Goal: Information Seeking & Learning: Learn about a topic

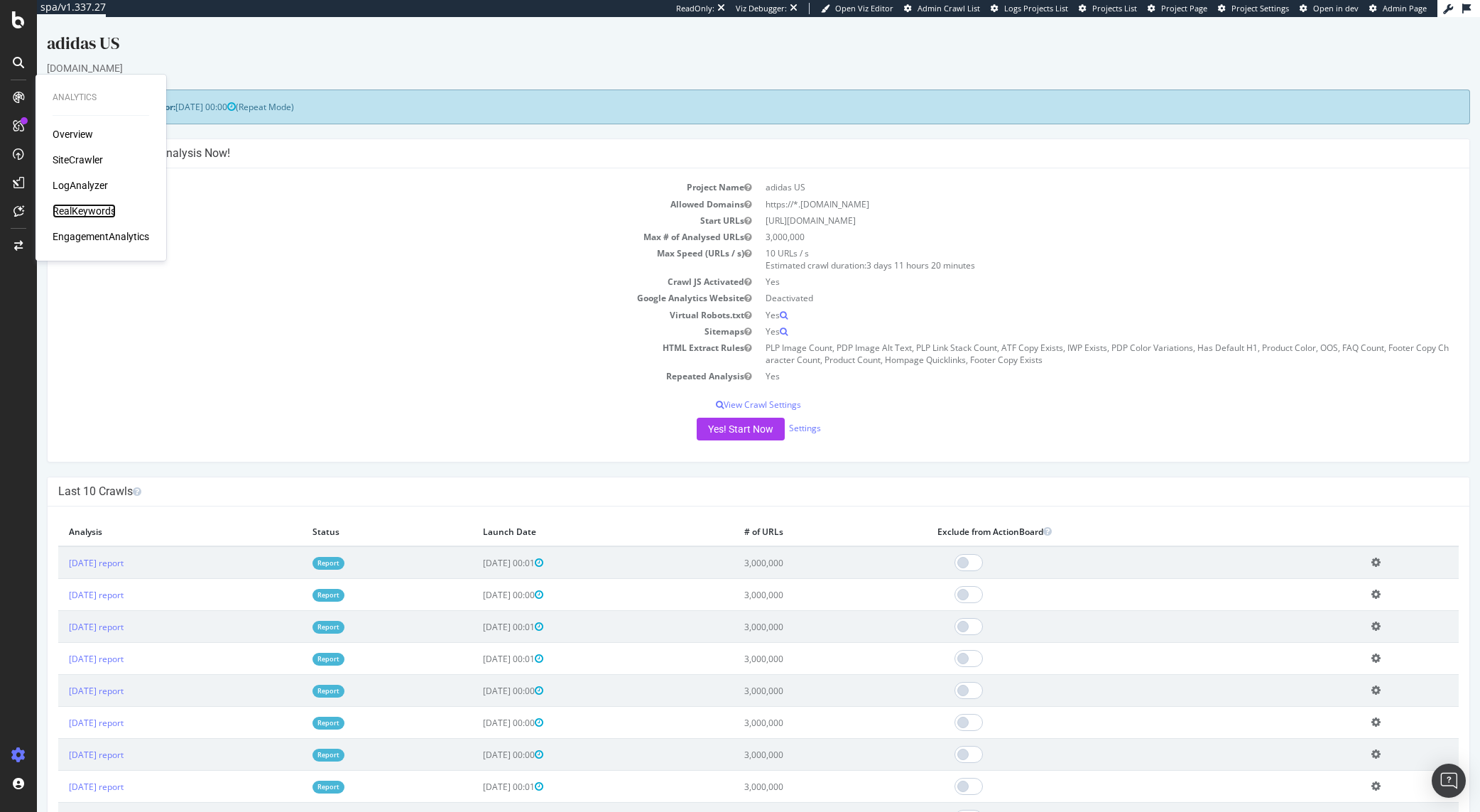
click at [83, 210] on div "RealKeywords" at bounding box center [84, 211] width 63 height 14
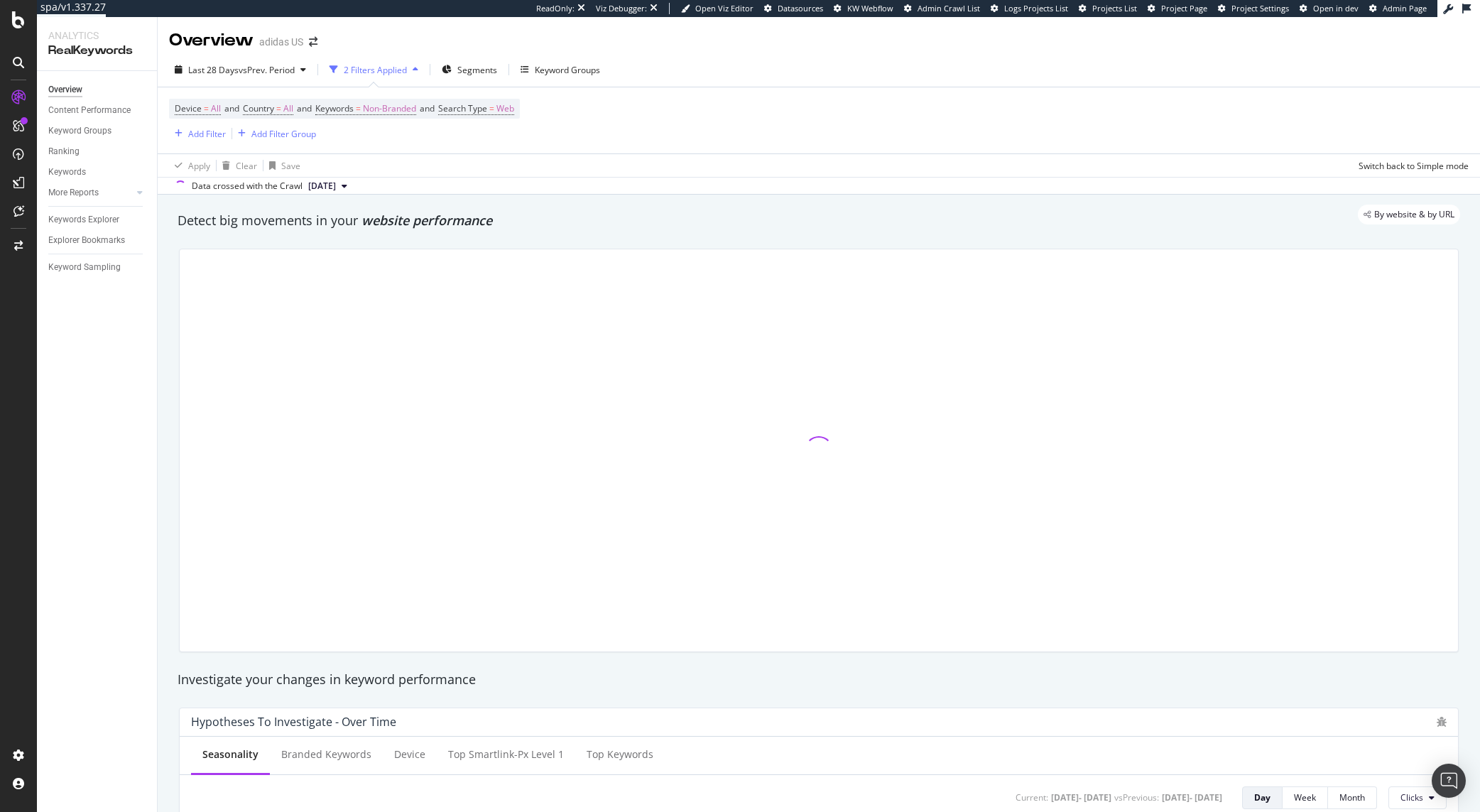
click at [662, 166] on div "Apply Clear Save Switch back to Simple mode" at bounding box center [818, 165] width 1323 height 23
click at [376, 110] on span "Non-Branded" at bounding box center [390, 108] width 53 height 20
click at [755, 122] on div "Device = All and Country = All and Keywords = Non-Branded and Search Type = Web…" at bounding box center [818, 120] width 1300 height 66
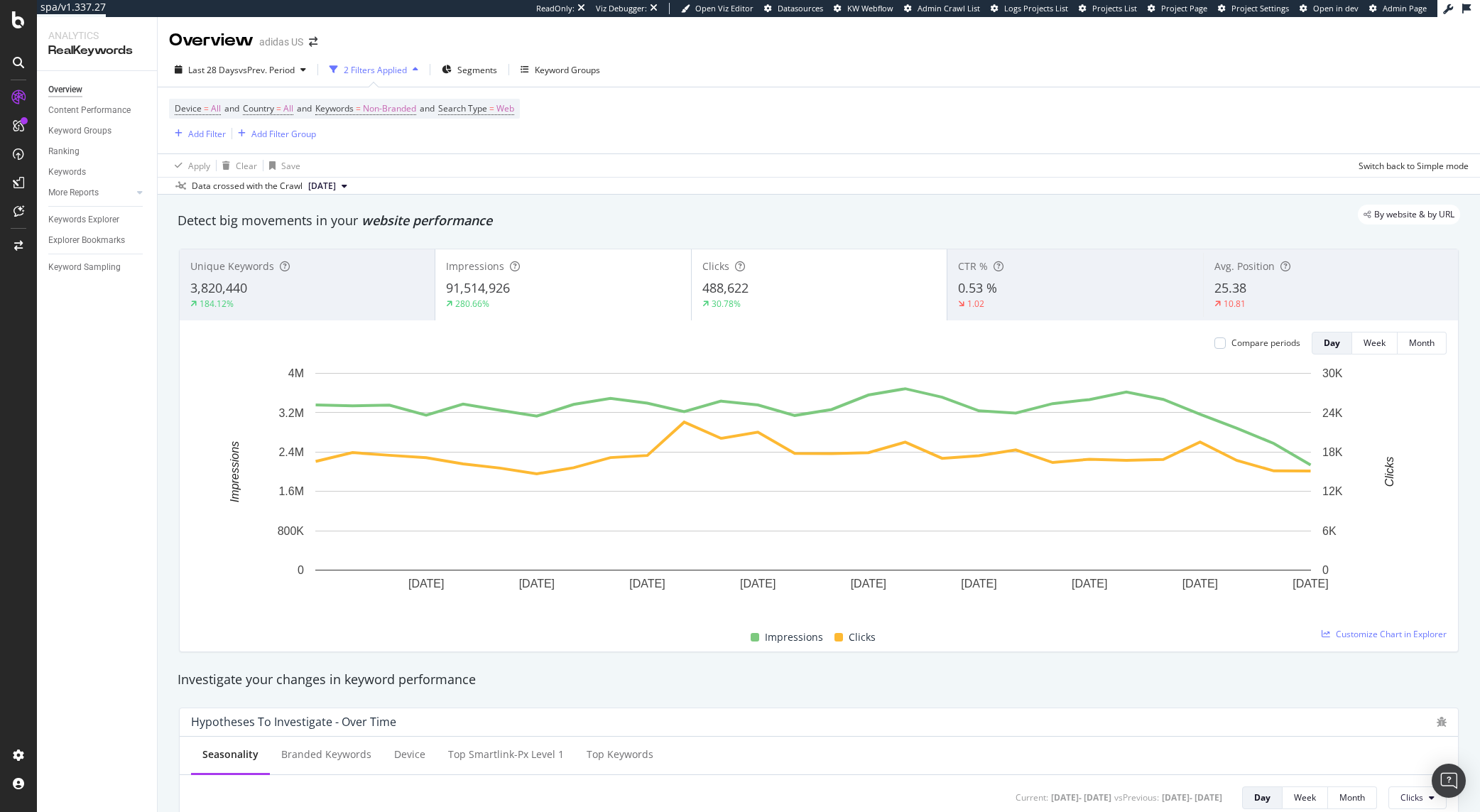
click at [544, 285] on div "91,514,926" at bounding box center [562, 288] width 234 height 19
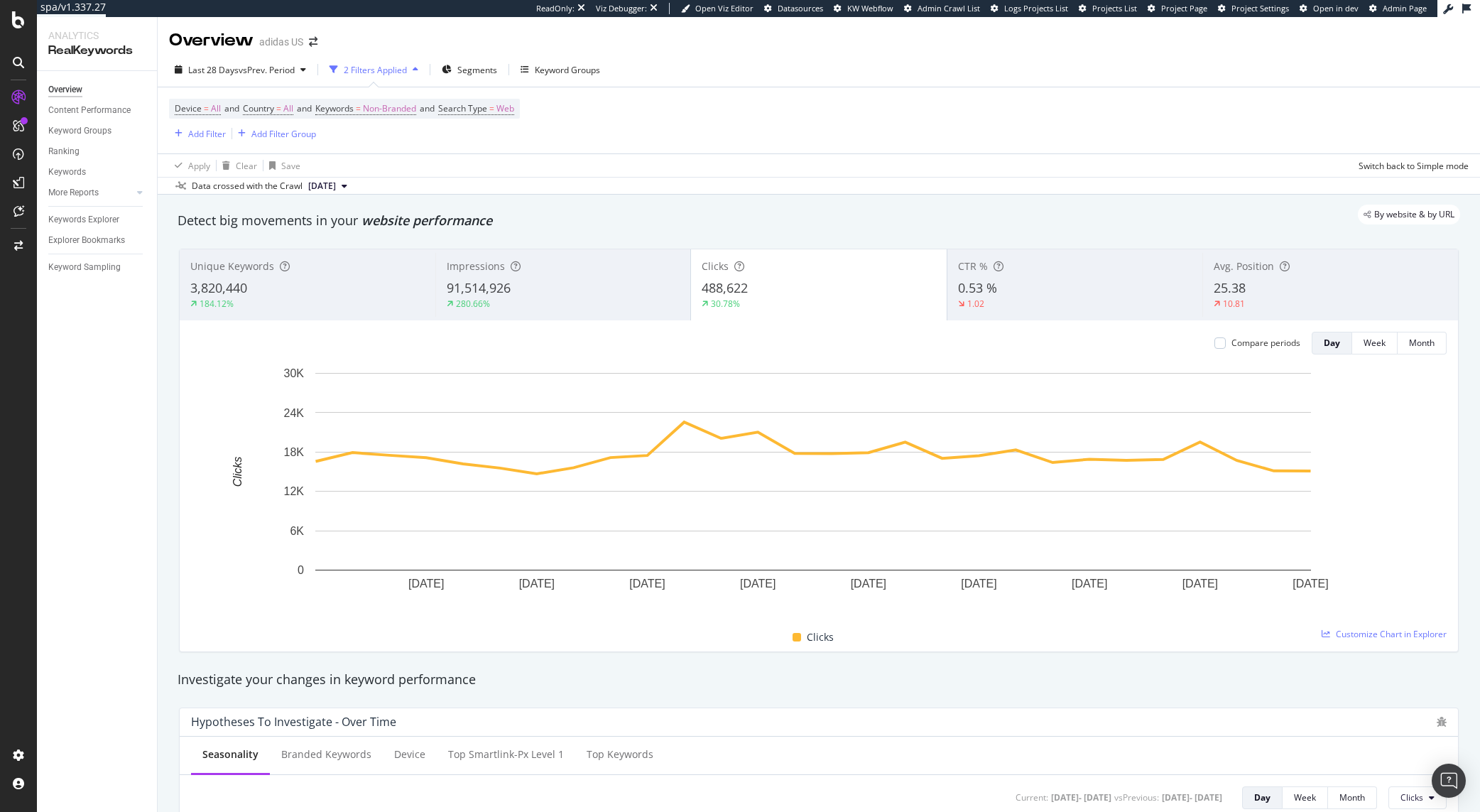
click at [544, 285] on div "91,514,926" at bounding box center [563, 288] width 234 height 19
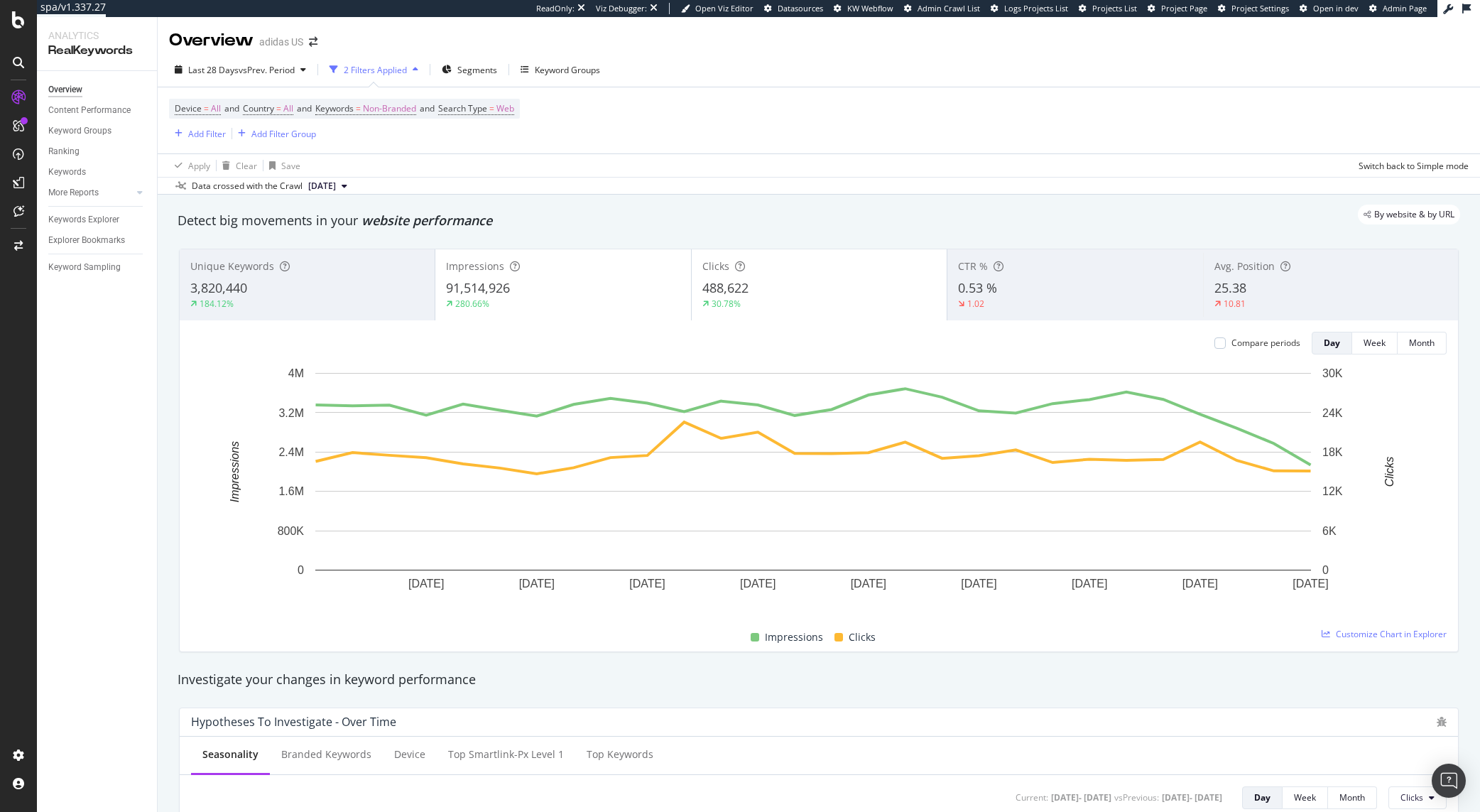
click at [544, 285] on div "91,514,926" at bounding box center [562, 288] width 234 height 19
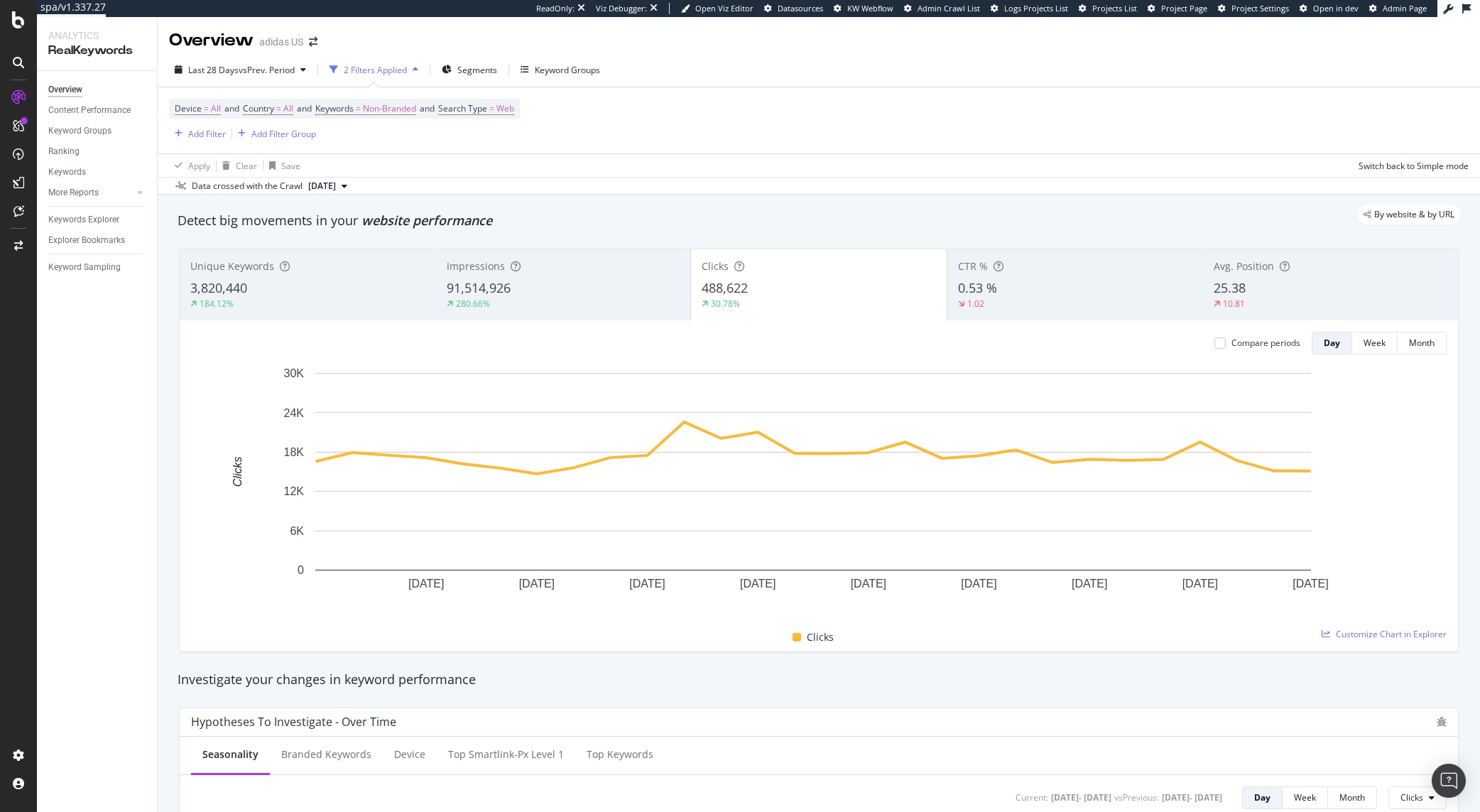
click at [544, 285] on div "91,514,926" at bounding box center [563, 288] width 234 height 19
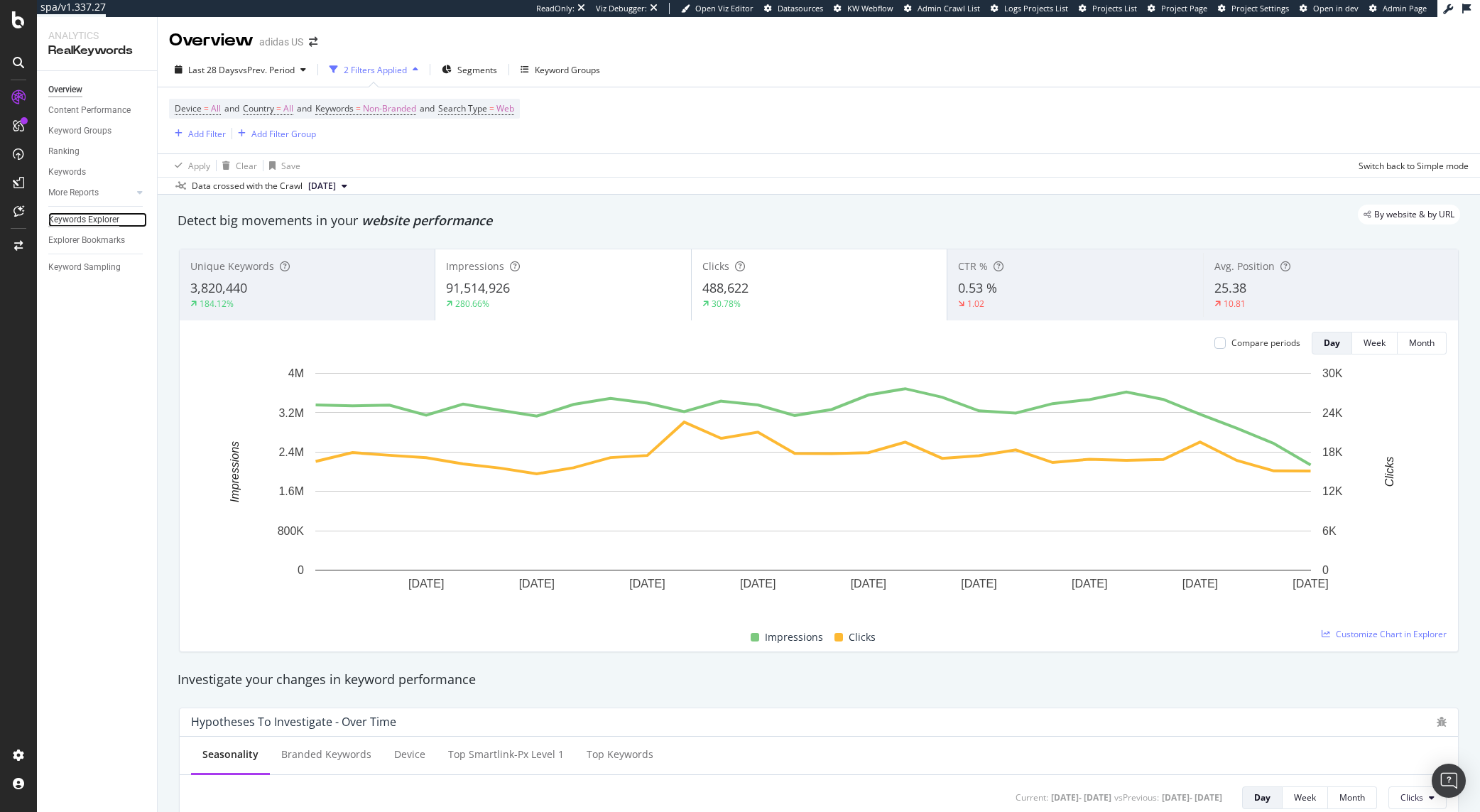
click at [114, 214] on div "Keywords Explorer" at bounding box center [84, 219] width 71 height 15
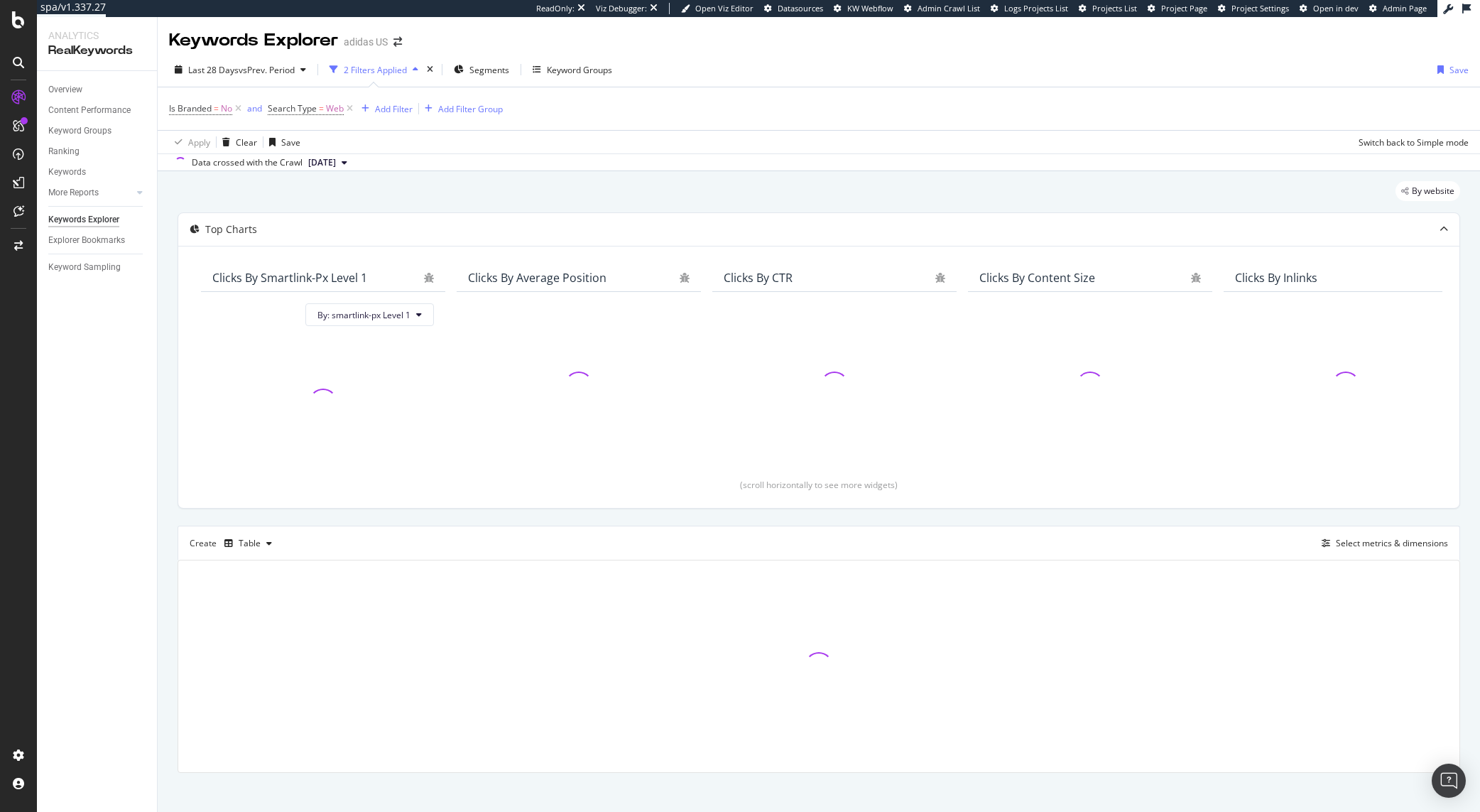
click at [633, 176] on div "By website Top Charts Clicks By smartlink-px Level 1 By: smartlink-px Level 1 C…" at bounding box center [818, 497] width 1323 height 651
click at [239, 108] on icon at bounding box center [238, 108] width 12 height 14
click at [266, 72] on span "vs Prev. Period" at bounding box center [267, 70] width 56 height 12
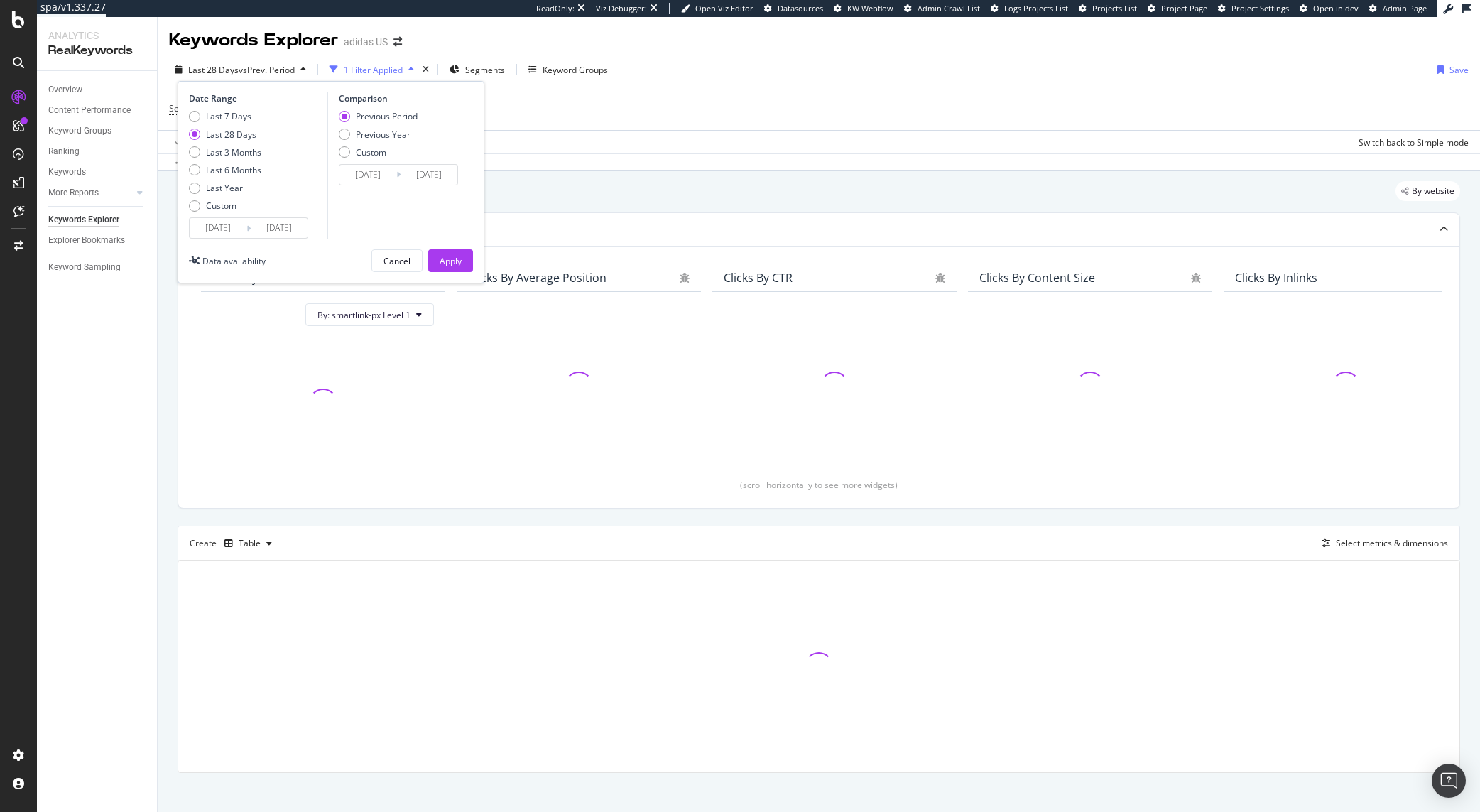
click at [236, 225] on input "2025/08/16" at bounding box center [218, 227] width 57 height 20
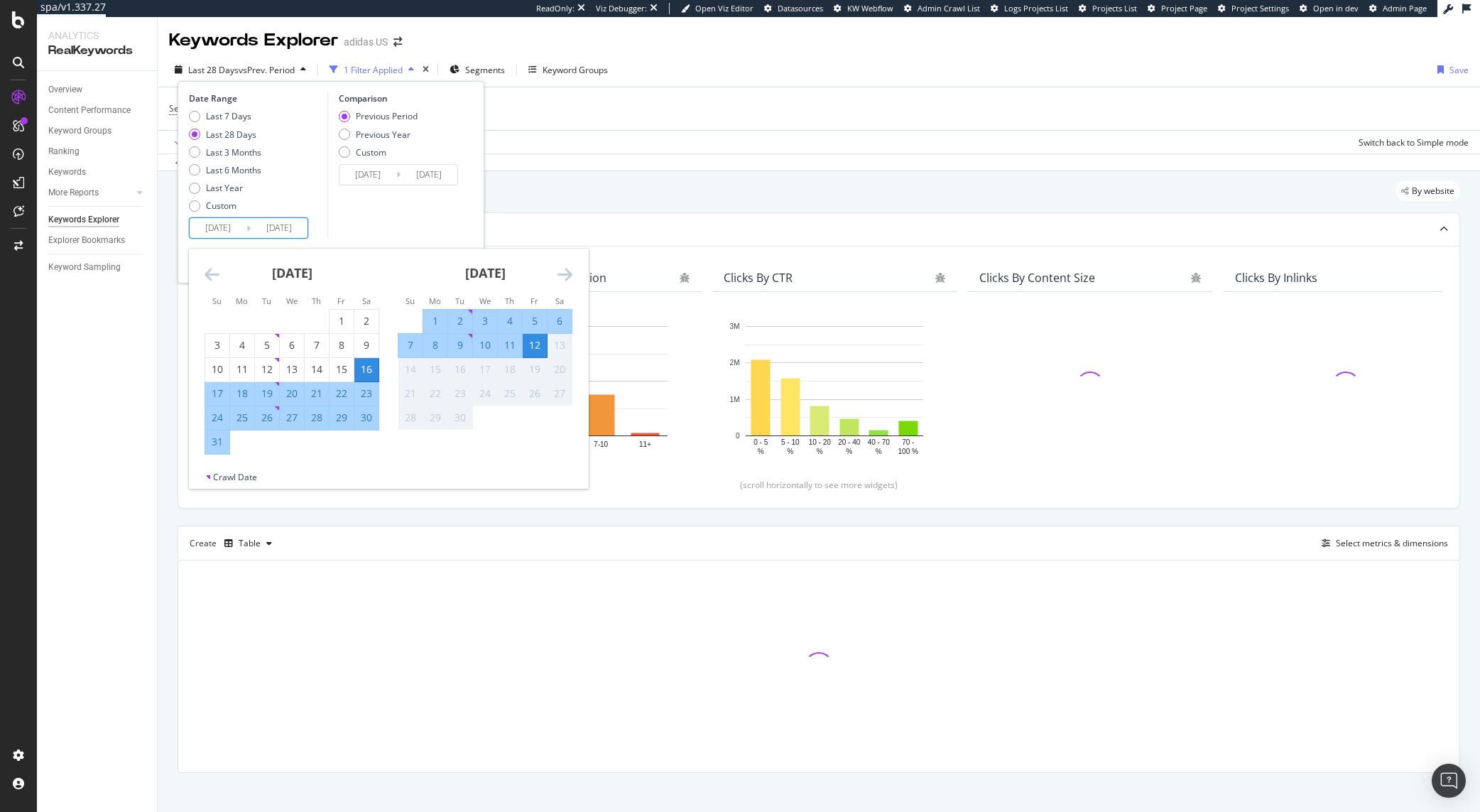
click at [710, 200] on div "By website" at bounding box center [819, 196] width 1283 height 31
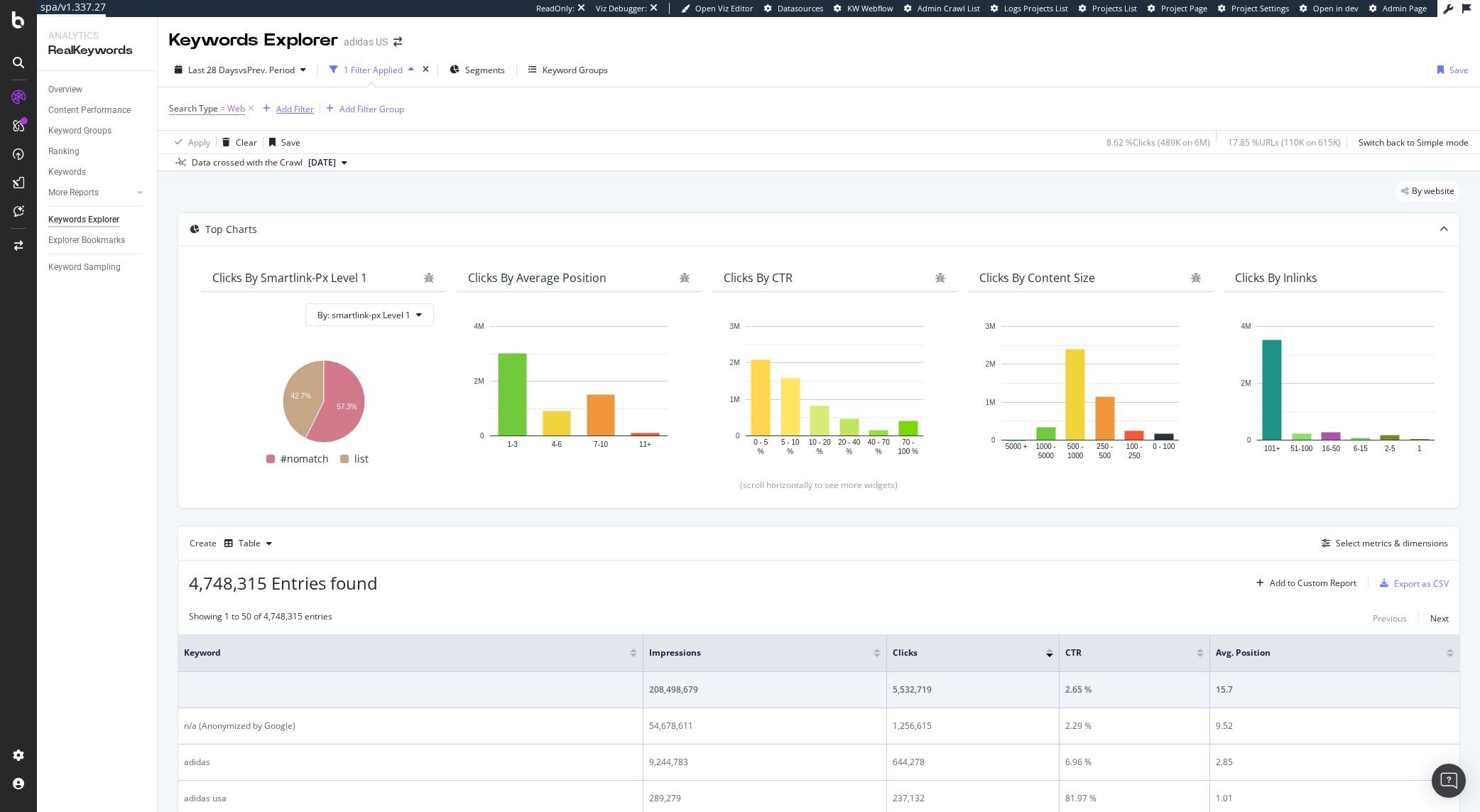
click at [308, 110] on div "Add Filter" at bounding box center [295, 109] width 37 height 12
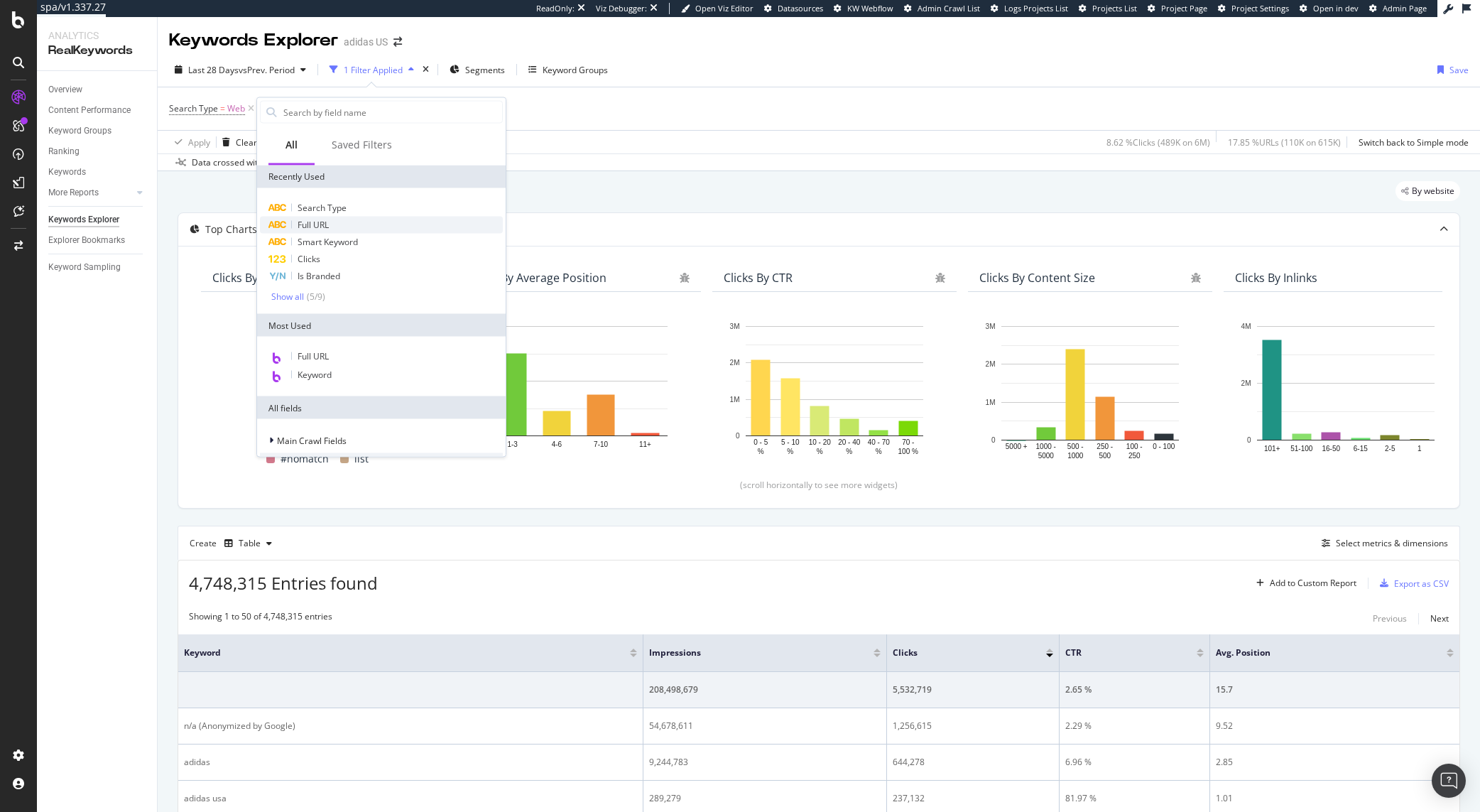
click at [310, 222] on span "Full URL" at bounding box center [313, 225] width 31 height 12
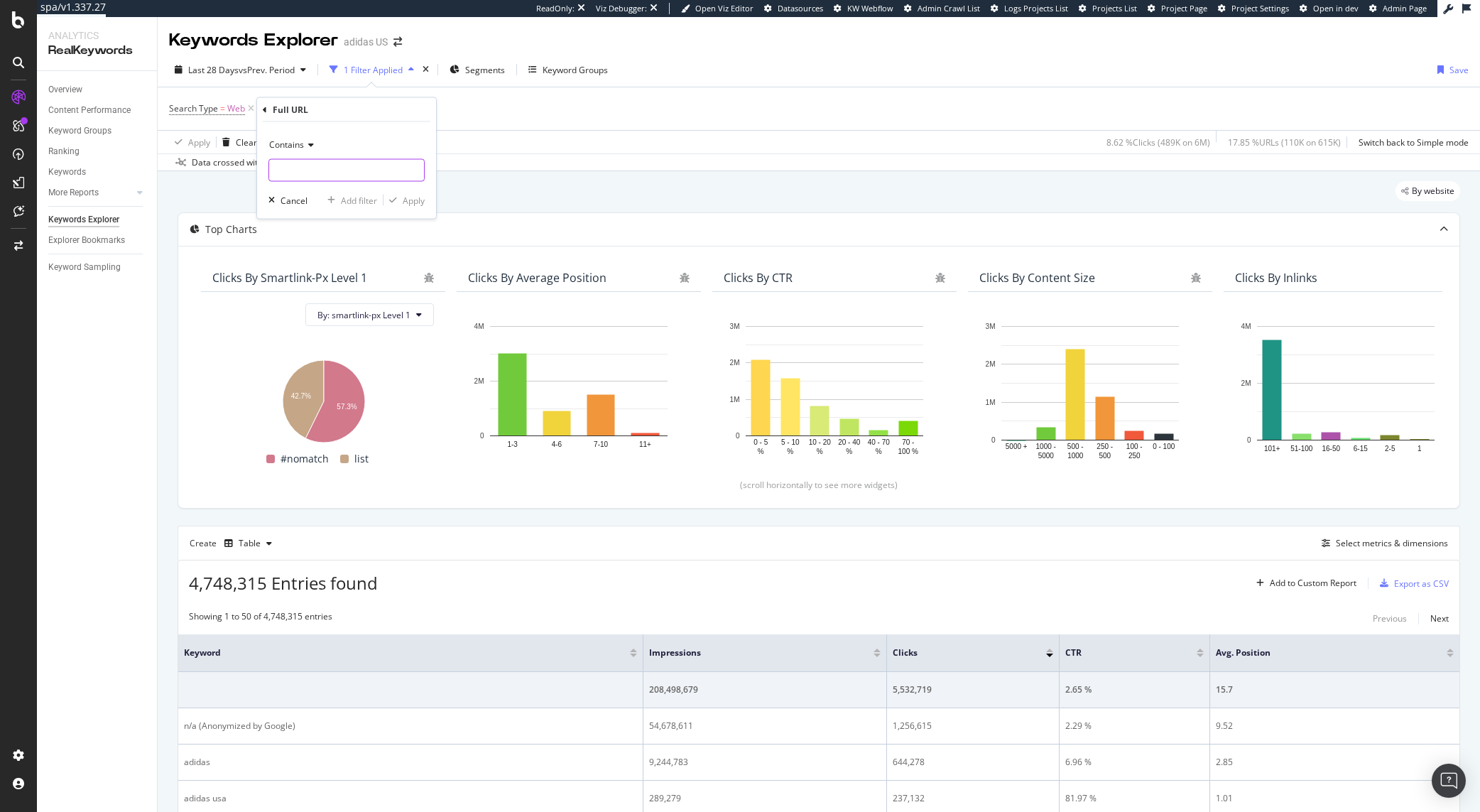
click at [290, 177] on input "text" at bounding box center [346, 171] width 155 height 23
type input "stocking_stuffer"
click at [400, 196] on div "button" at bounding box center [394, 201] width 20 height 9
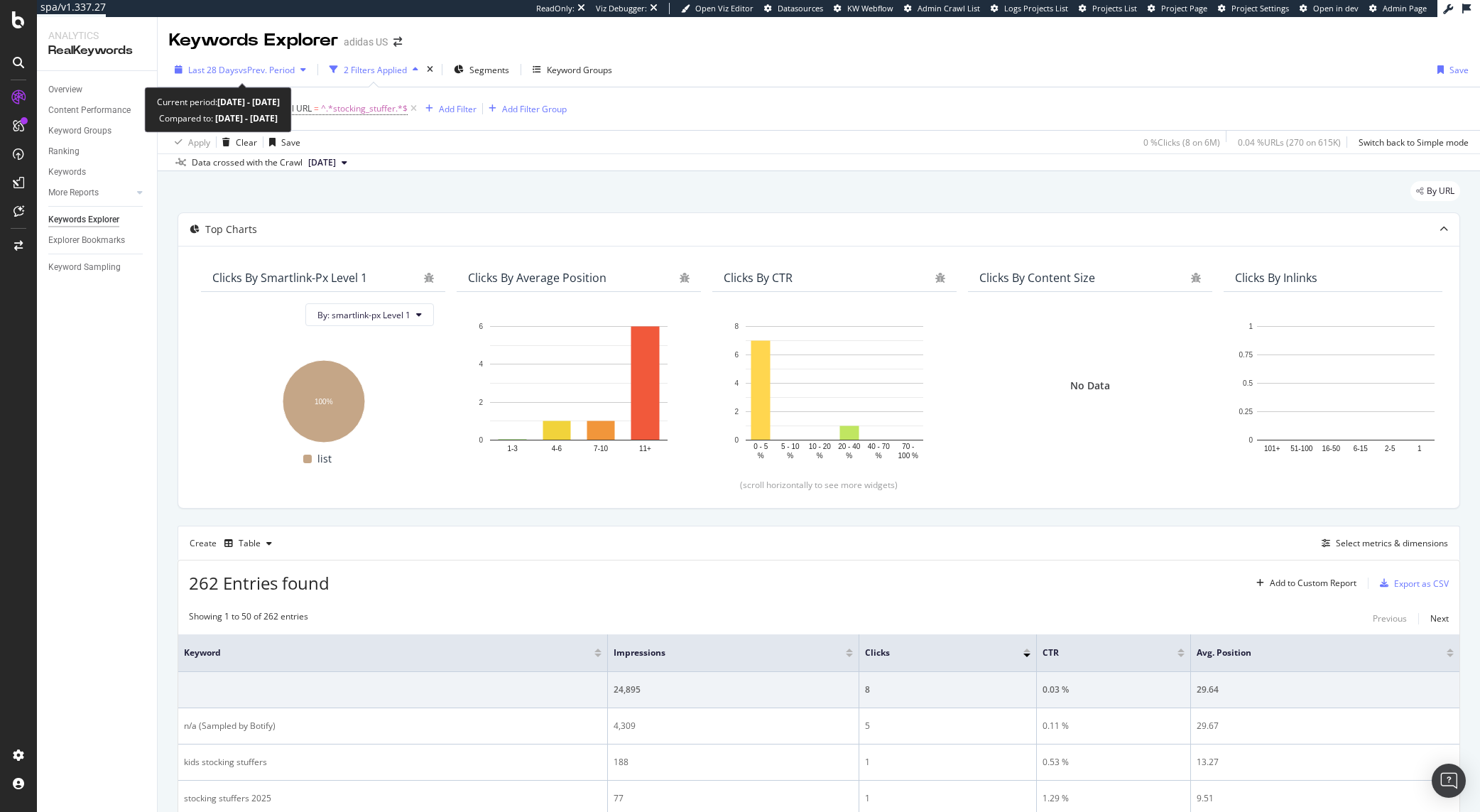
click at [247, 71] on span "vs Prev. Period" at bounding box center [267, 70] width 56 height 12
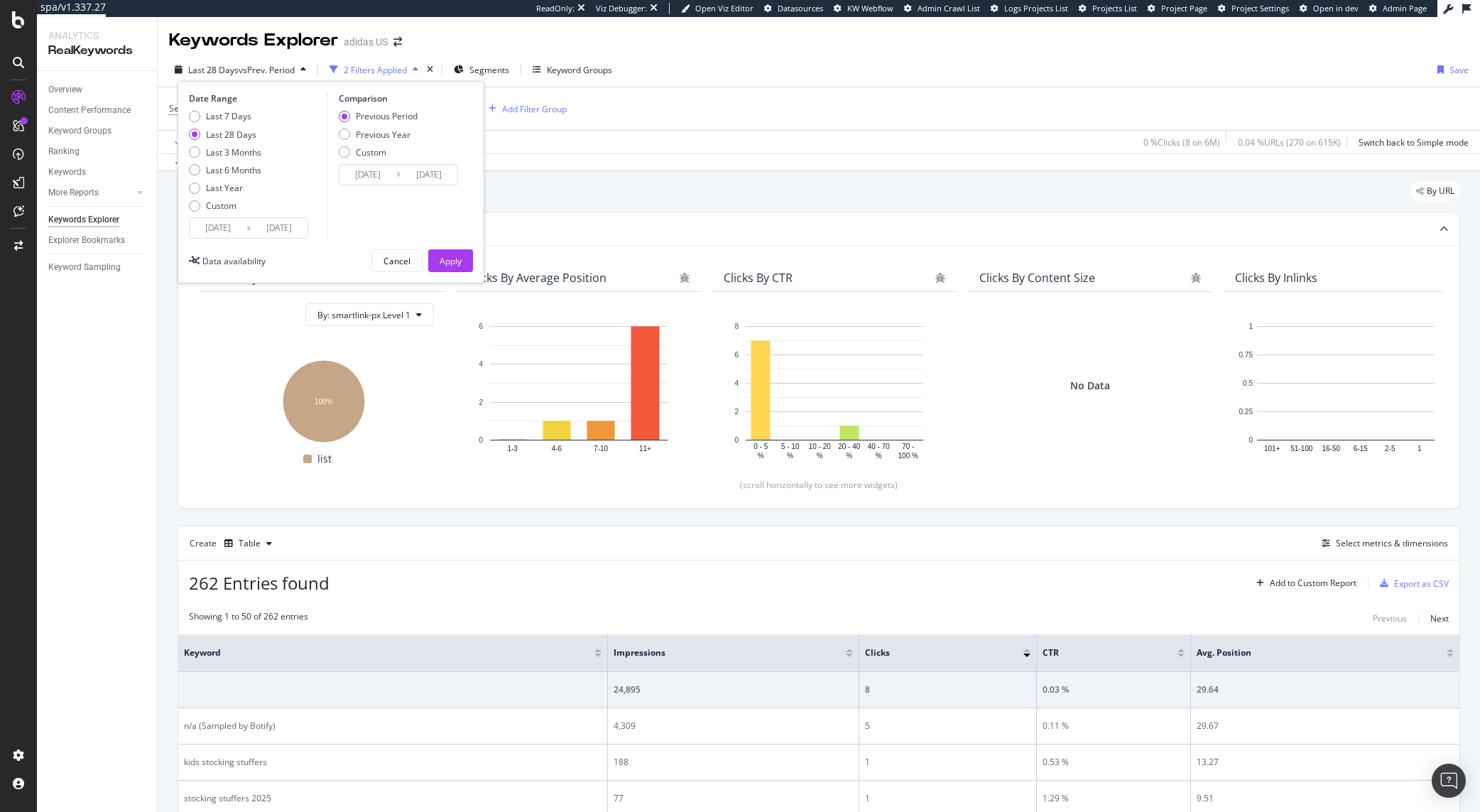
click at [240, 233] on input "2025/08/16" at bounding box center [218, 227] width 57 height 20
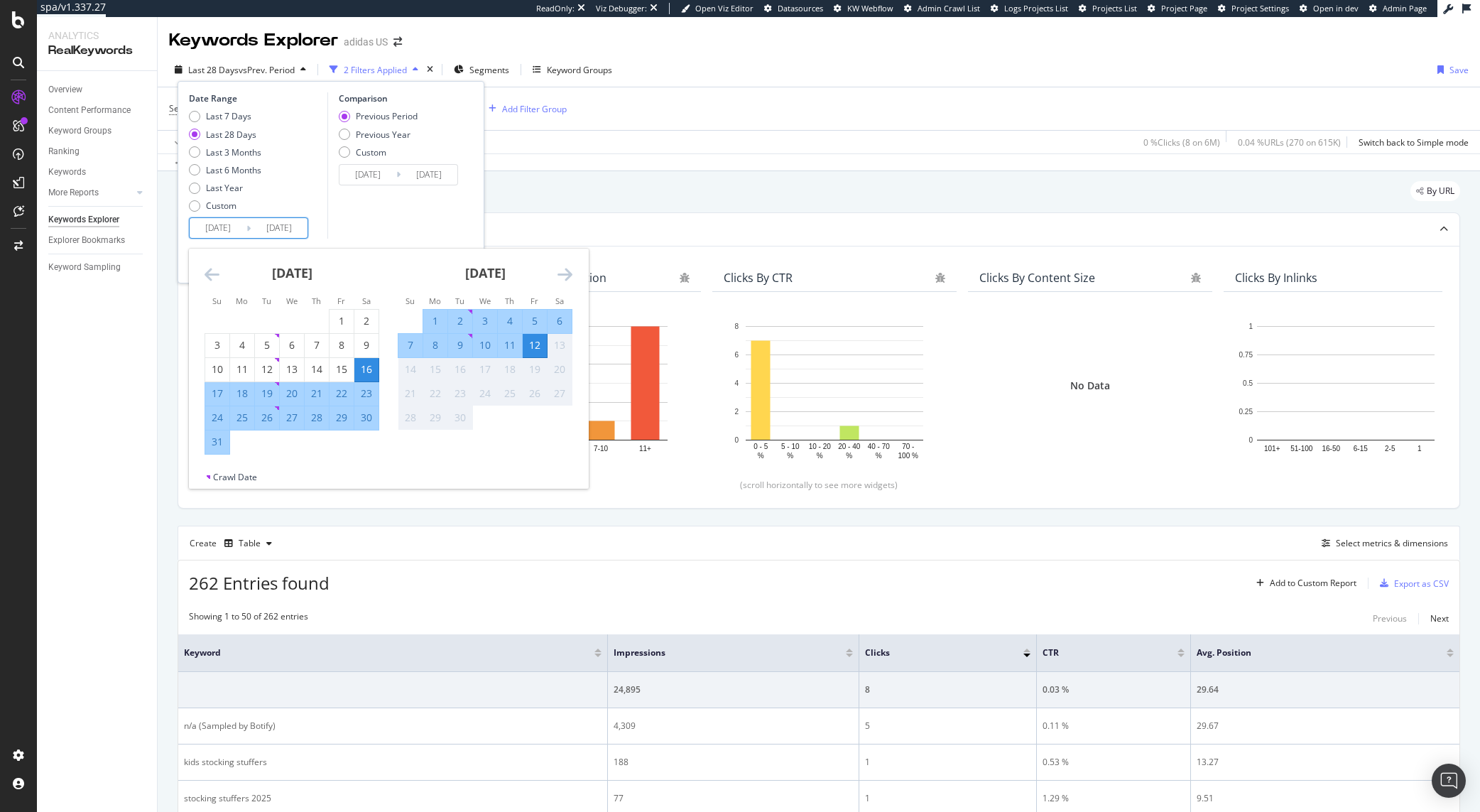
click at [292, 200] on div "Last 7 Days Last 28 Days Last 3 Months Last 6 Months Last Year Custom" at bounding box center [257, 163] width 135 height 107
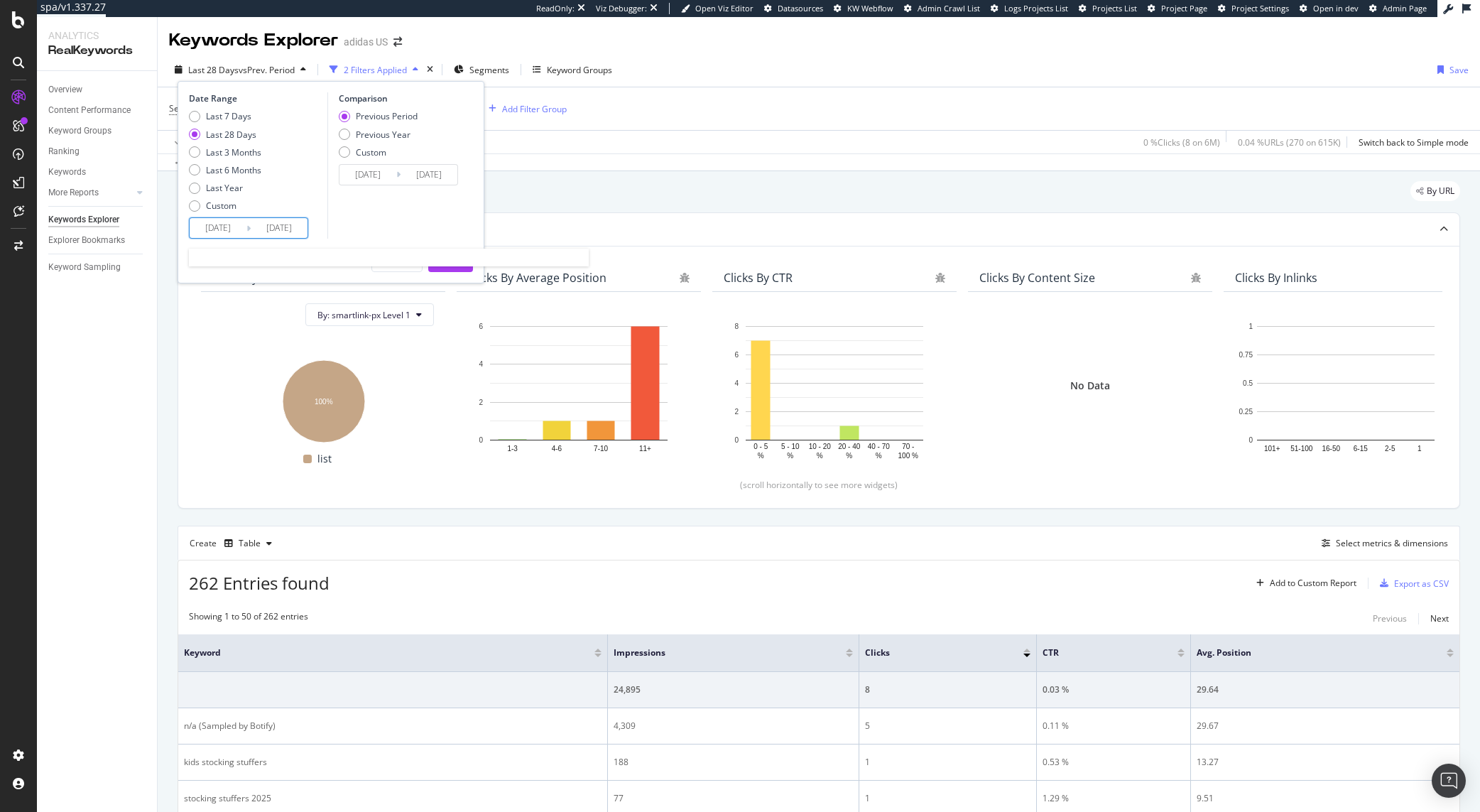
click at [242, 228] on input "2025/08/16" at bounding box center [218, 227] width 57 height 20
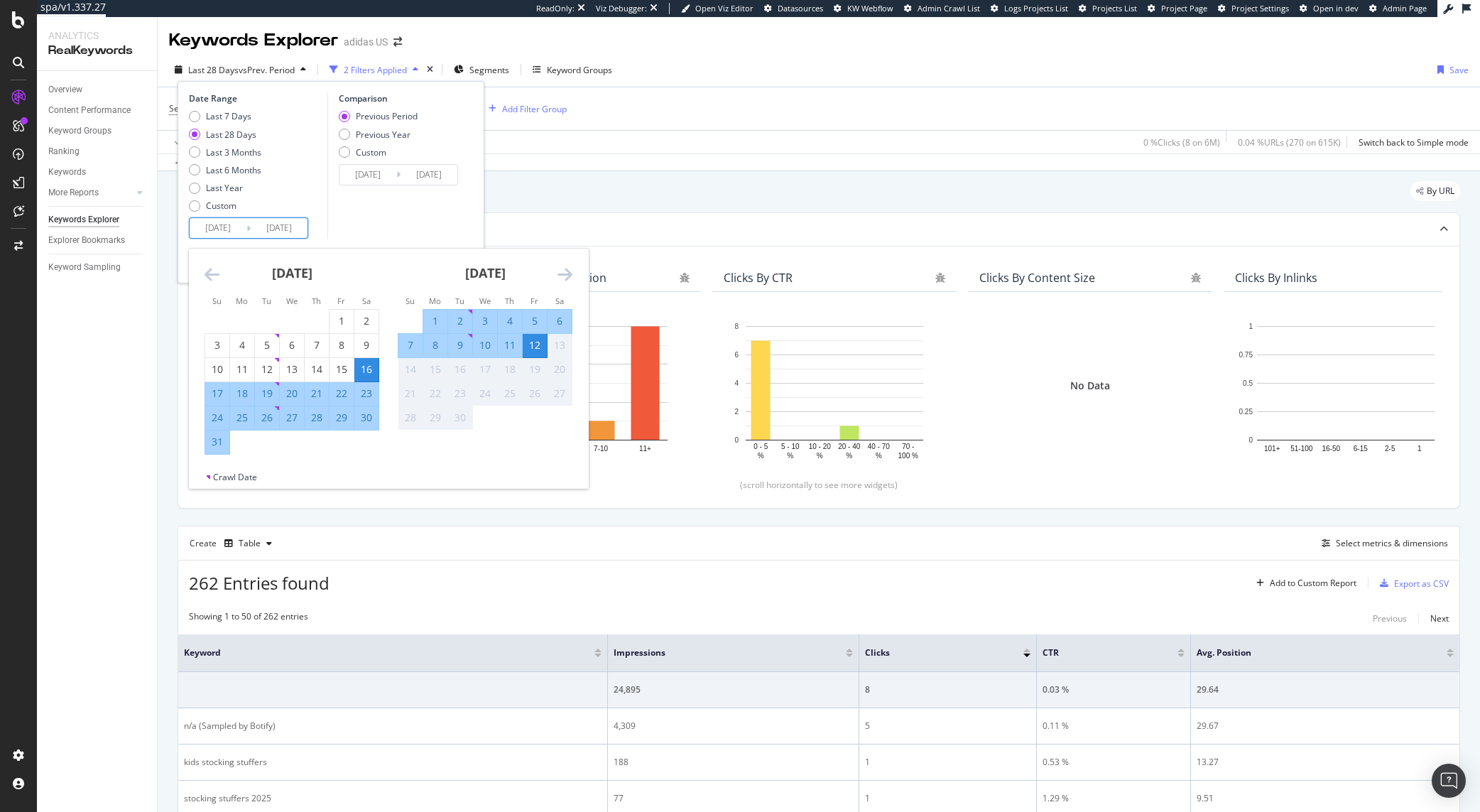
click at [216, 275] on icon "Move backward to switch to the previous month." at bounding box center [211, 274] width 15 height 17
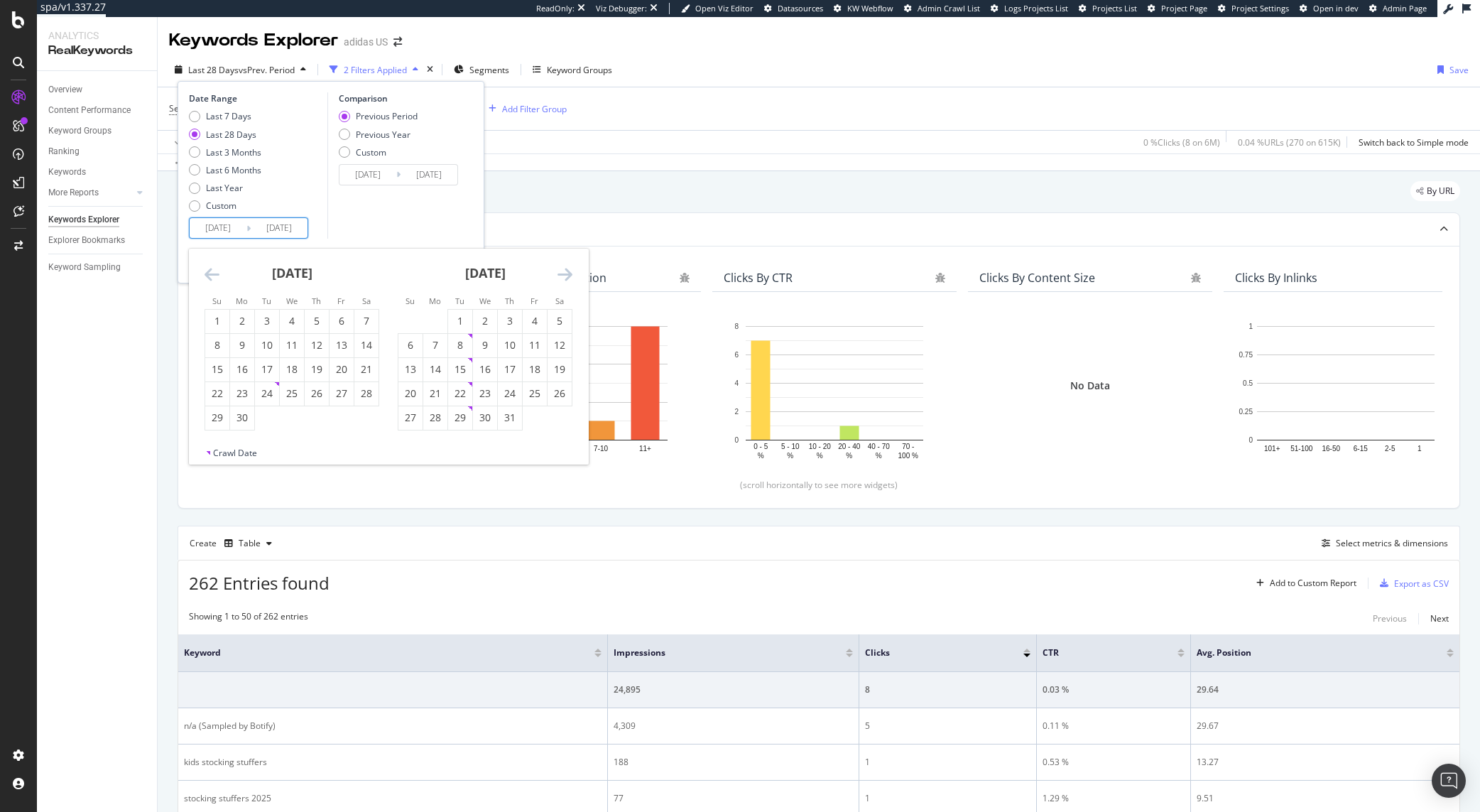
click at [216, 275] on icon "Move backward to switch to the previous month." at bounding box center [211, 274] width 15 height 17
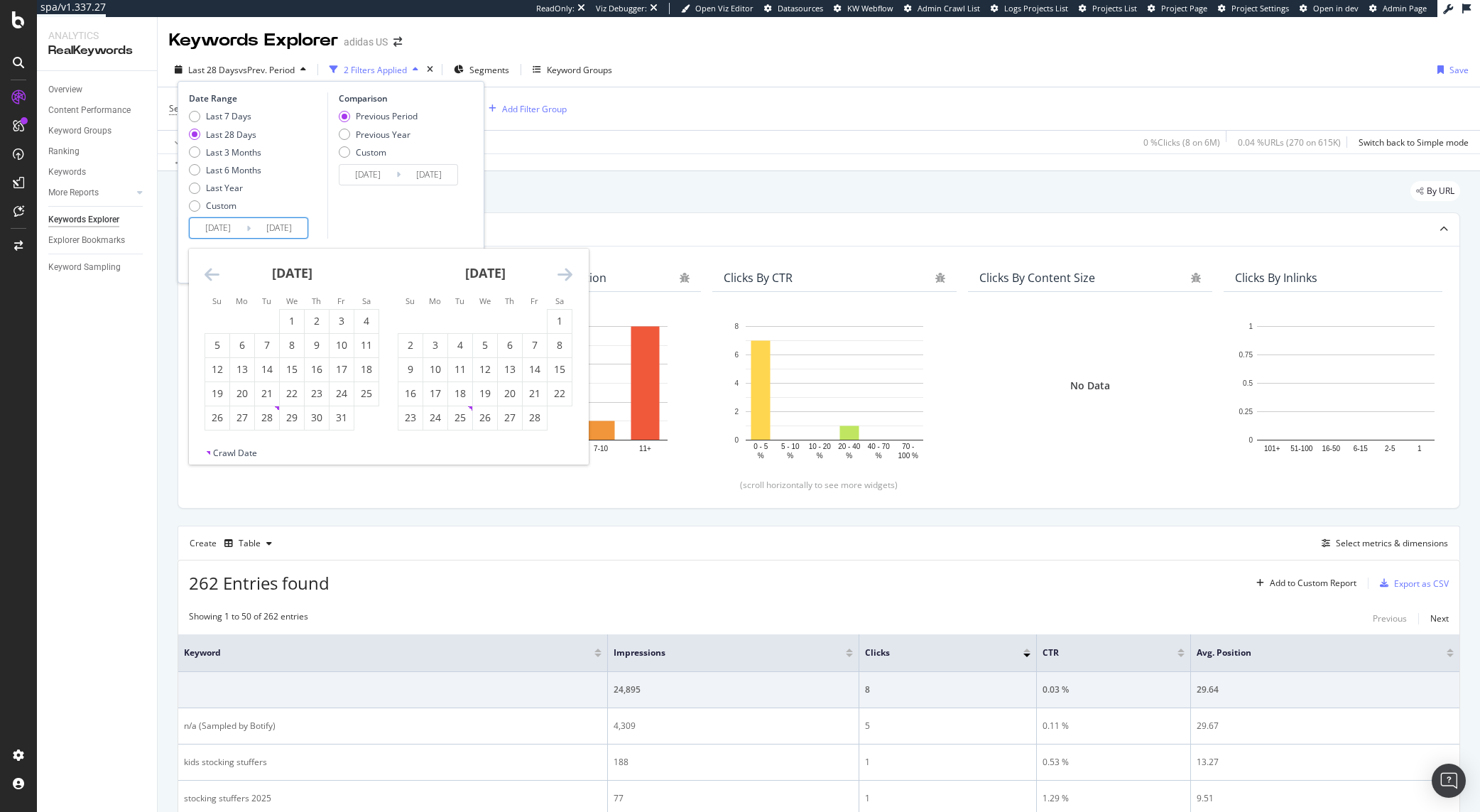
click at [216, 275] on icon "Move backward to switch to the previous month." at bounding box center [211, 274] width 15 height 17
click at [342, 322] on div "1" at bounding box center [341, 321] width 24 height 14
type input "[DATE]"
type input "2023/12/21"
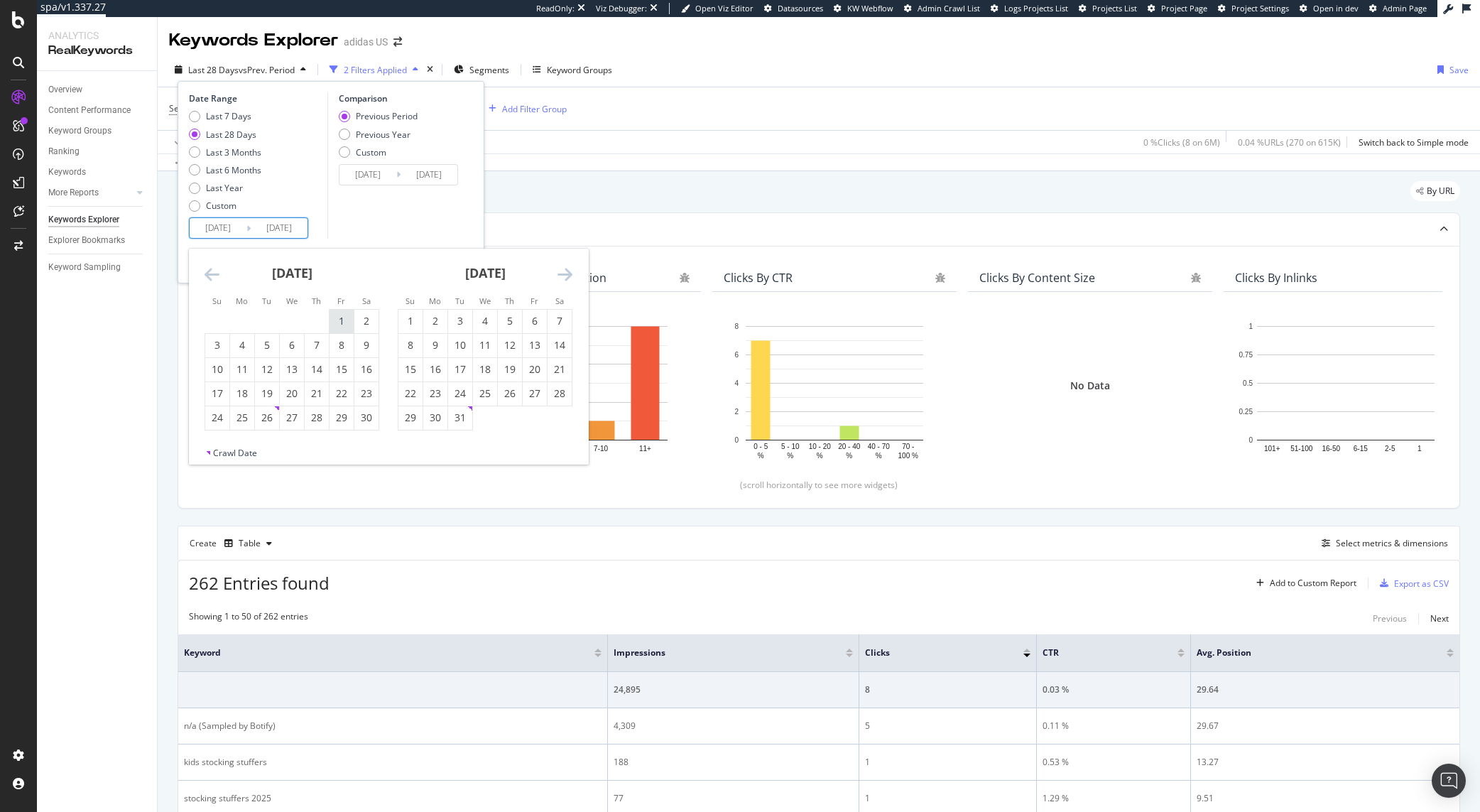
type input "[DATE]"
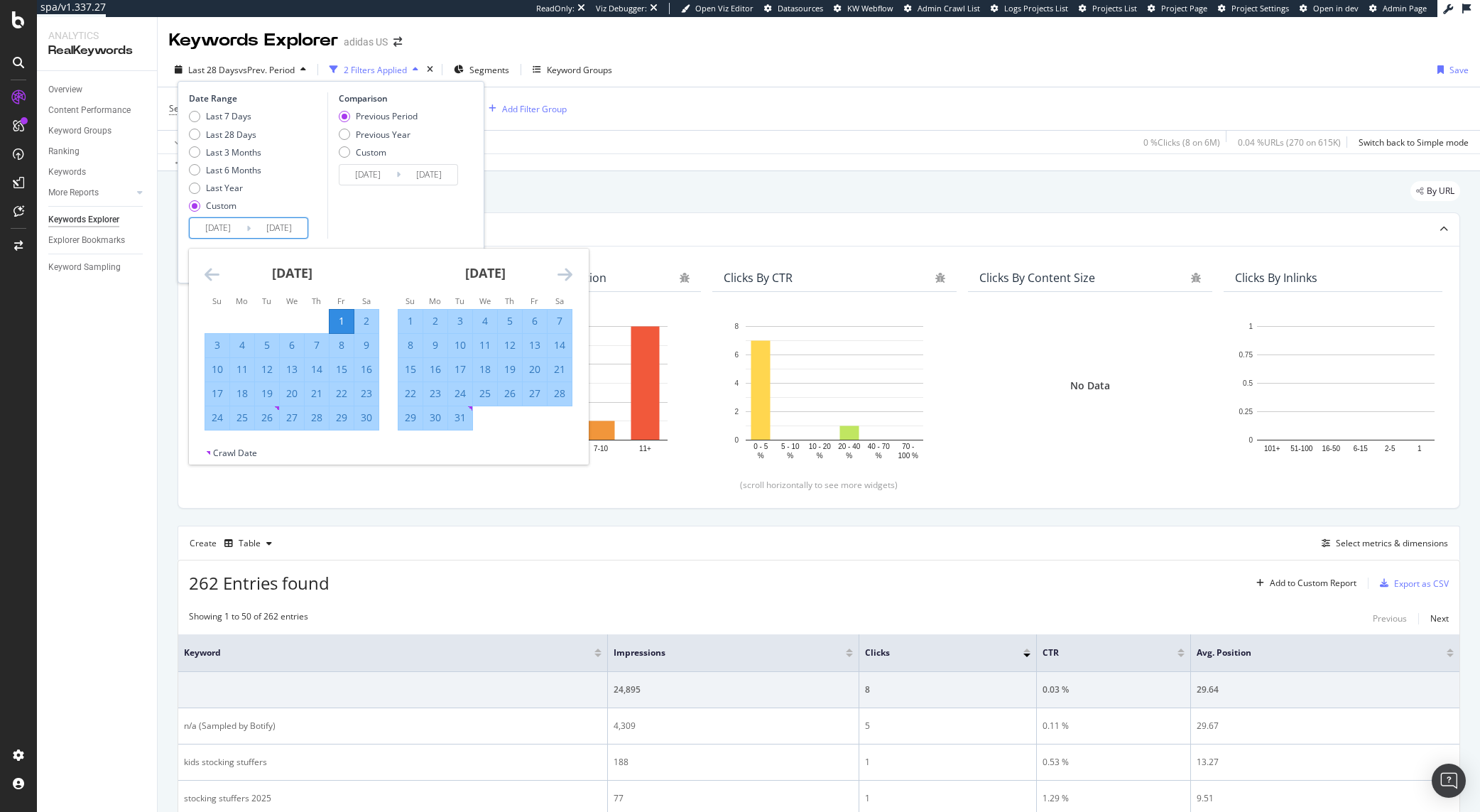
click at [572, 272] on div "December 2024 1 2 3 4 5 6 7 8 9 10 11 12 13 14 15 16 17 18 19 20 21 22 23 24 25…" at bounding box center [484, 339] width 193 height 182
click at [465, 424] on div "31" at bounding box center [459, 418] width 24 height 14
type input "[DATE]"
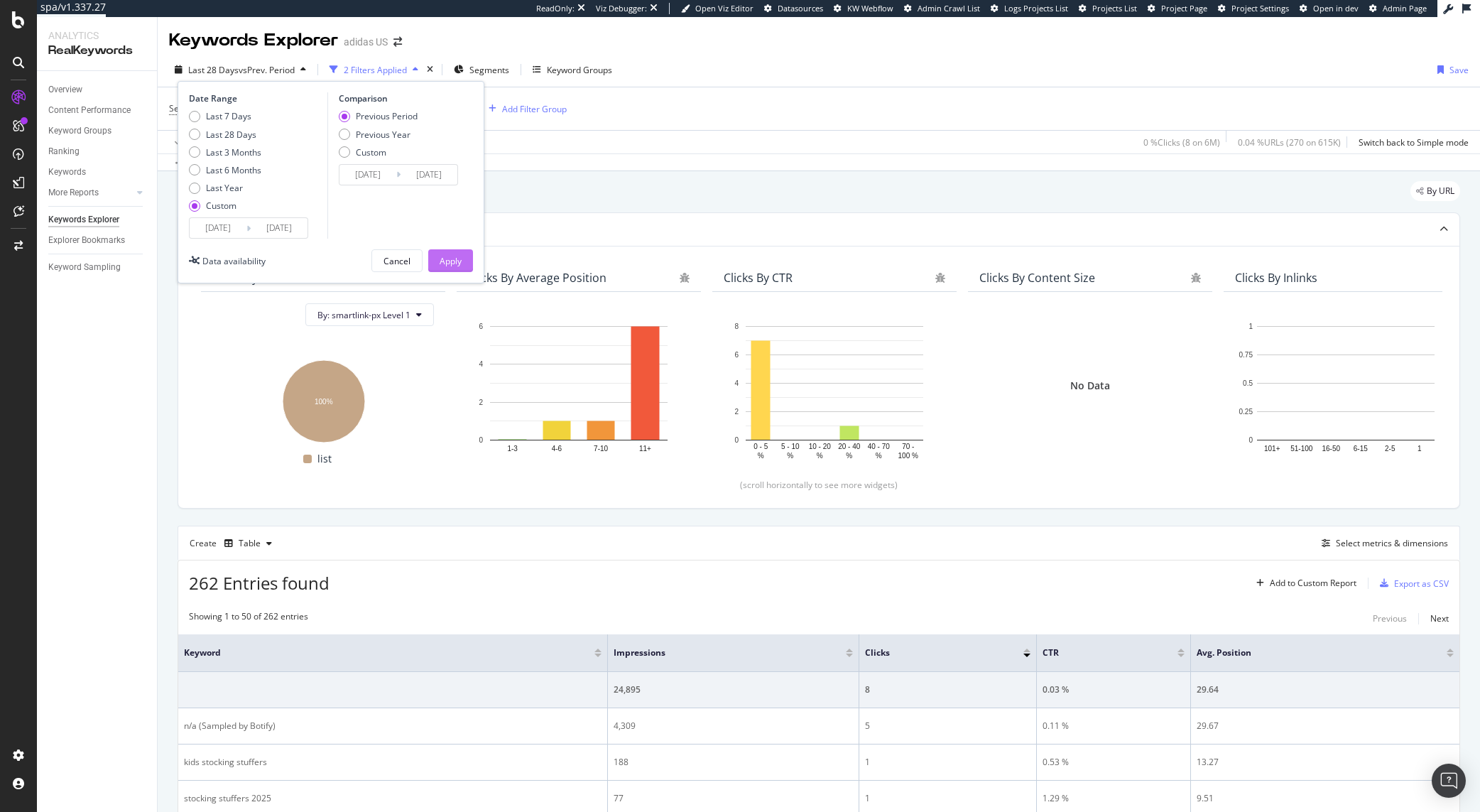
click at [451, 262] on div "Apply" at bounding box center [450, 261] width 22 height 12
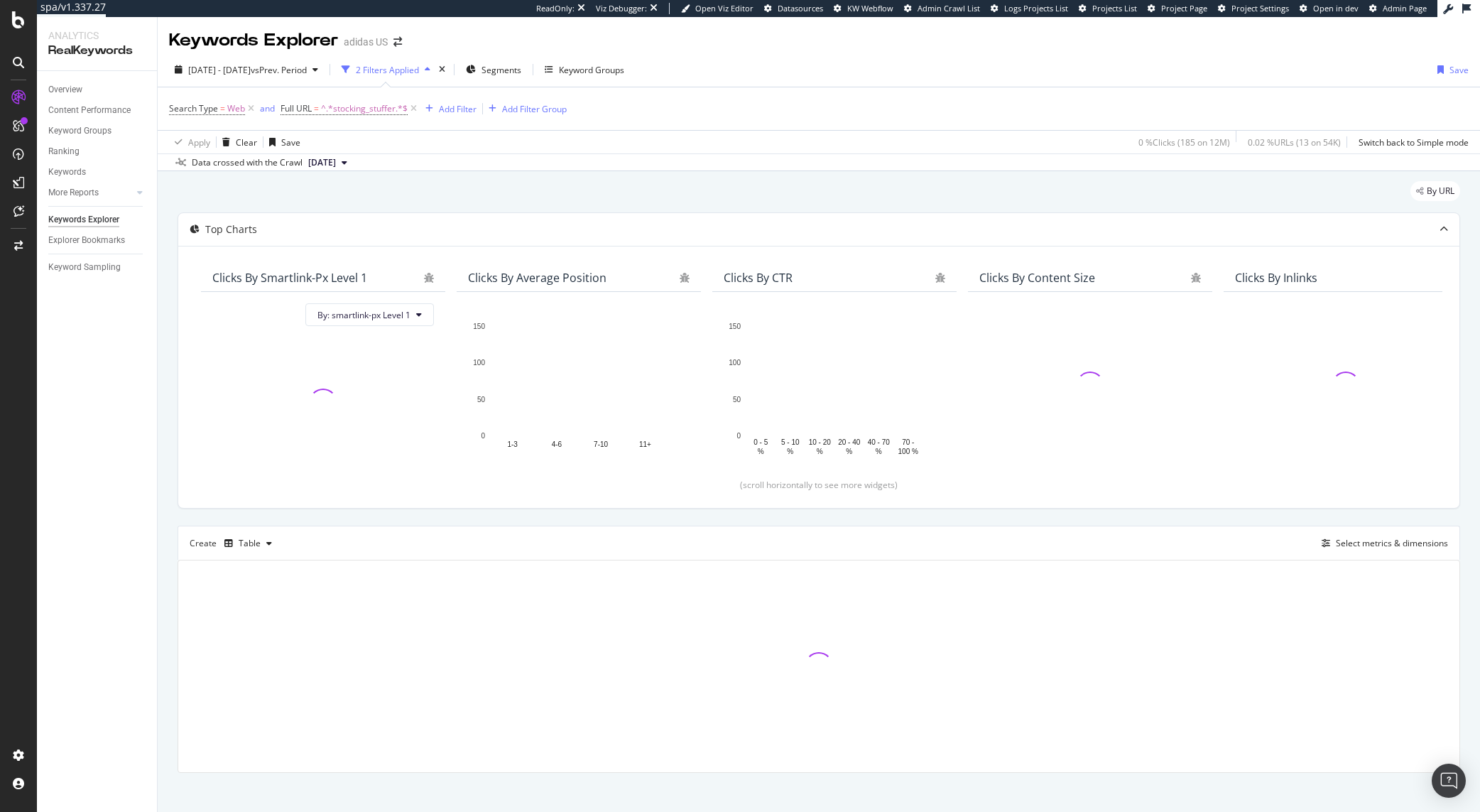
click at [524, 182] on div "By URL" at bounding box center [819, 196] width 1283 height 31
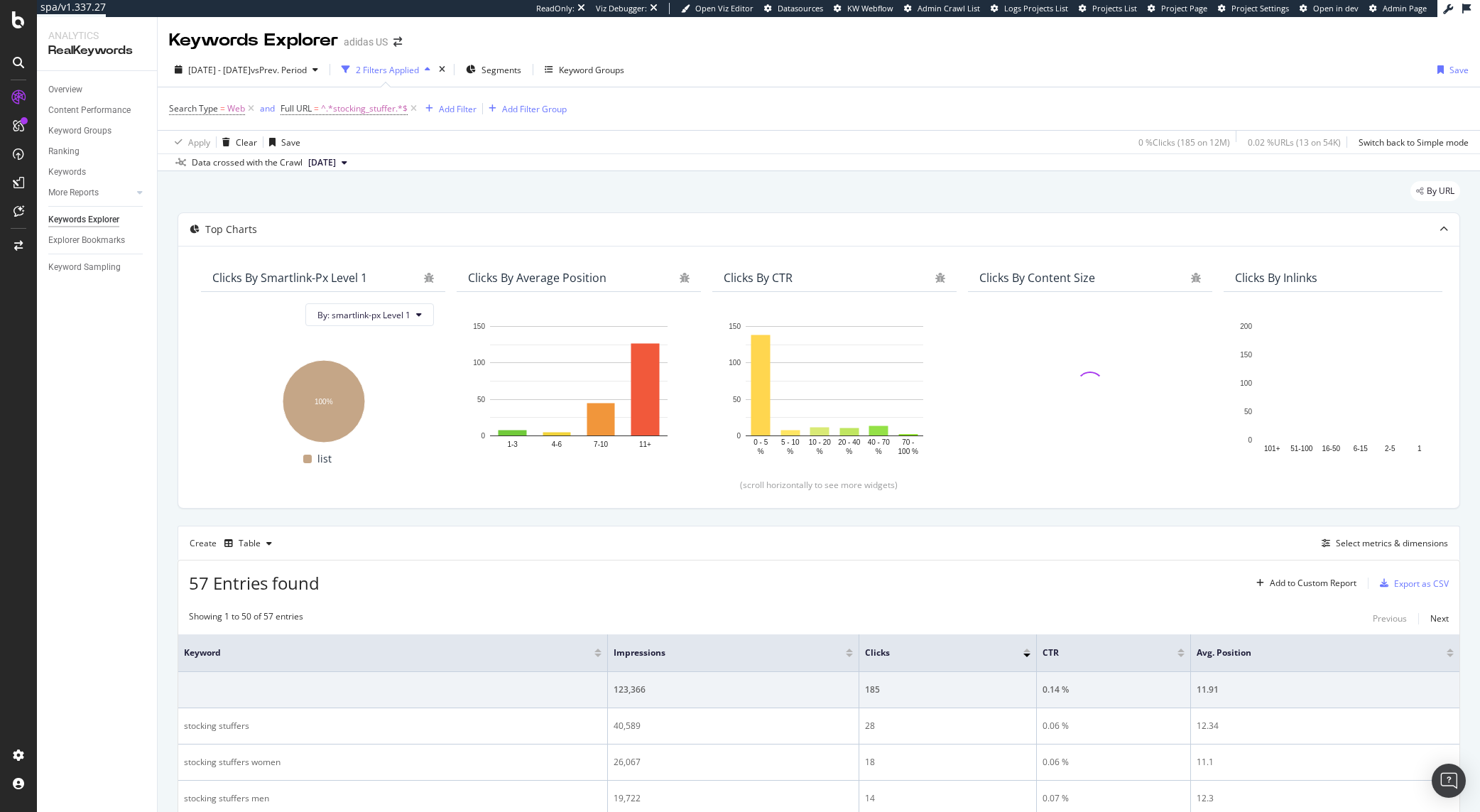
click at [524, 182] on div "By URL" at bounding box center [819, 196] width 1283 height 31
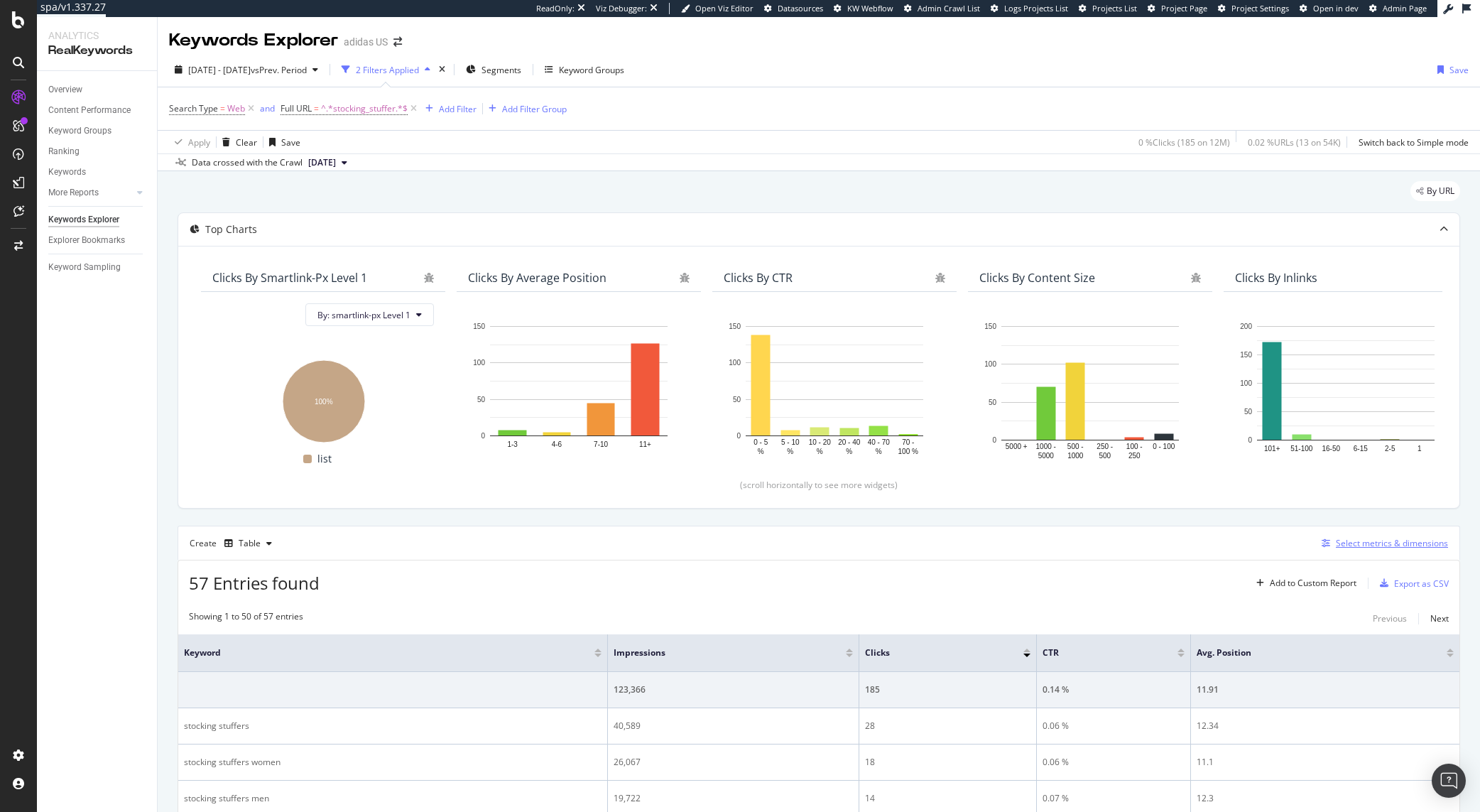
click at [1362, 541] on div "Select metrics & dimensions" at bounding box center [1392, 543] width 112 height 12
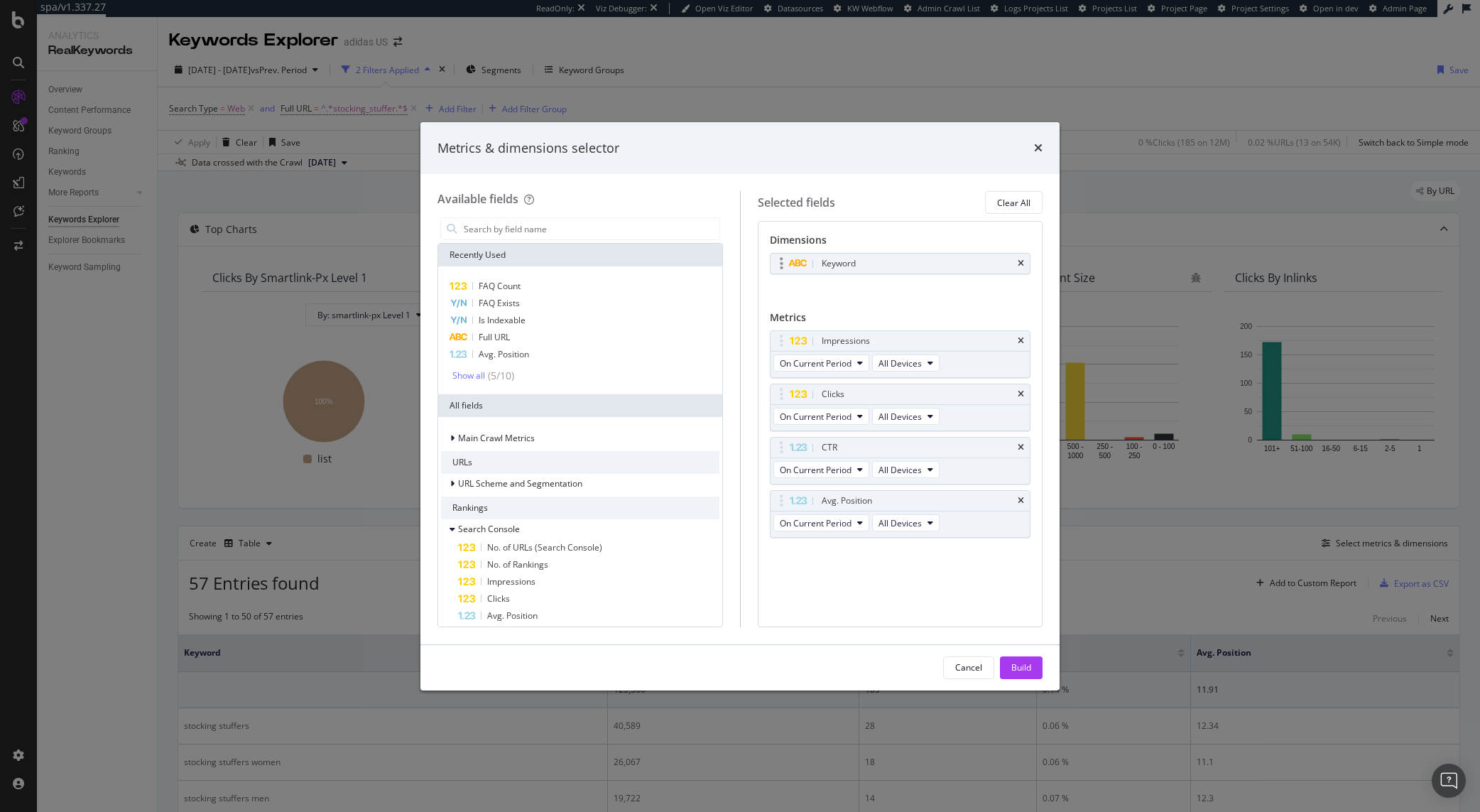
click at [1024, 263] on div "Keyword" at bounding box center [900, 263] width 260 height 20
click at [569, 225] on input "modal" at bounding box center [590, 228] width 257 height 21
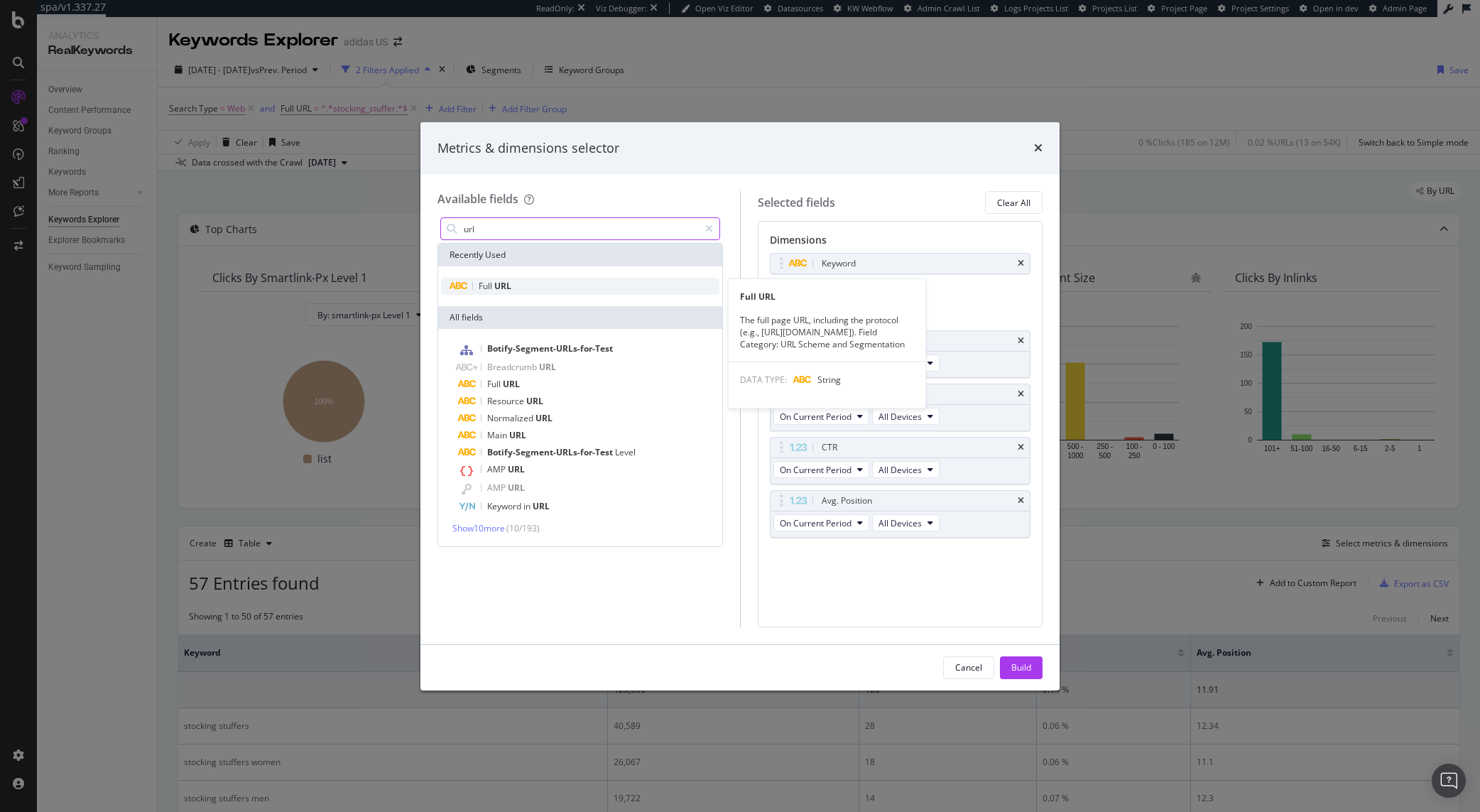
type input "url"
click at [557, 289] on div "Full URL" at bounding box center [579, 286] width 278 height 17
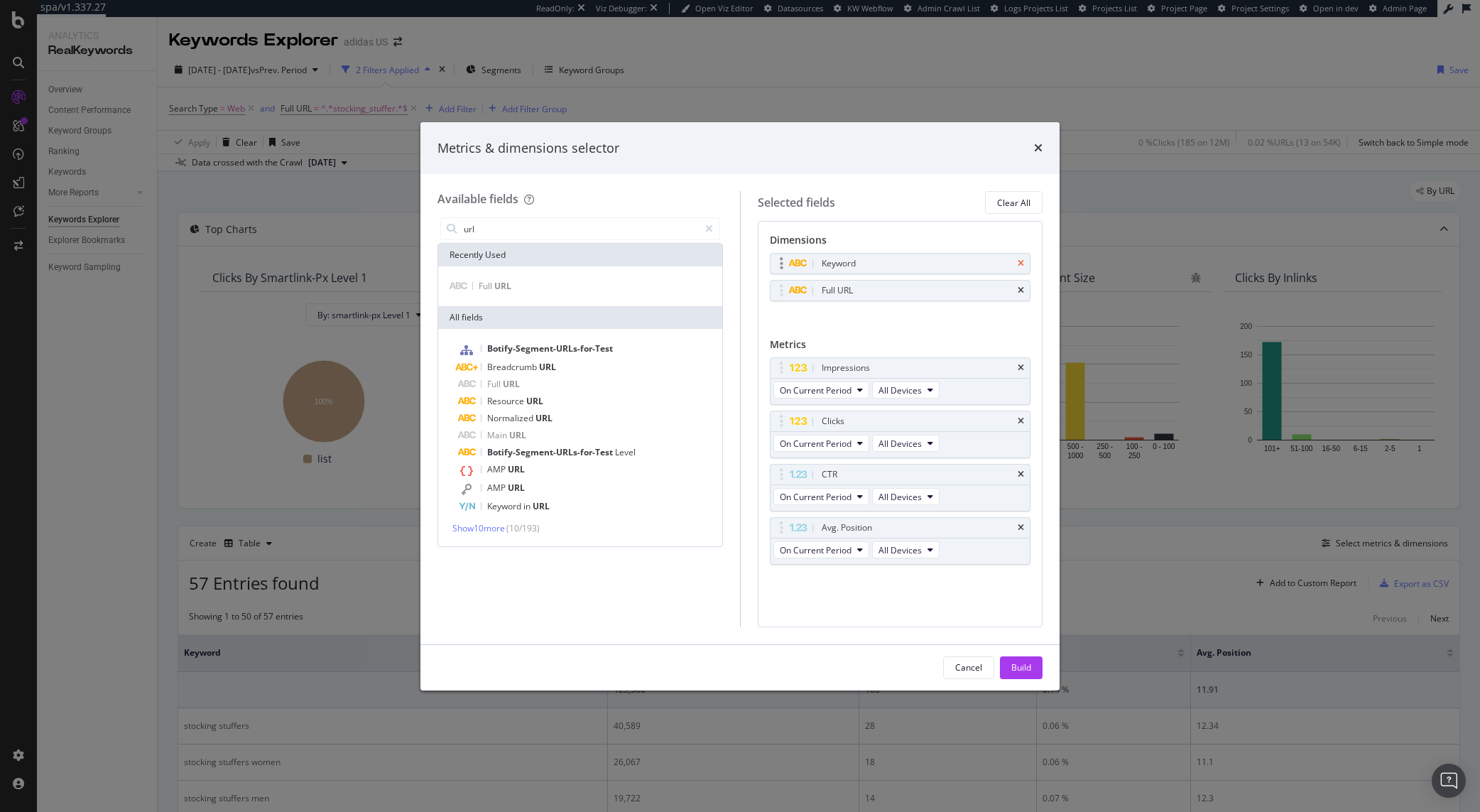
click at [1023, 263] on icon "times" at bounding box center [1021, 264] width 6 height 9
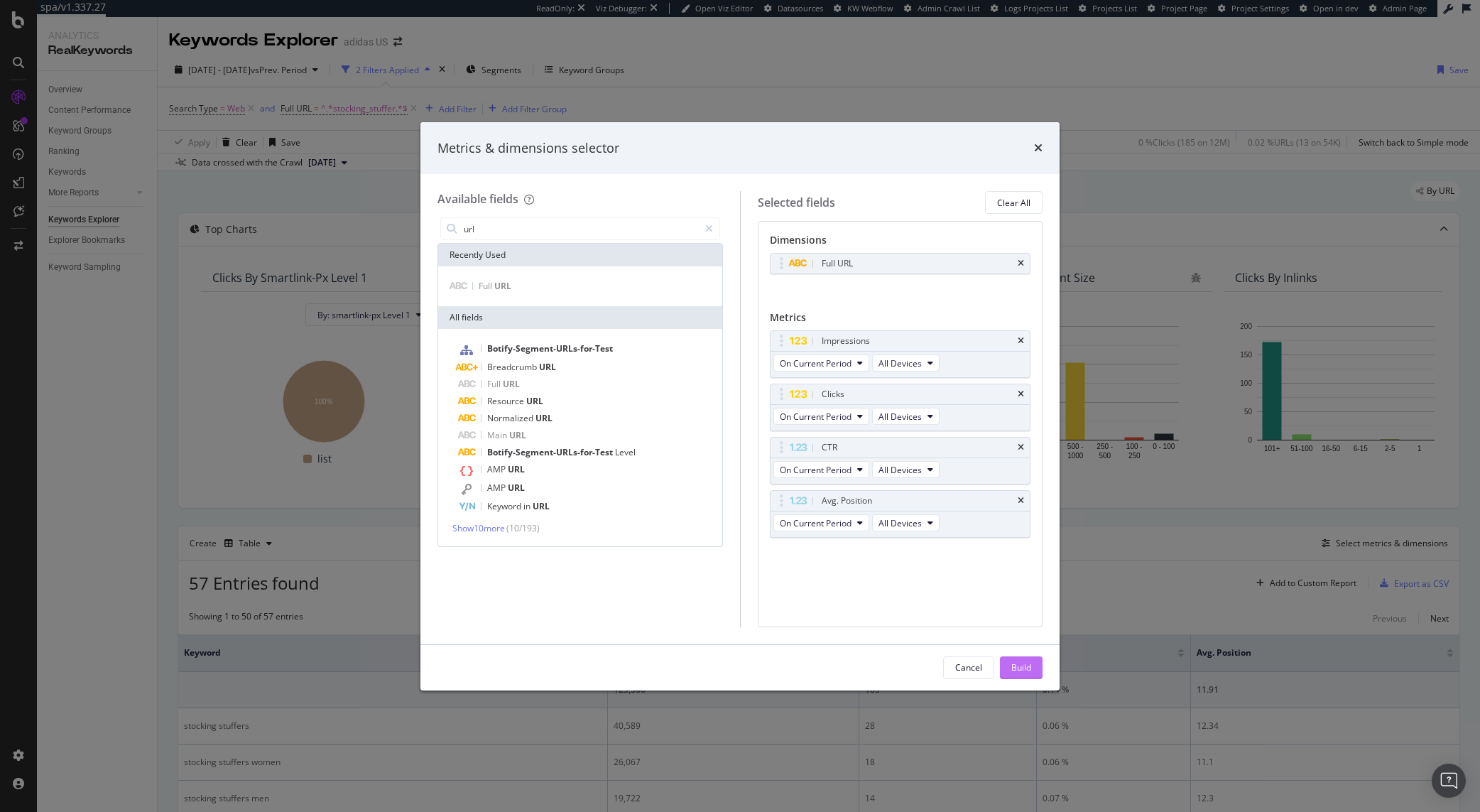
click at [1015, 665] on div "Build" at bounding box center [1021, 667] width 20 height 12
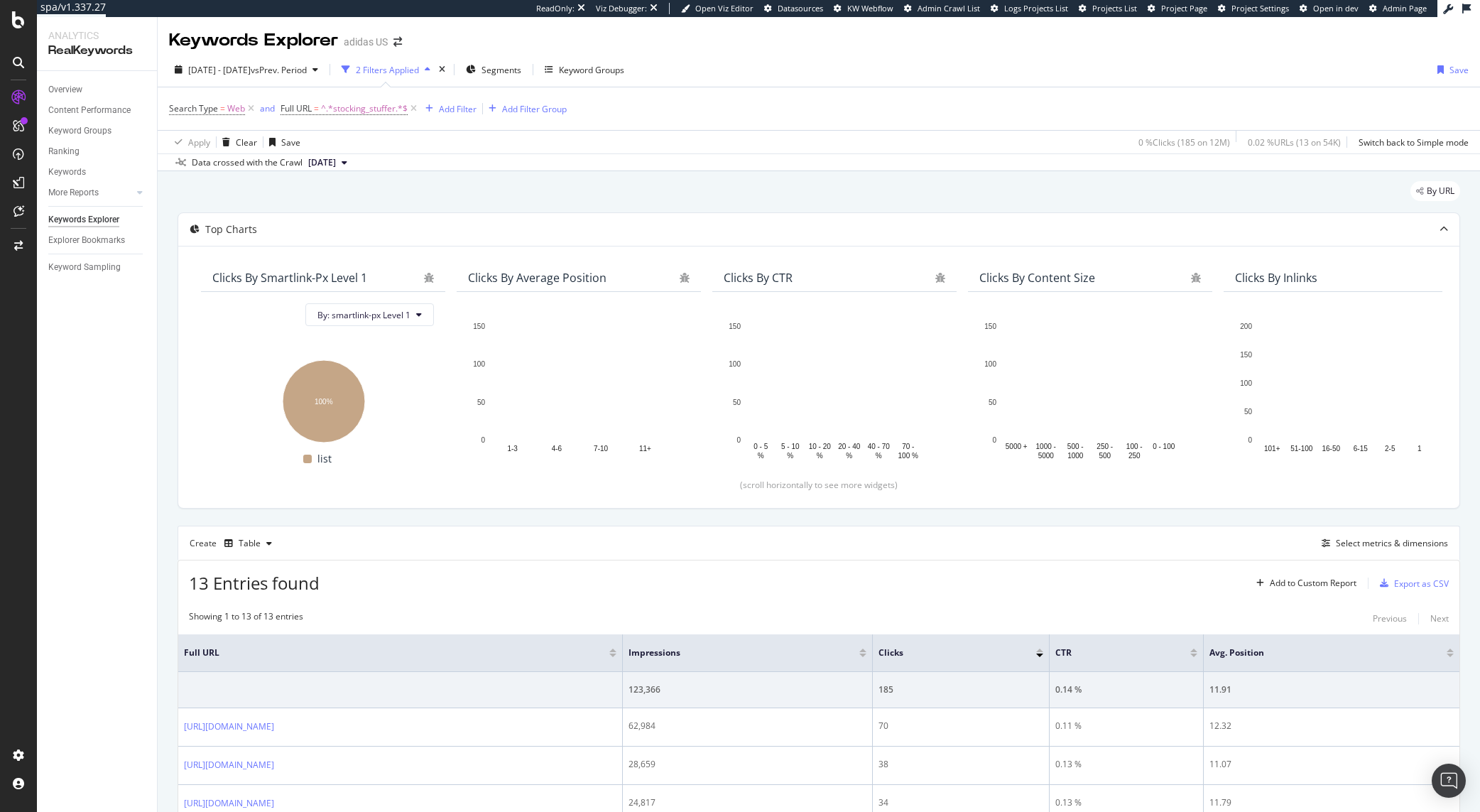
click at [476, 551] on div "Create Table Select metrics & dimensions" at bounding box center [819, 543] width 1283 height 34
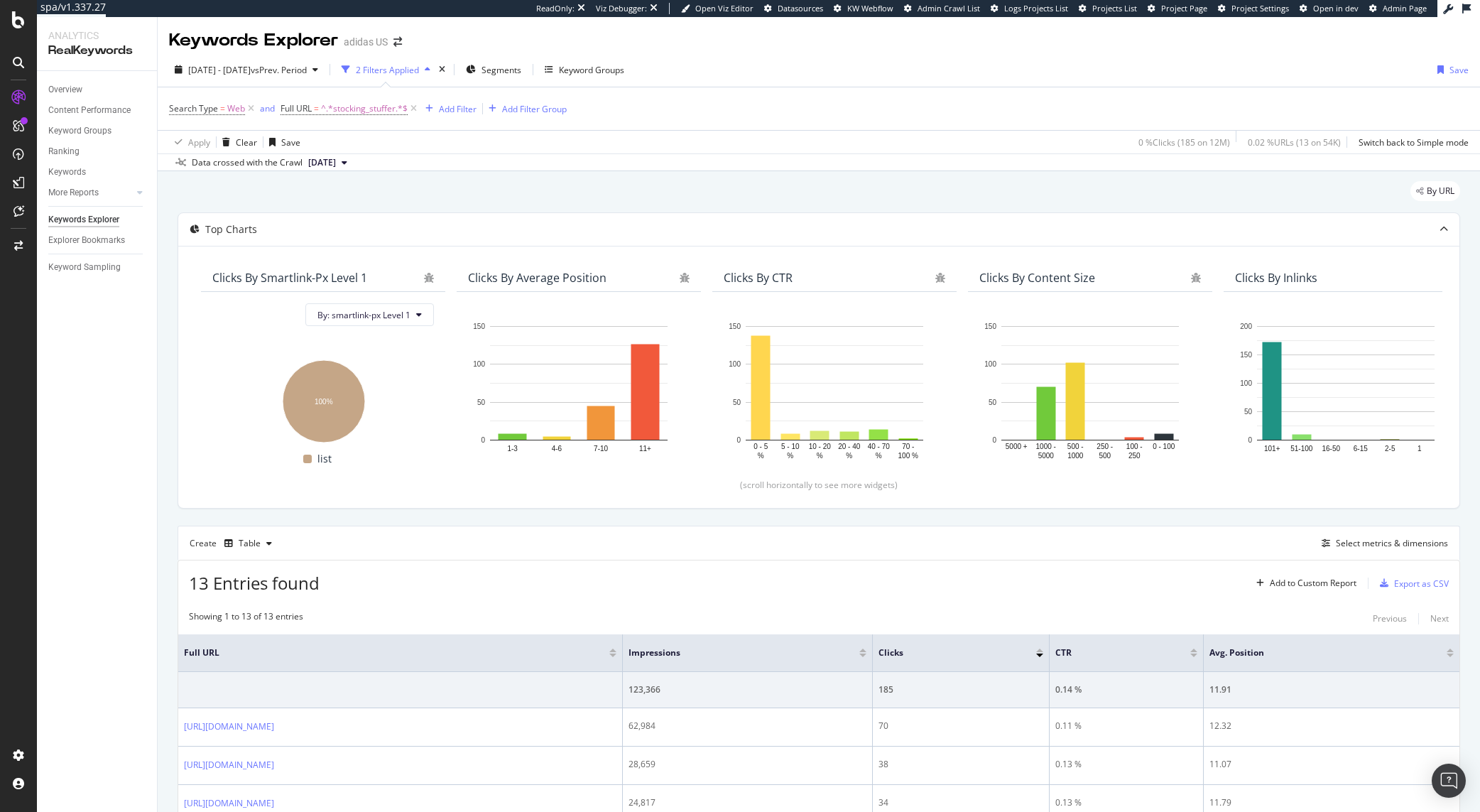
scroll to position [135, 0]
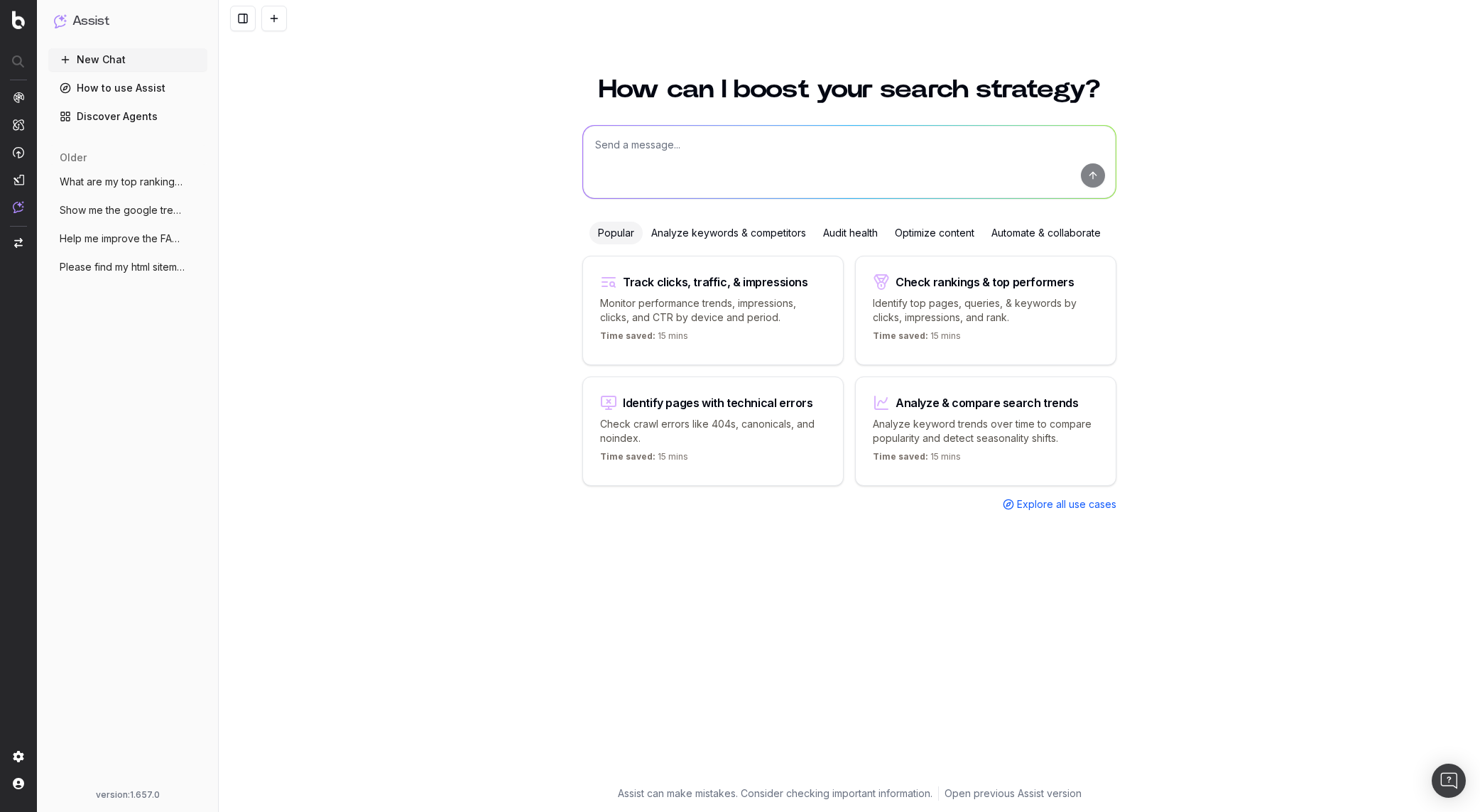
click at [742, 128] on textarea at bounding box center [849, 163] width 533 height 73
paste textarea "6. Lorem & Ipsumdolo Sita conse Ad-elit seddo Eiusmodtemp incid (utlabor, etdol…"
type textarea "loremi dol sit ametco adipisc ELI se doei tem incididu utlabo etdolo magnaal en…"
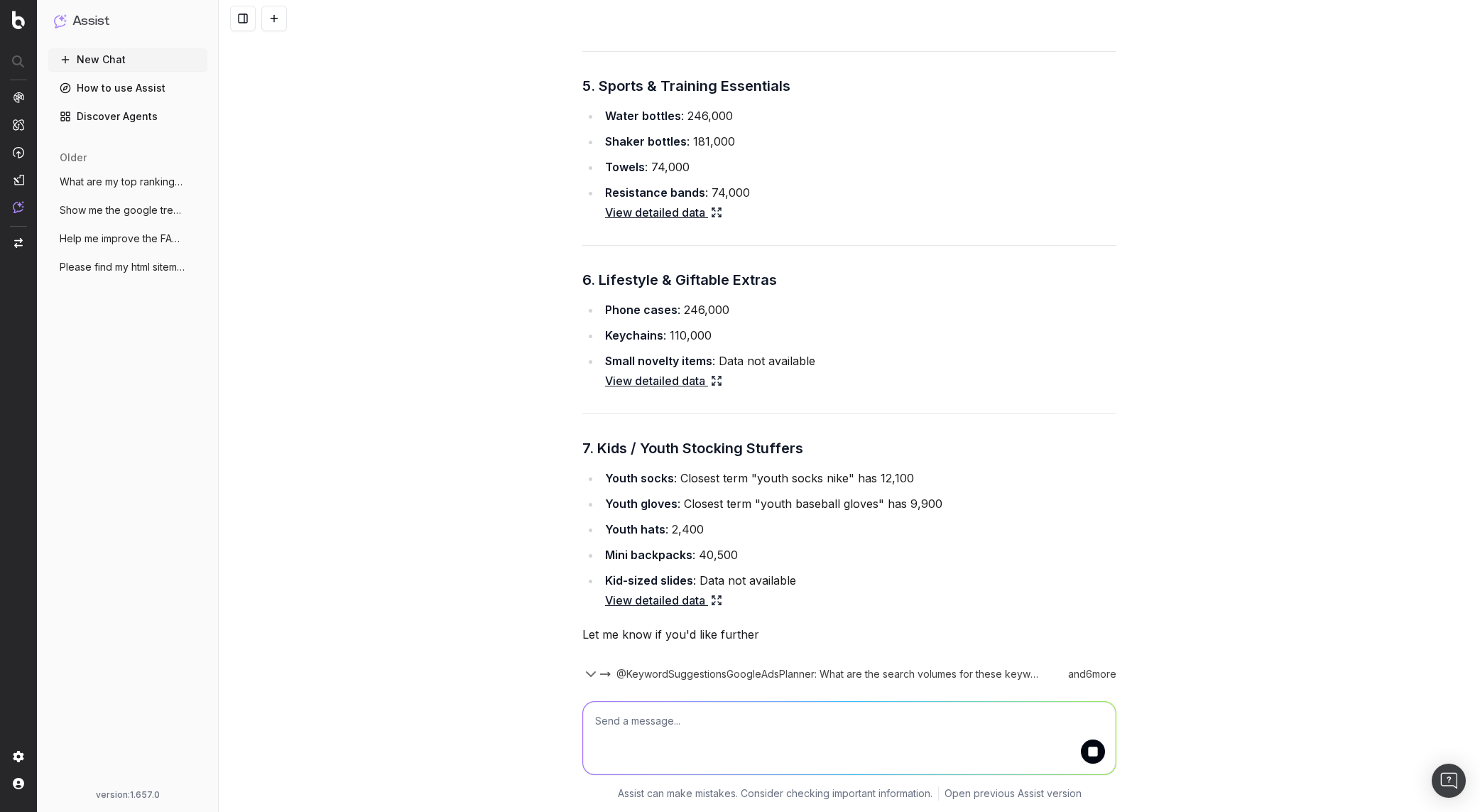
scroll to position [2088, 0]
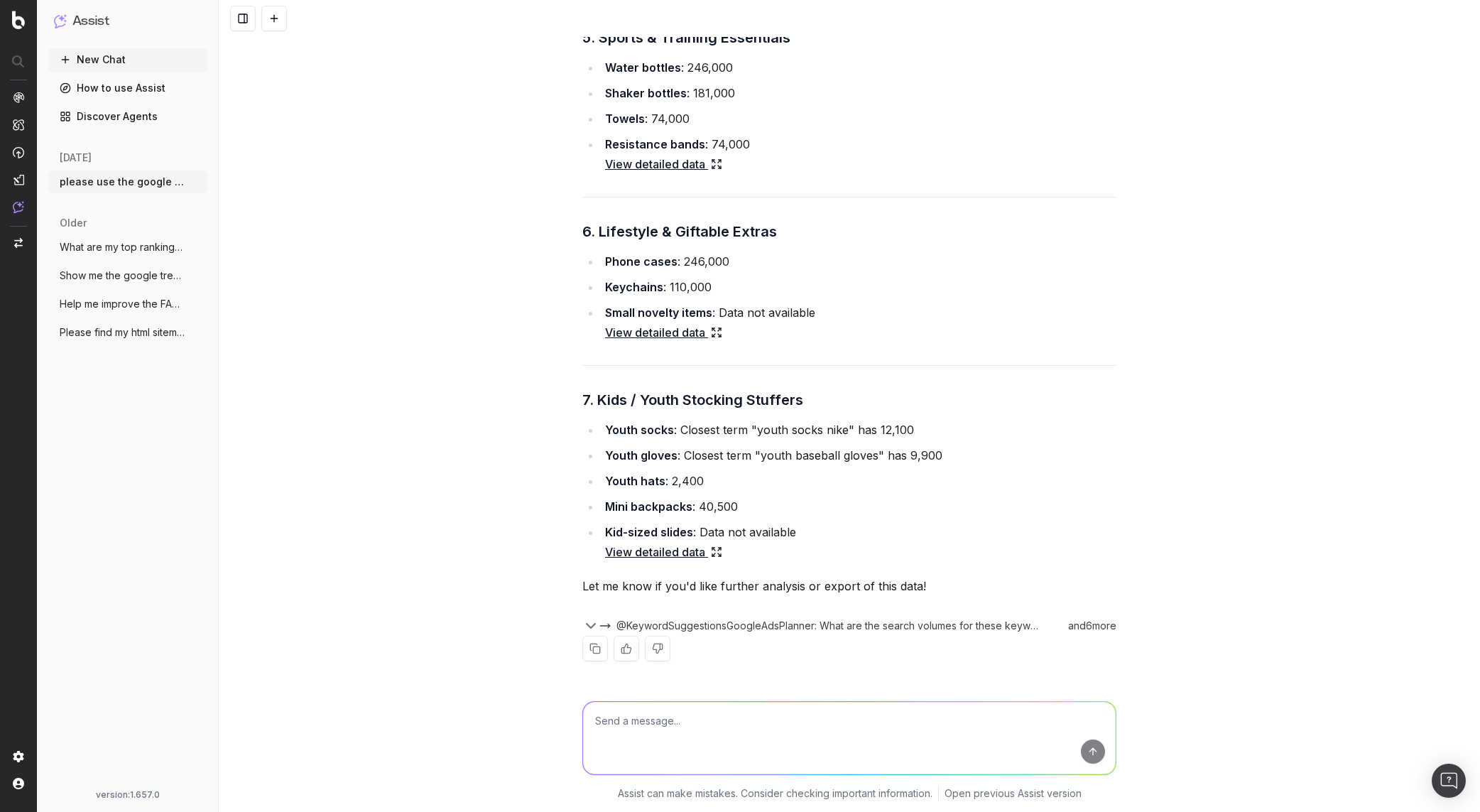
click at [743, 728] on textarea at bounding box center [849, 738] width 533 height 73
type textarea "Please"
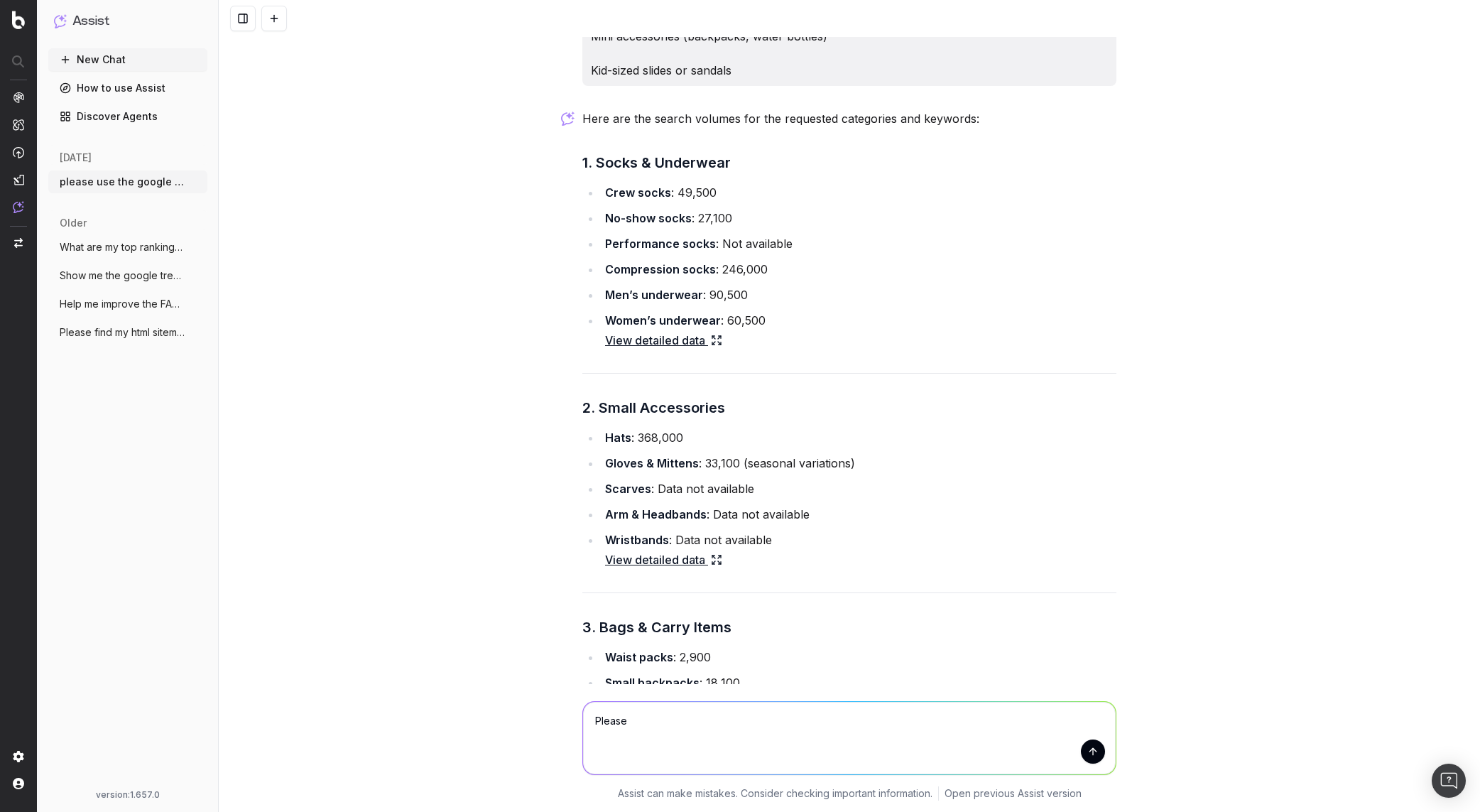
scroll to position [1058, 0]
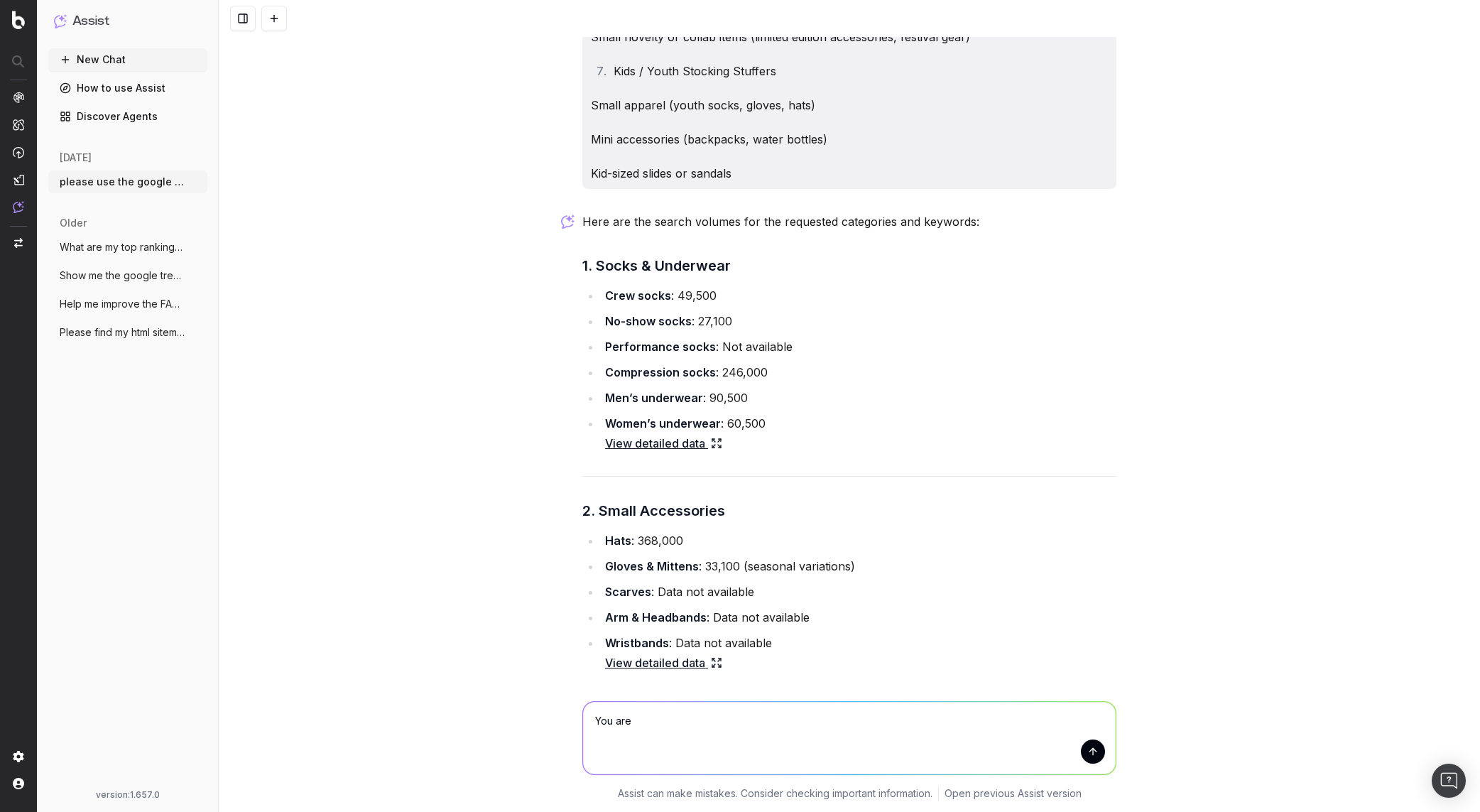
type textarea "You are a"
type textarea "You are adidas SEO manager. Yo"
type textarea "What types of categories should adidas consider featuring in their stocking stu…"
click at [1121, 346] on div "please use the google adwords API to find the relevant search volume related to…" at bounding box center [849, 406] width 1261 height 812
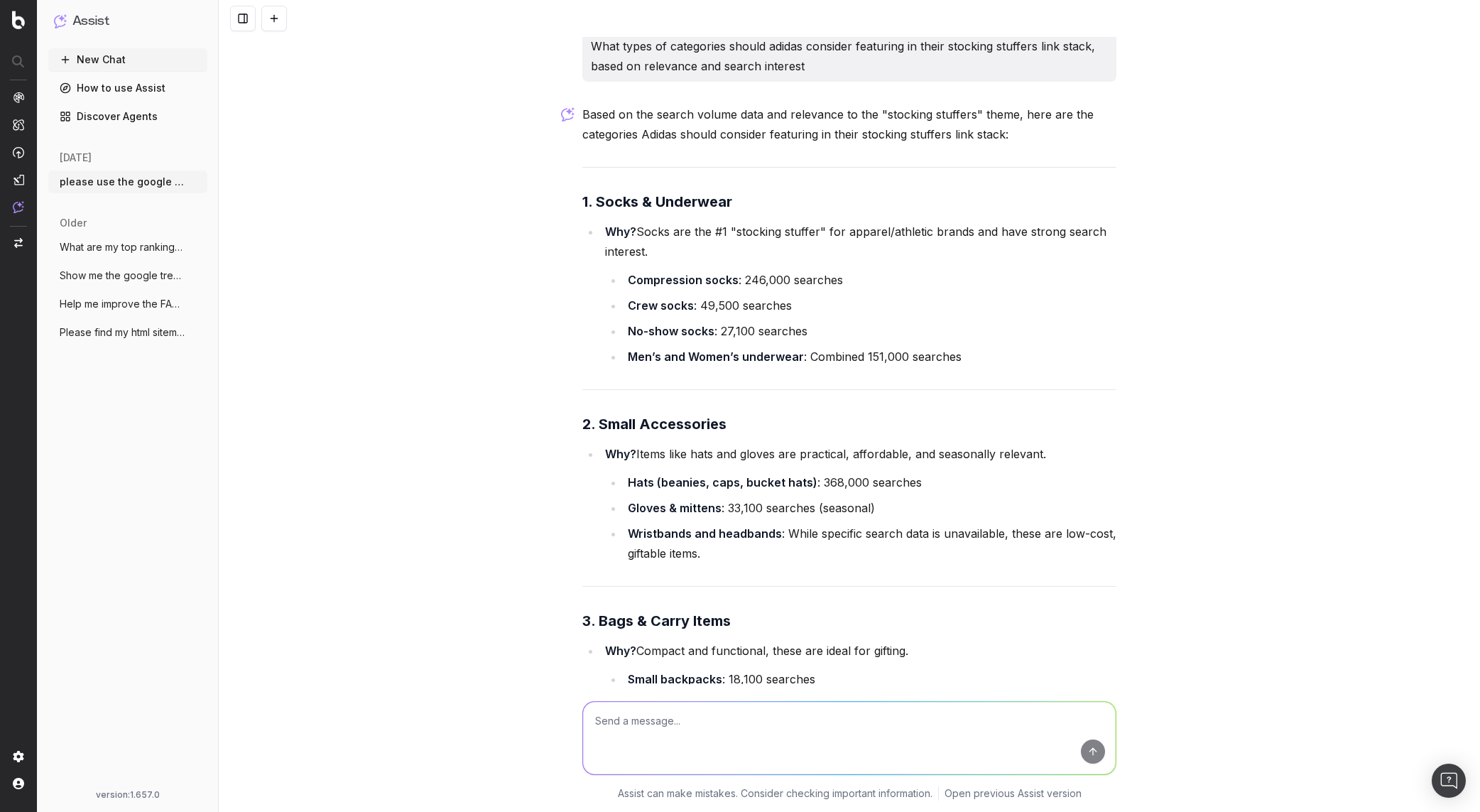
scroll to position [2857, 0]
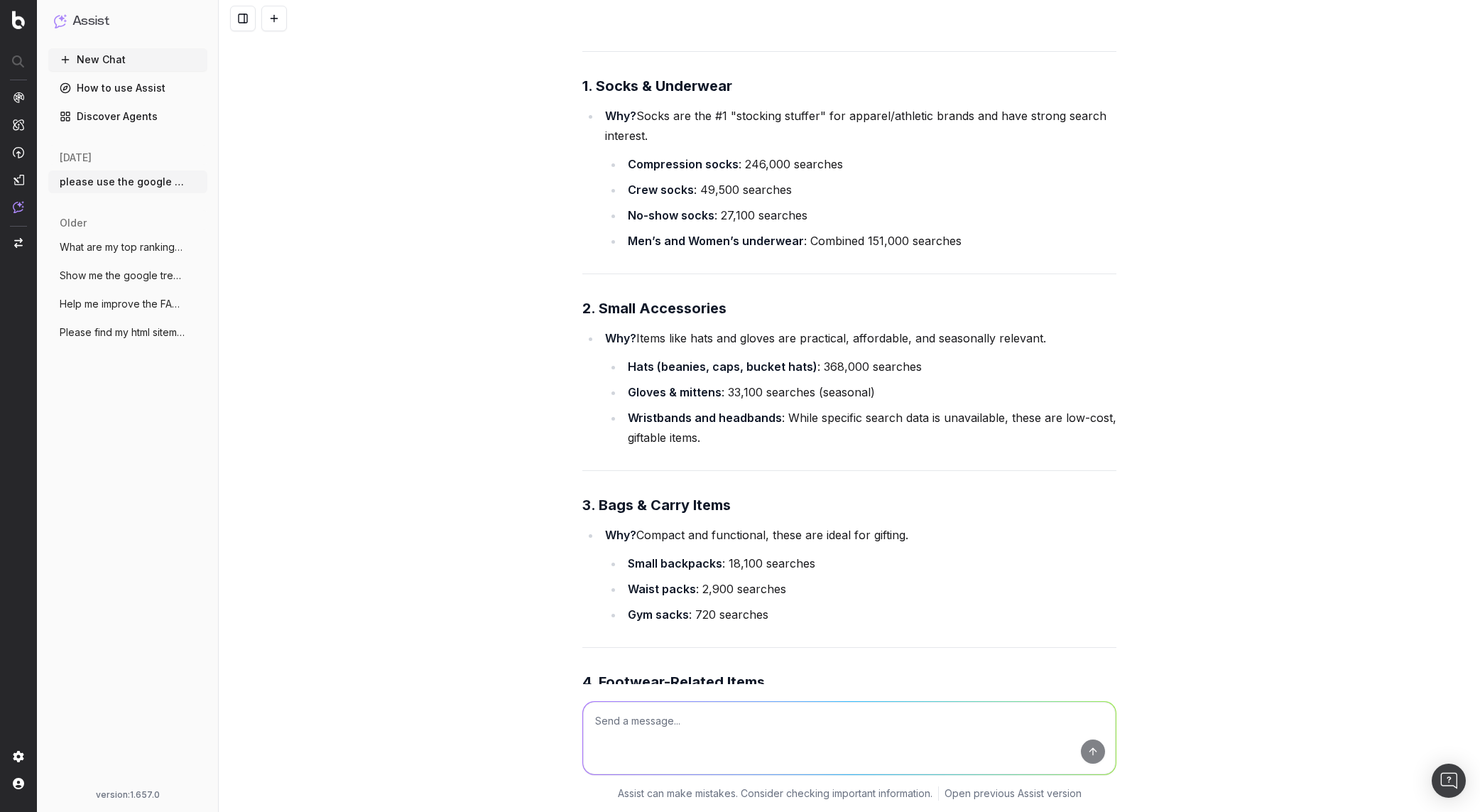
click at [711, 724] on textarea at bounding box center [849, 738] width 533 height 73
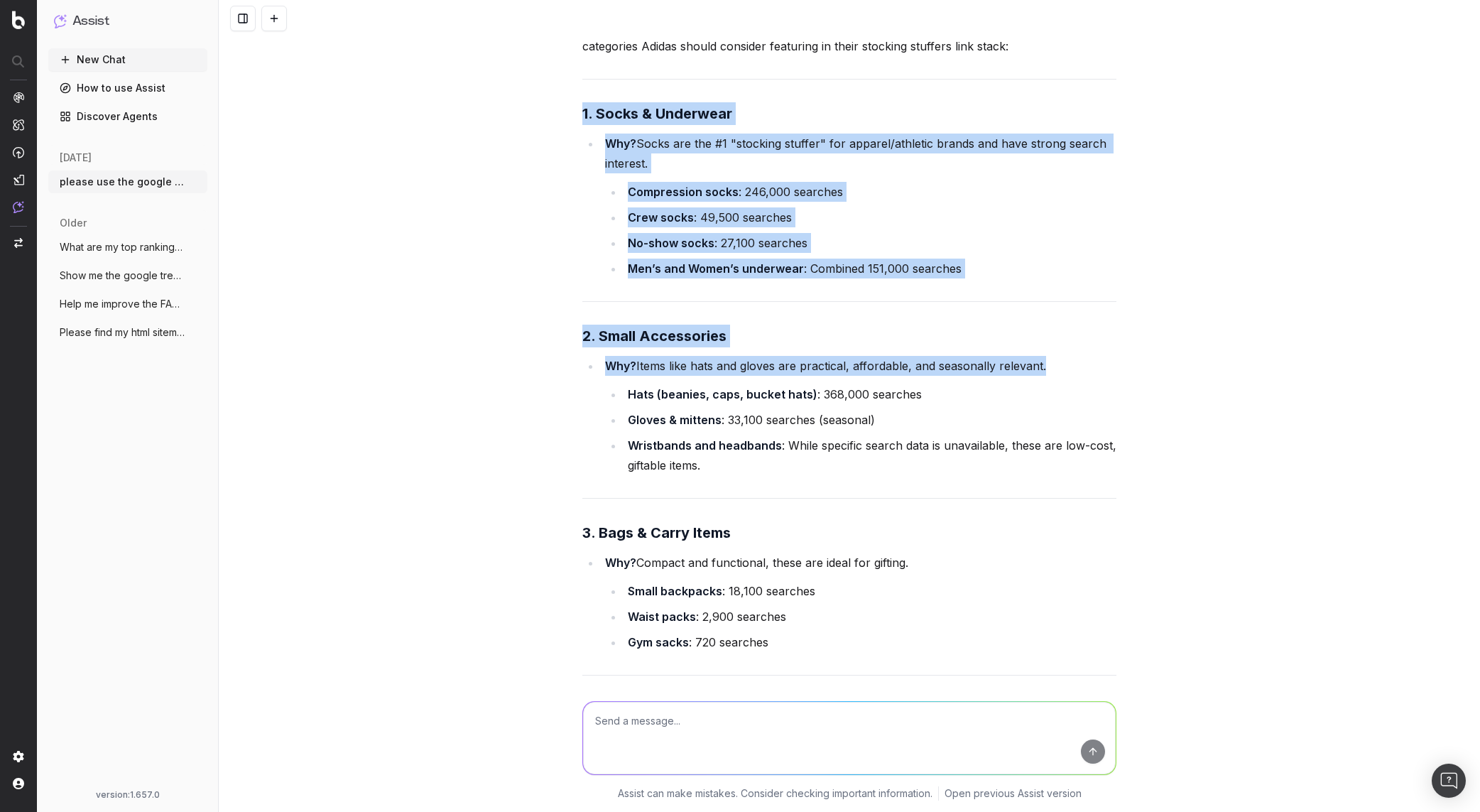
drag, startPoint x: 572, startPoint y: 108, endPoint x: 873, endPoint y: 378, distance: 404.4
click at [448, 396] on div "please use the google adwords API to find the relevant search volume related to…" at bounding box center [849, 406] width 1261 height 812
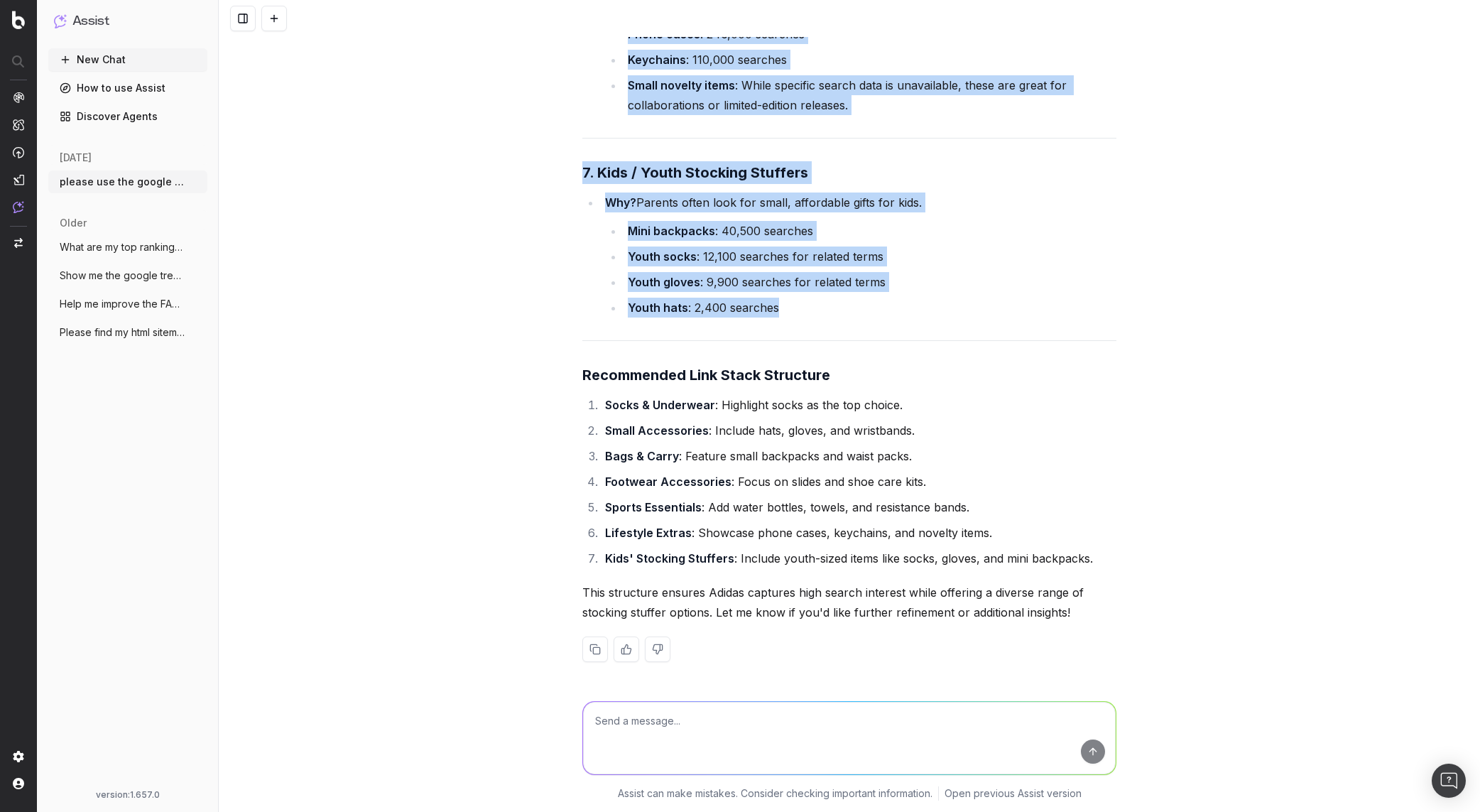
scroll to position [3962, 0]
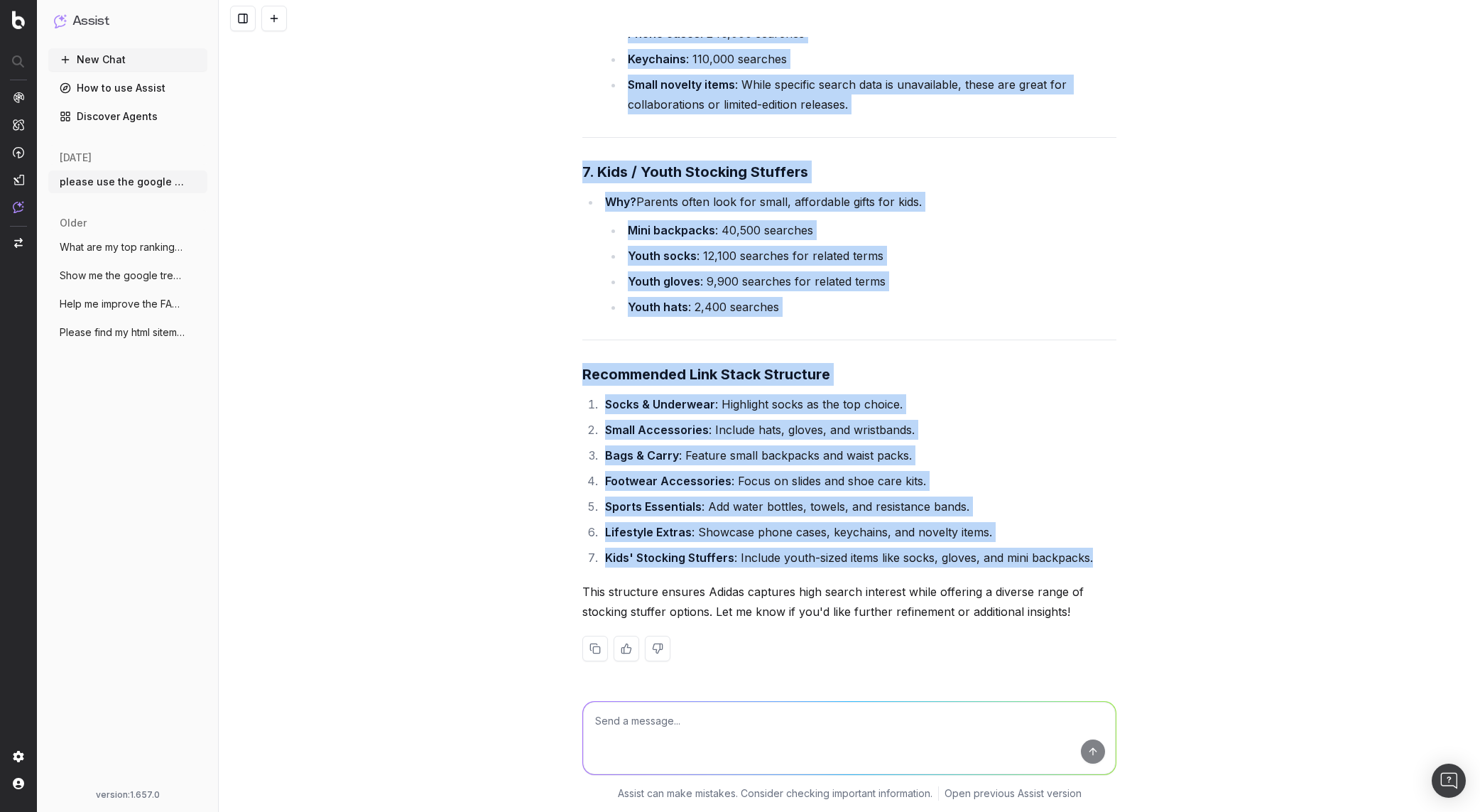
drag, startPoint x: 590, startPoint y: 120, endPoint x: 1203, endPoint y: 551, distance: 749.4
click at [1203, 551] on div "please use the google adwords API to find the relevant search volume related to…" at bounding box center [849, 406] width 1261 height 812
copy div "1. Socks & Underwear Why? Socks are the #1 "stocking stuffer" for apparel/athle…"
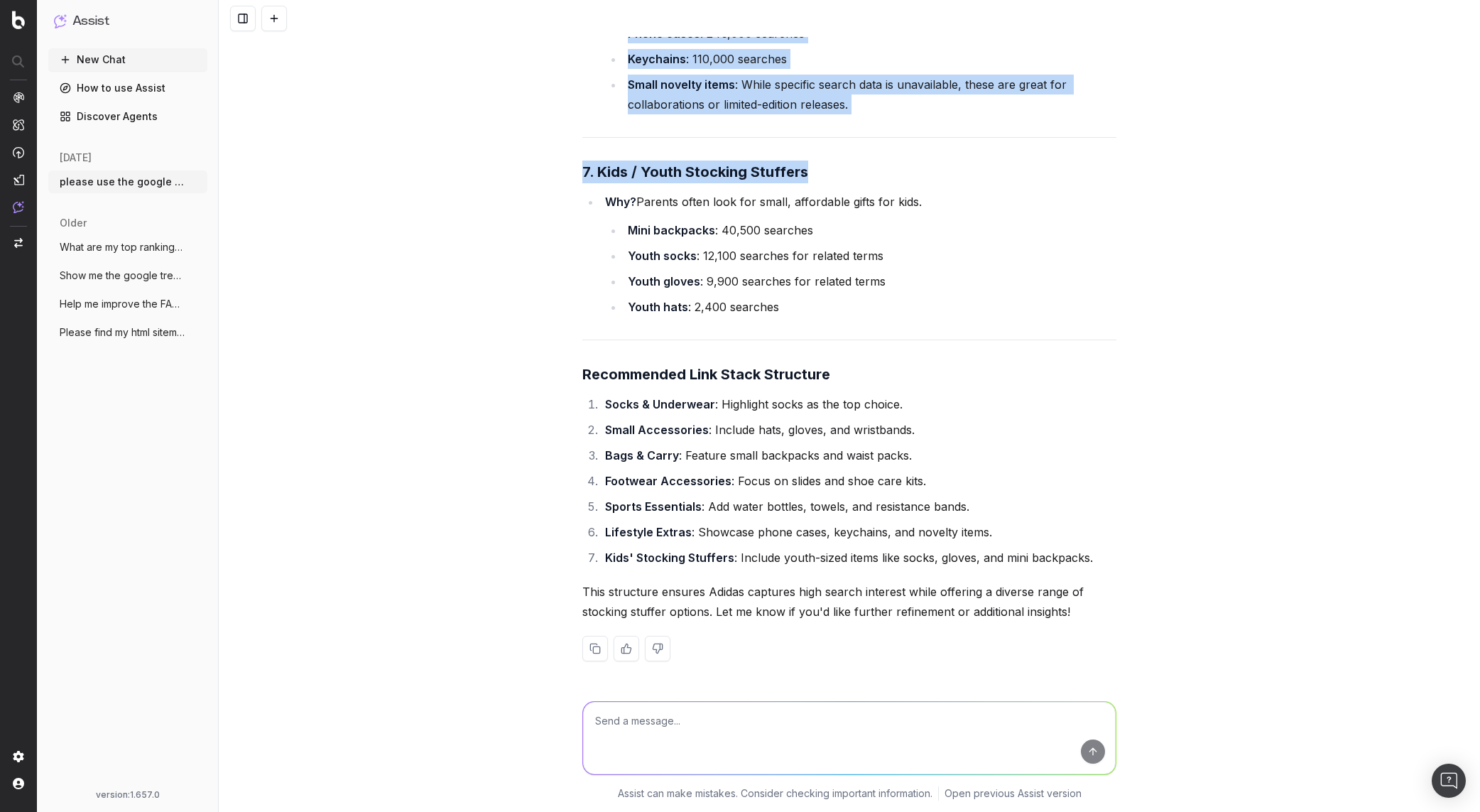
copy div "1. Socks & Underwear Why? Socks are the #1 "stocking stuffer" for apparel/athle…"
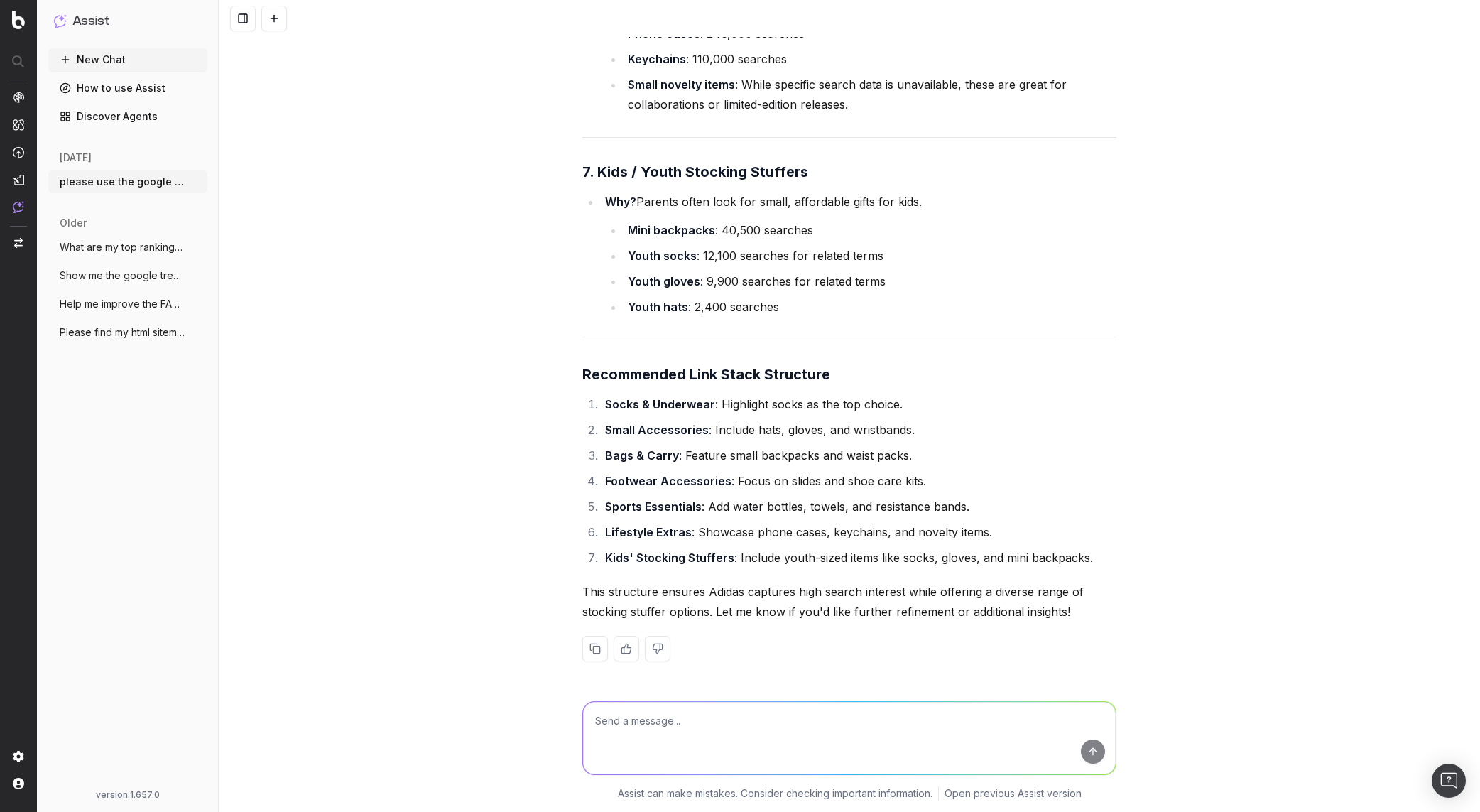
click at [399, 349] on div "please use the google adwords API to find the relevant search volume related to…" at bounding box center [849, 406] width 1261 height 812
click at [711, 714] on textarea at bounding box center [849, 738] width 533 height 73
paste textarea "1. Socks & Underwear Why? Socks are the #1 "stocking stuffer" for apparel/athle…"
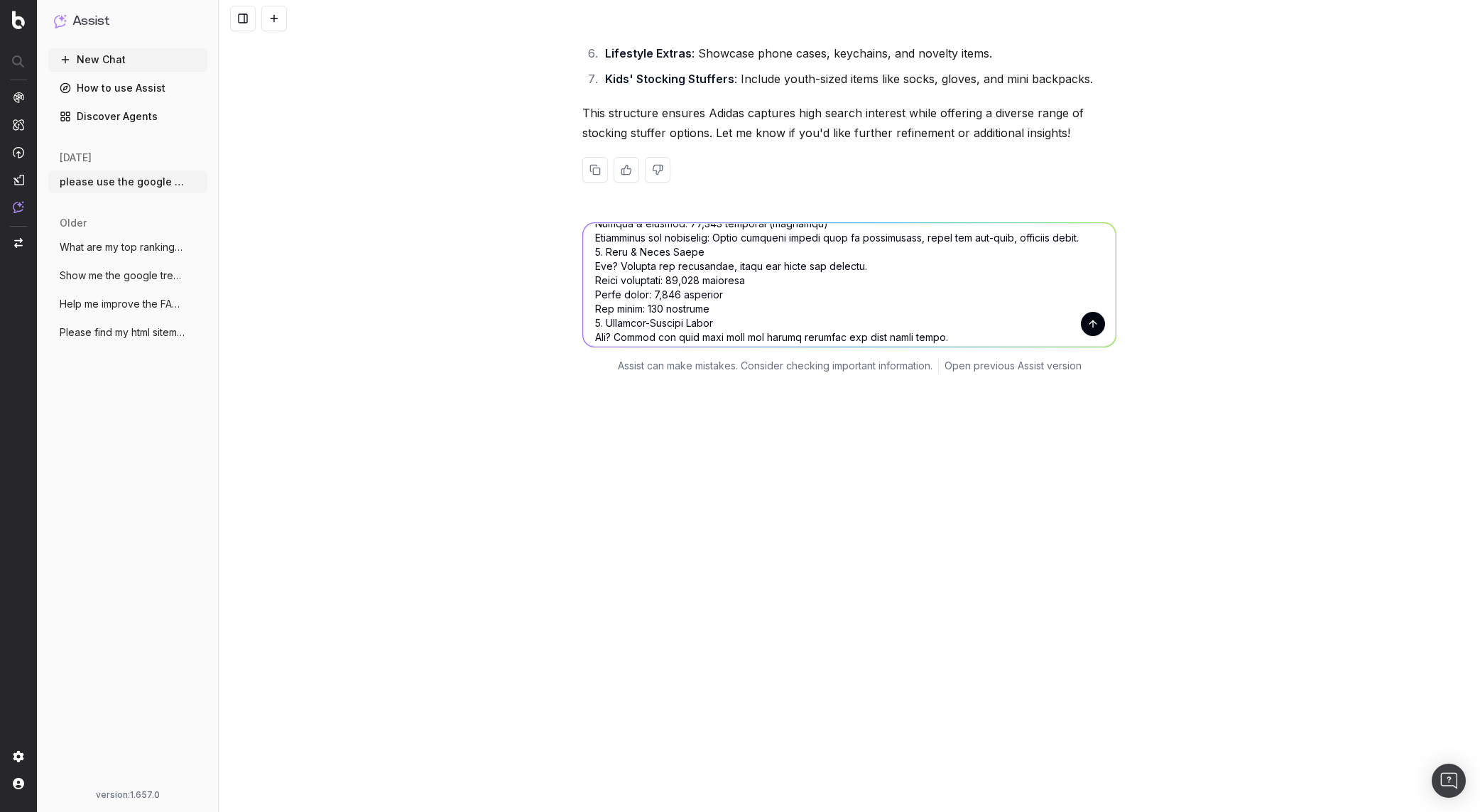
scroll to position [27, 0]
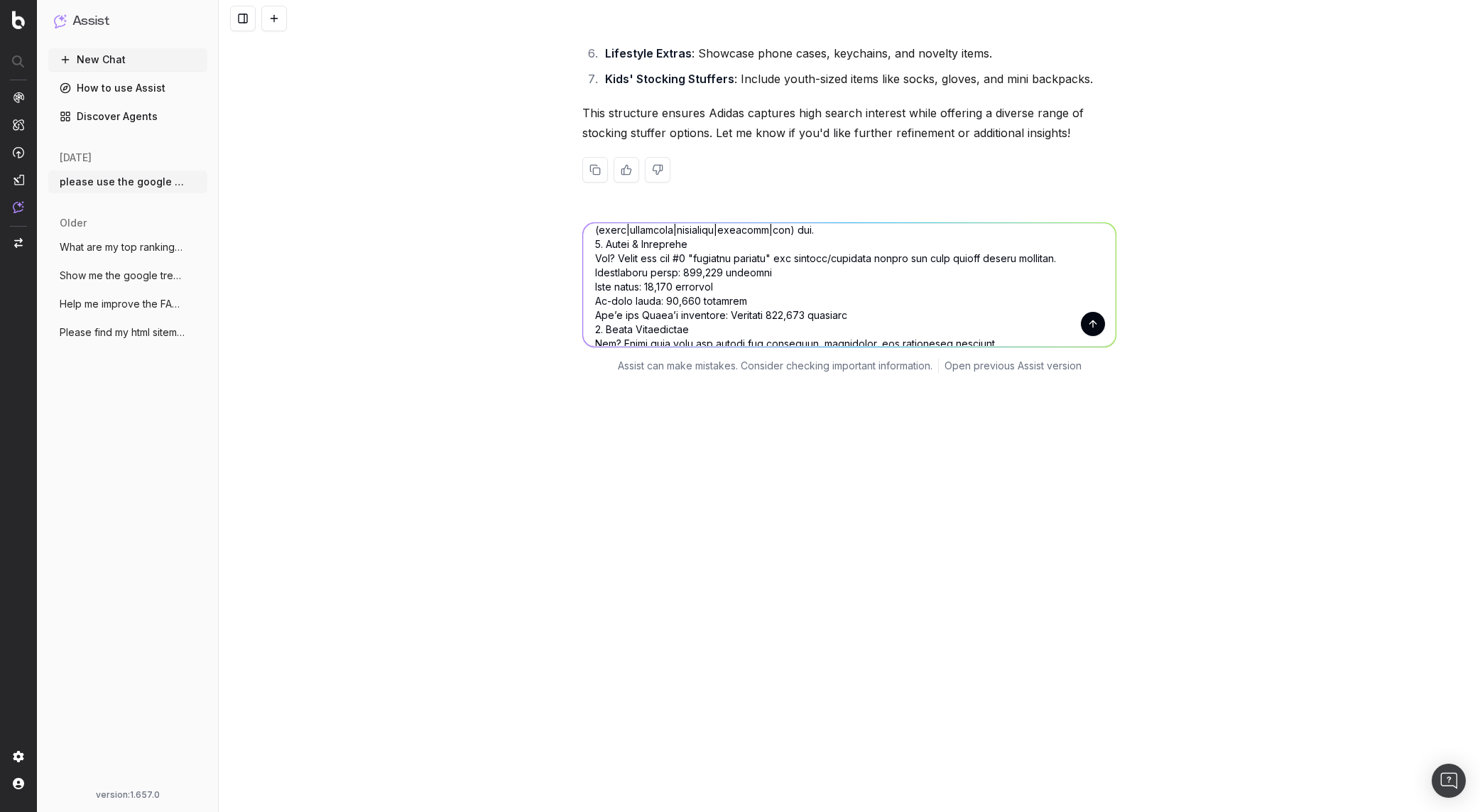
type textarea "make a regex that will match strings including the categories you listed out in…"
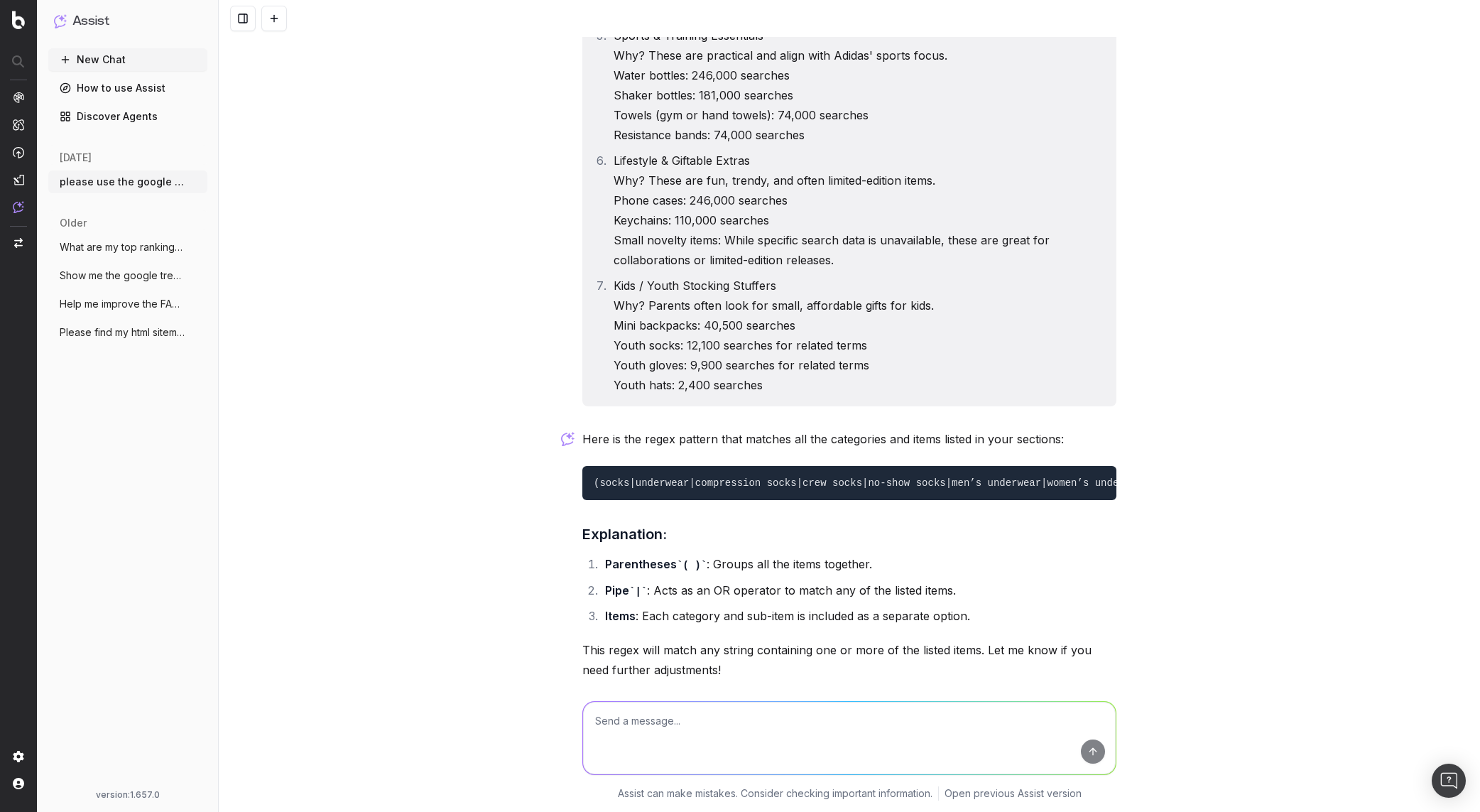
scroll to position [5249, 0]
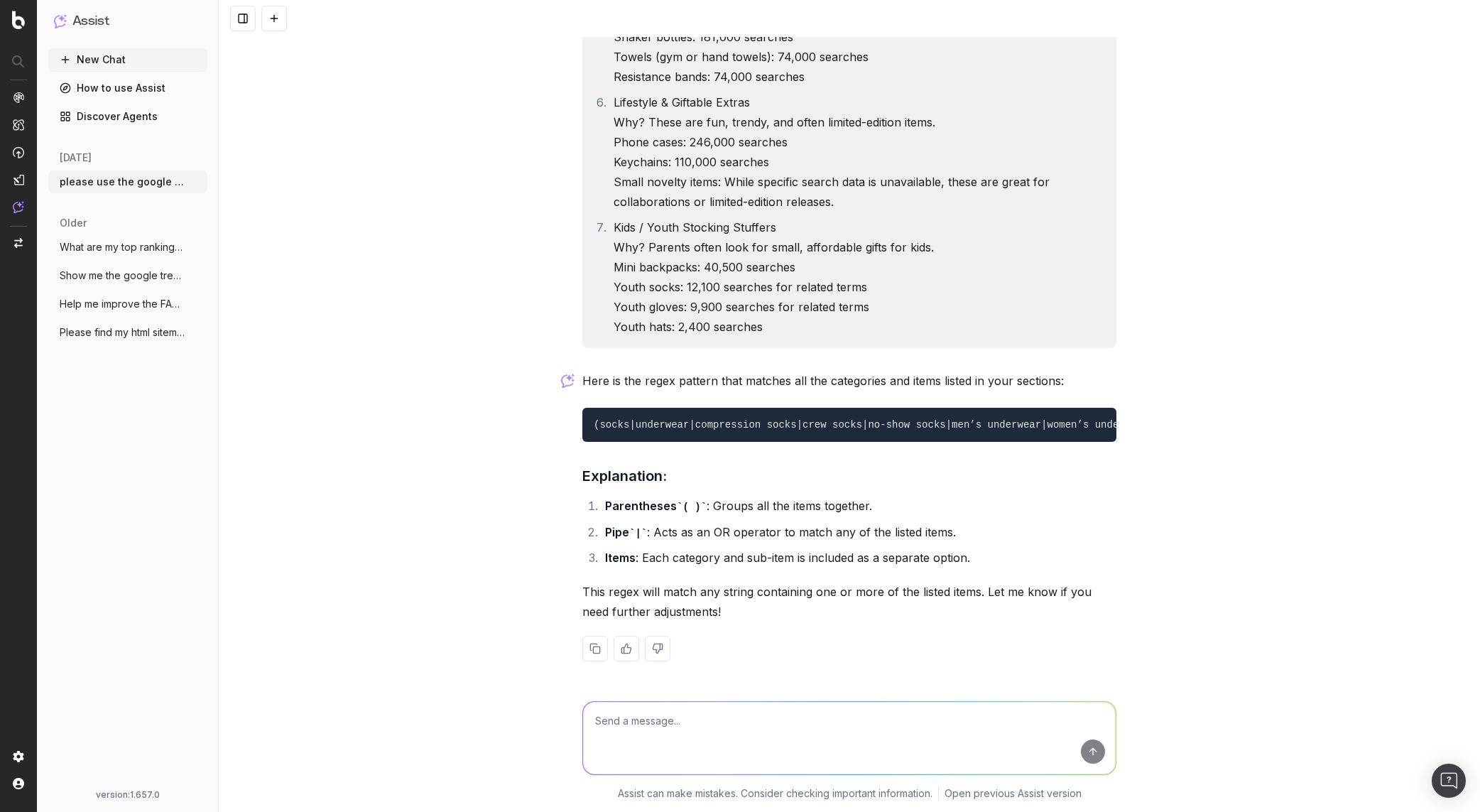
click at [404, 518] on div "please use the google adwords API to find the relevant search volume related to…" at bounding box center [849, 406] width 1261 height 812
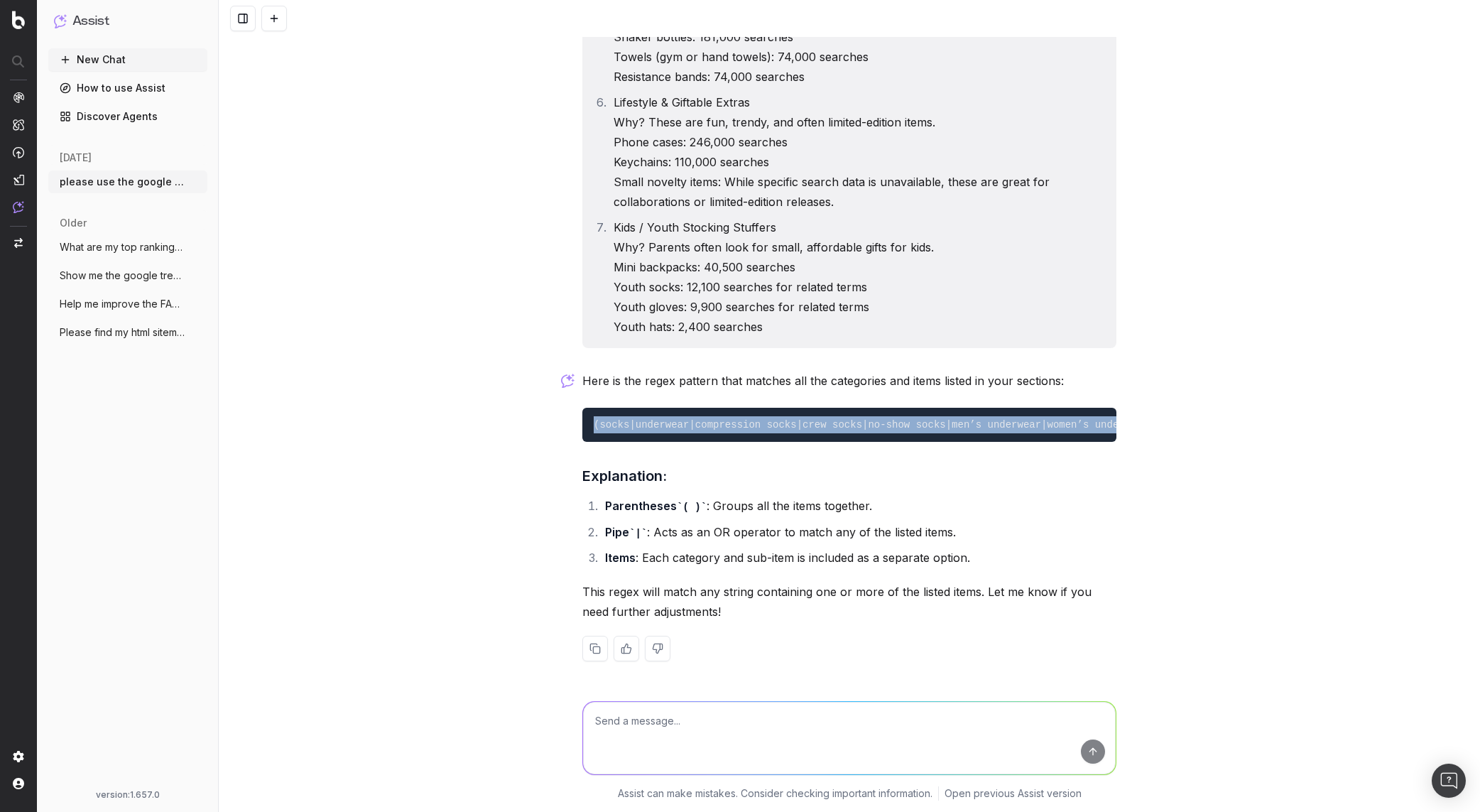
copy code "(socks|underwear|compression socks|crew socks|no-show socks|men’s underwear|wom…"
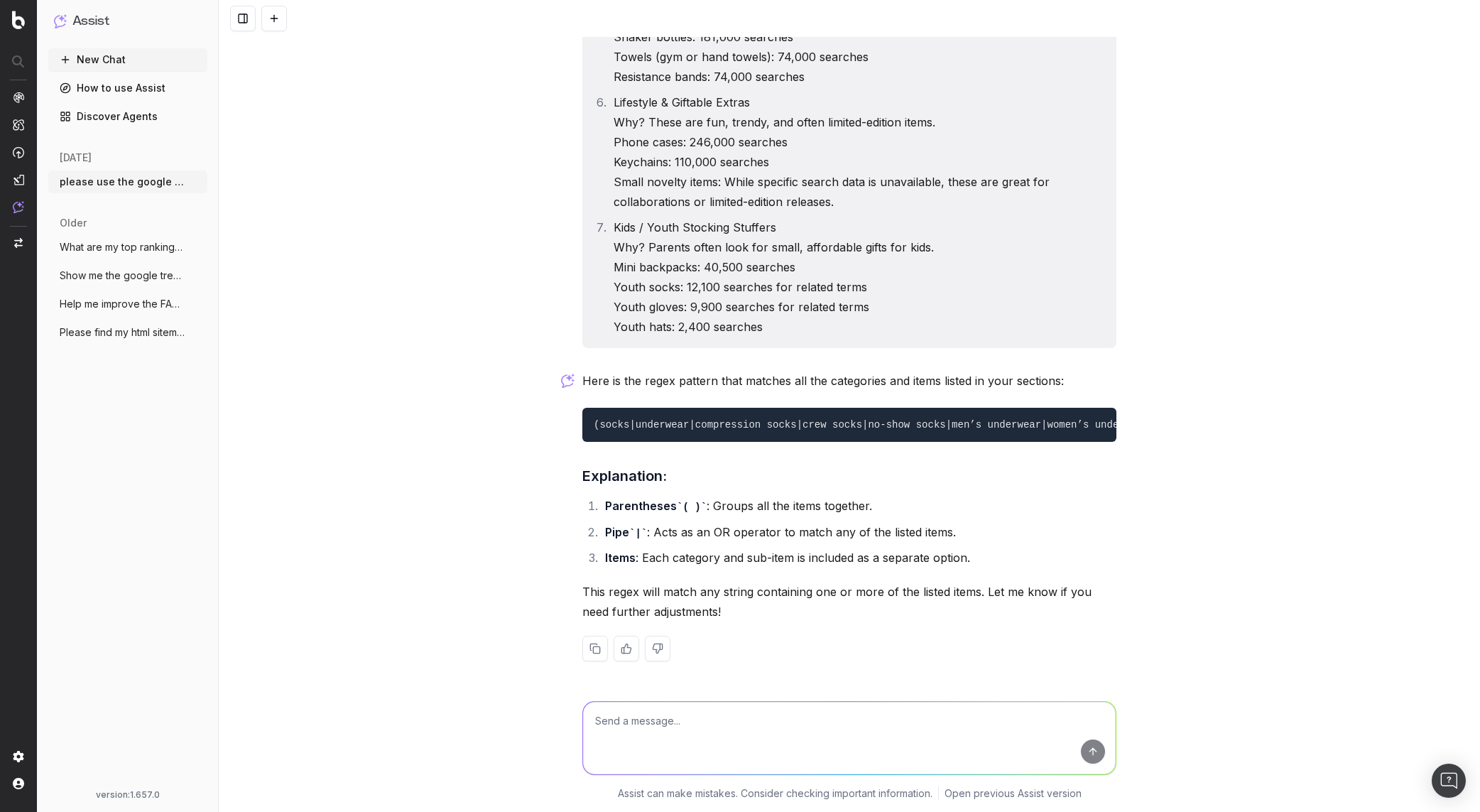
click at [513, 558] on div "please use the google adwords API to find the relevant search volume related to…" at bounding box center [849, 406] width 1261 height 812
click at [668, 736] on textarea at bounding box center [849, 738] width 533 height 73
type textarea "in this regex, you must replace any spaces with underscores"
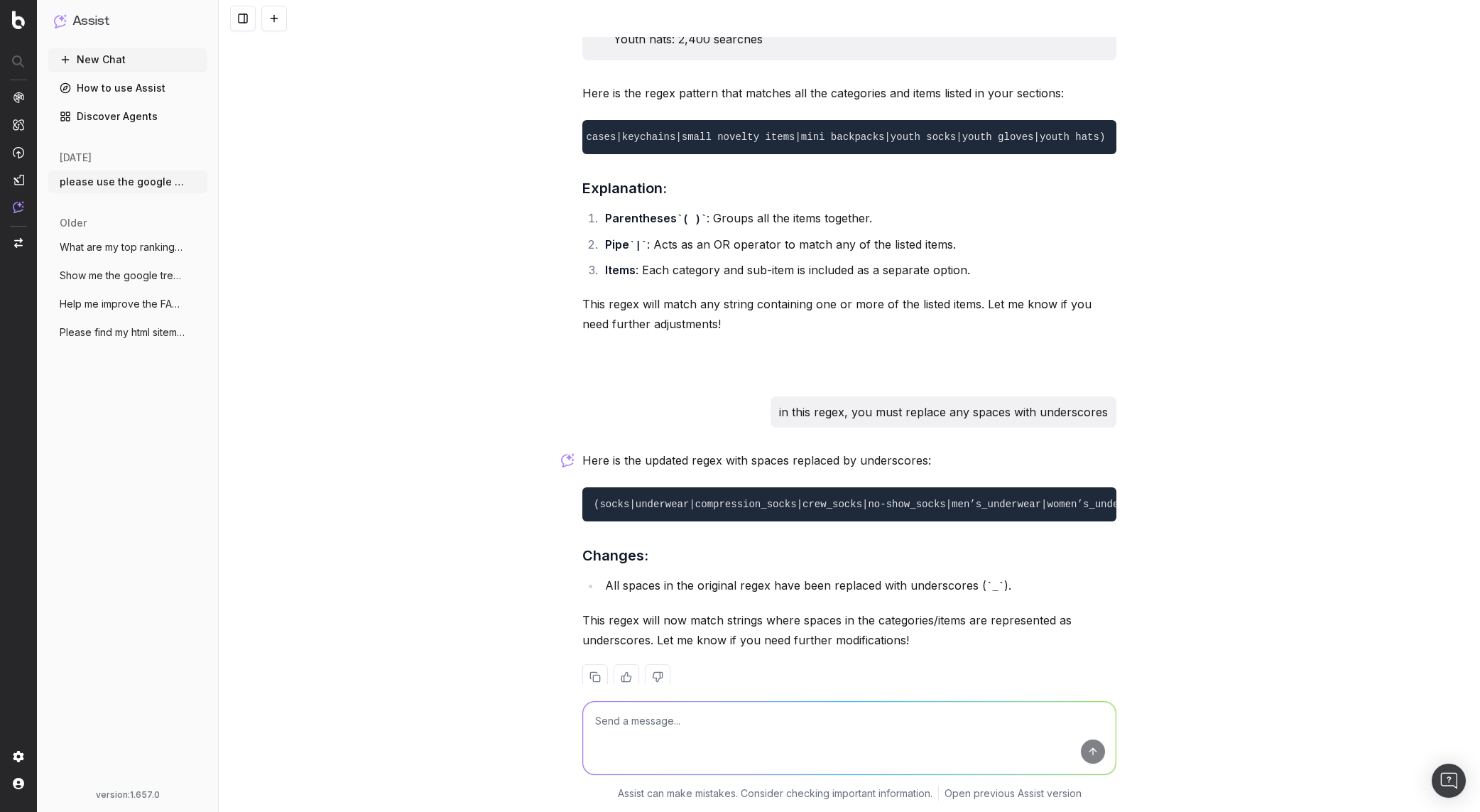
scroll to position [5575, 0]
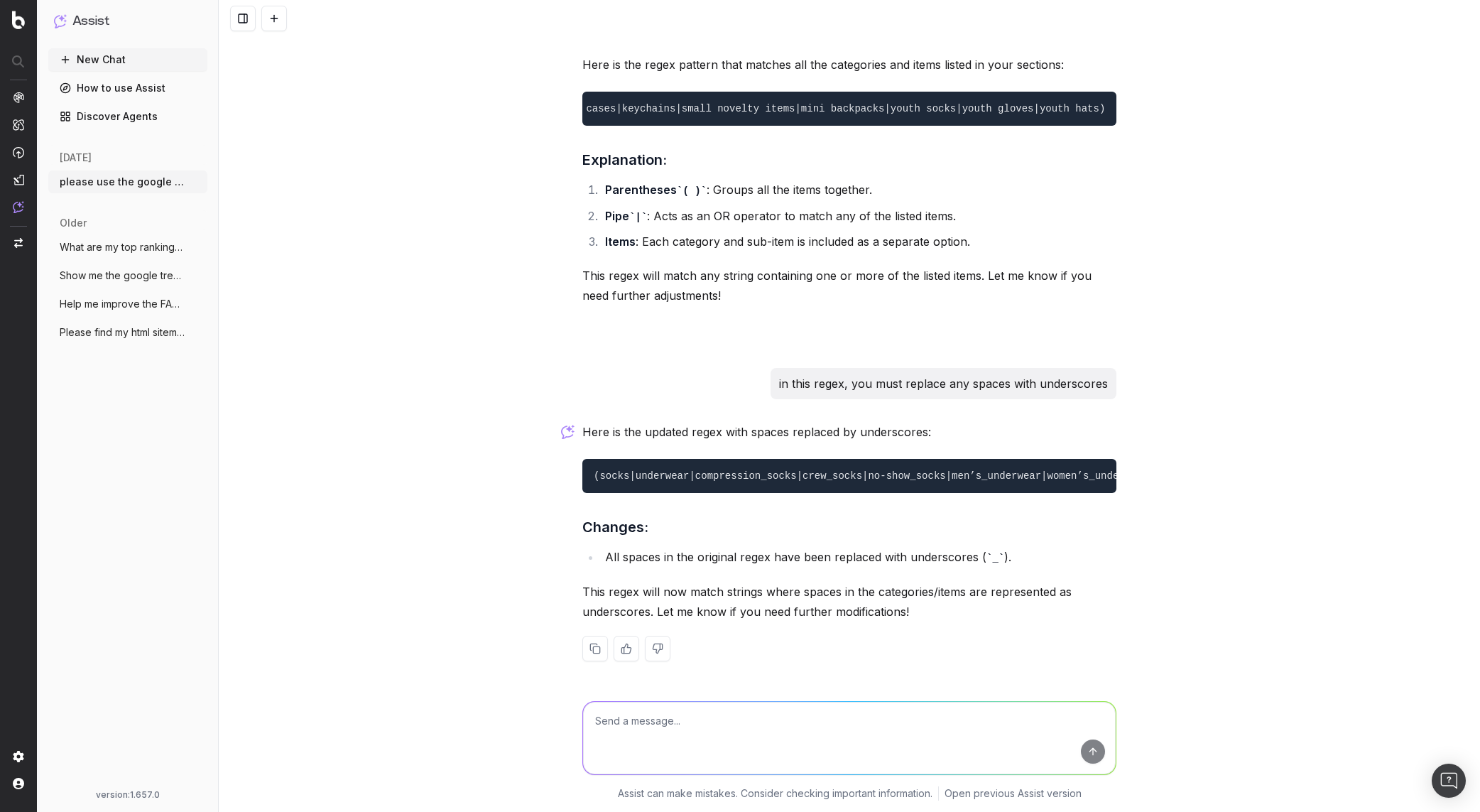
copy code "(socks|underwear|compression_socks|crew_socks|no-show_socks|men’s_underwear|wom…"
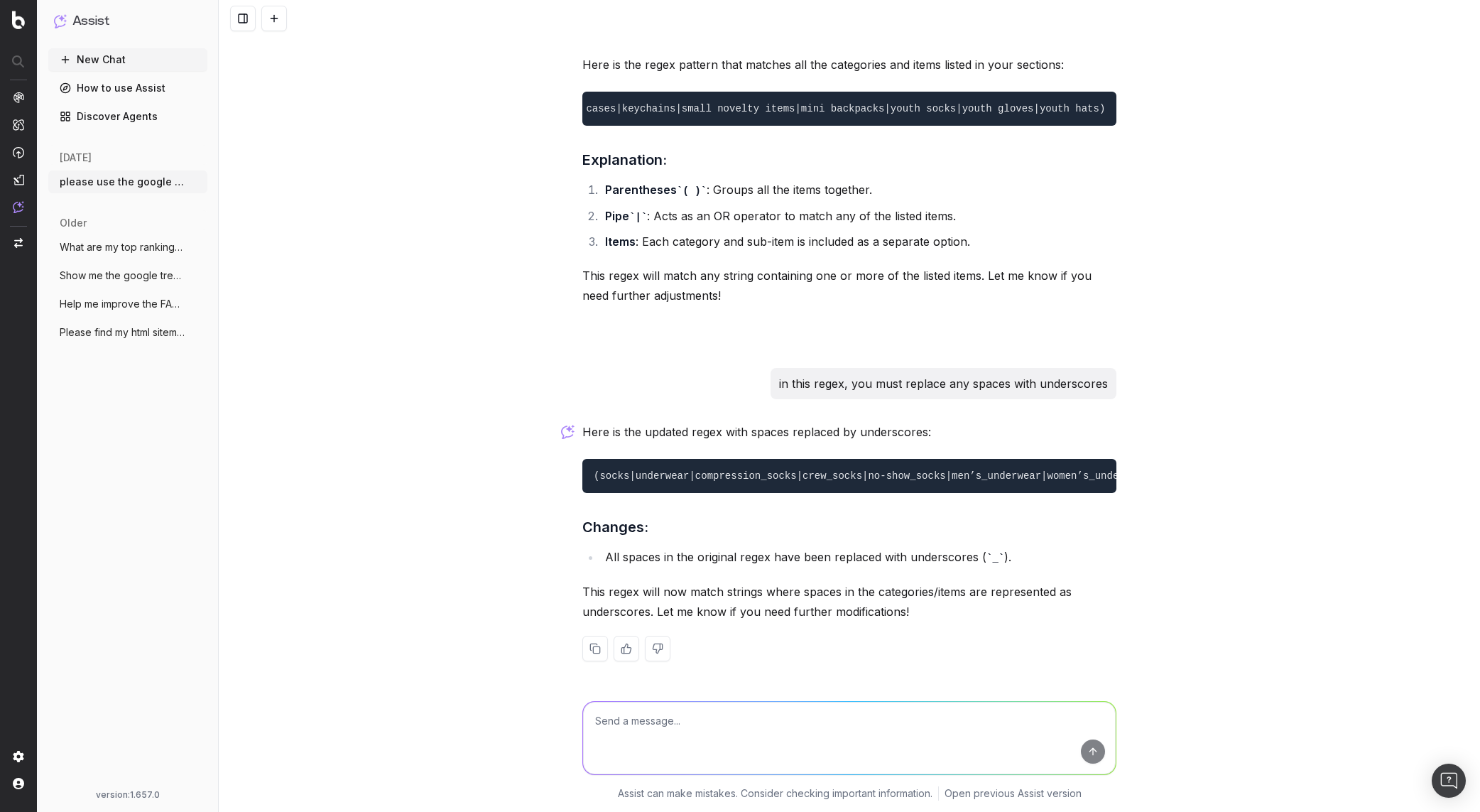
click at [408, 302] on div "please use the google adwords API to find the relevant search volume related to…" at bounding box center [849, 406] width 1261 height 812
click at [198, 180] on icon "button" at bounding box center [197, 181] width 12 height 12
click at [344, 267] on div "please use the google adwords API to find the relevant search volume related to…" at bounding box center [849, 406] width 1261 height 812
click at [108, 172] on button "please use the google adwords API to fin" at bounding box center [127, 182] width 159 height 23
click at [426, 348] on div "please use the google adwords API to find the relevant search volume related to…" at bounding box center [849, 406] width 1261 height 812
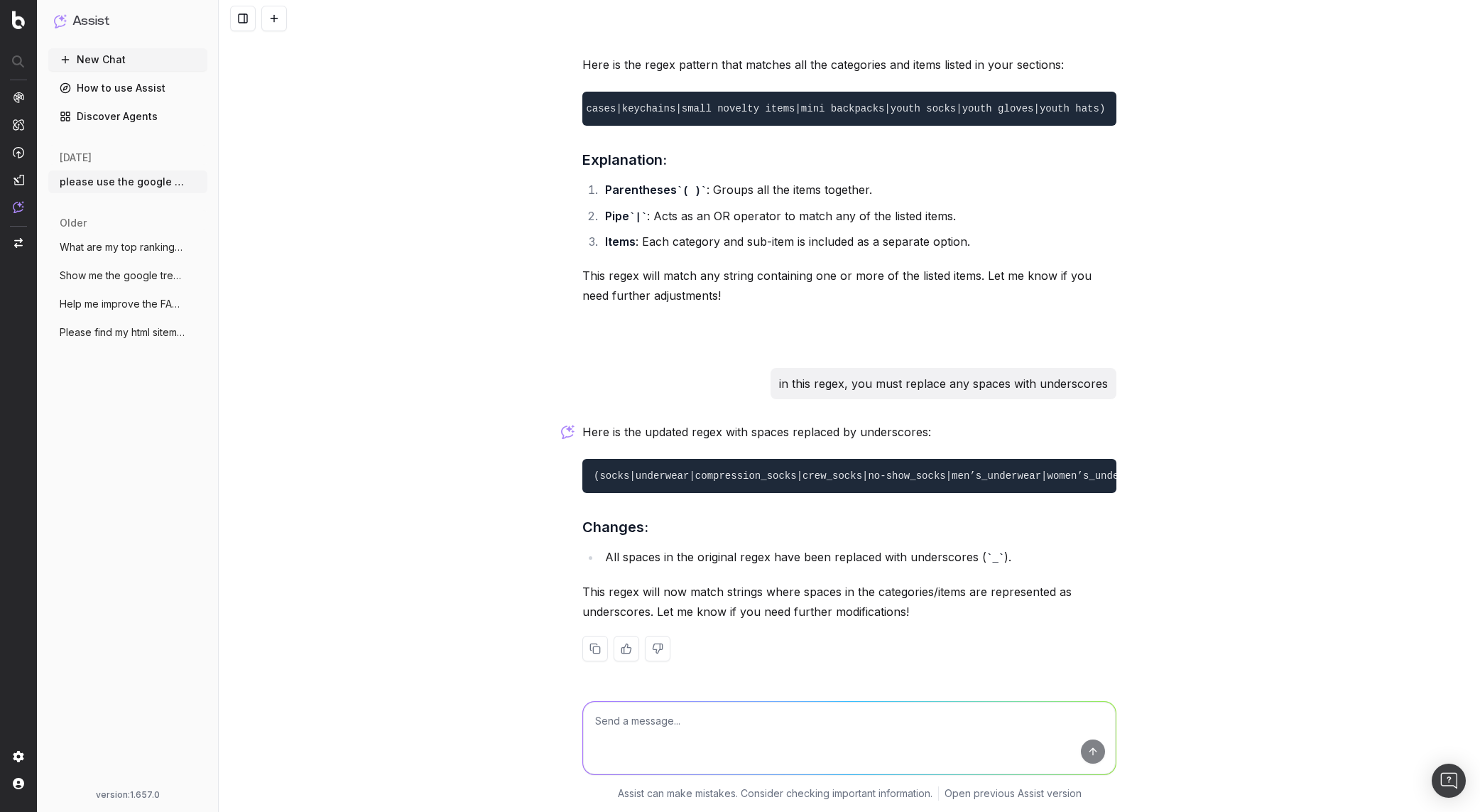
click at [1171, 653] on div "please use the google adwords API to find the relevant search volume related to…" at bounding box center [849, 406] width 1261 height 812
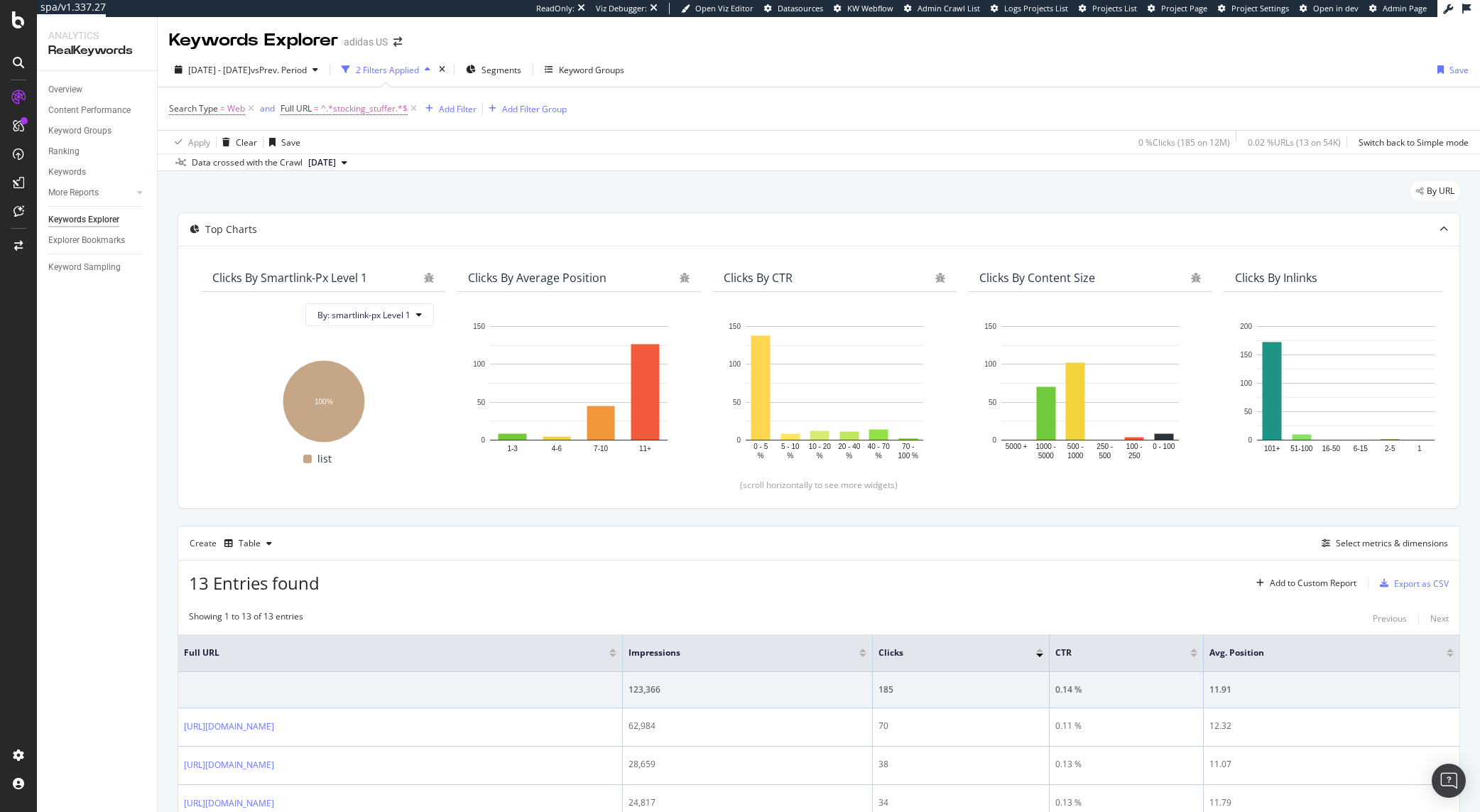
scroll to position [135, 0]
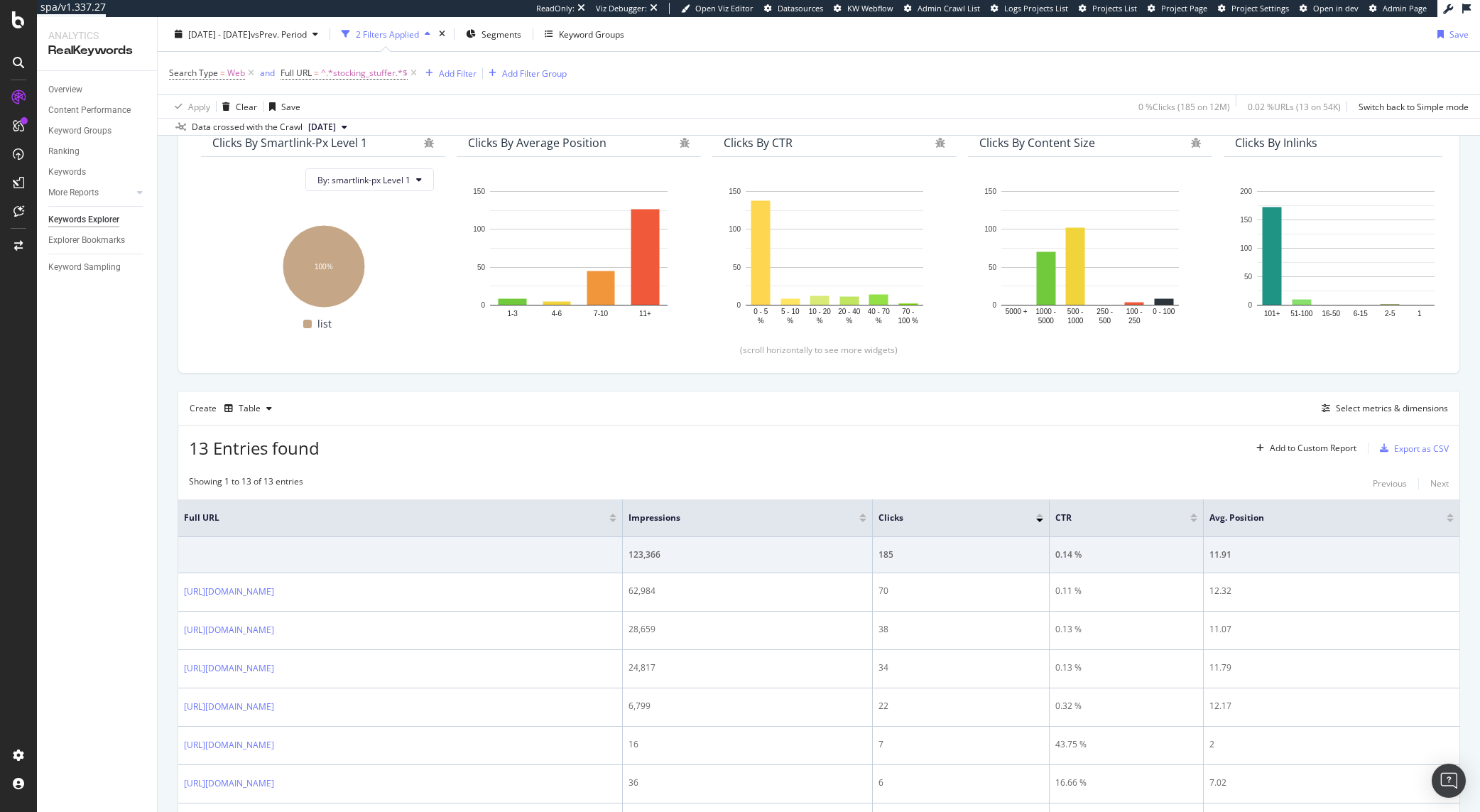
click at [362, 73] on span "^.*stocking_stuffer.*$" at bounding box center [364, 73] width 87 height 20
click at [326, 105] on span "Contains" at bounding box center [310, 107] width 35 height 12
click at [338, 287] on span "Matches regex" at bounding box center [329, 284] width 59 height 12
click at [351, 128] on input "stocking_stuffer" at bounding box center [360, 132] width 134 height 23
paste input "(socks|underwear|compression_socks|crew_socks|no-show_socks|men’s_underwear|wom…"
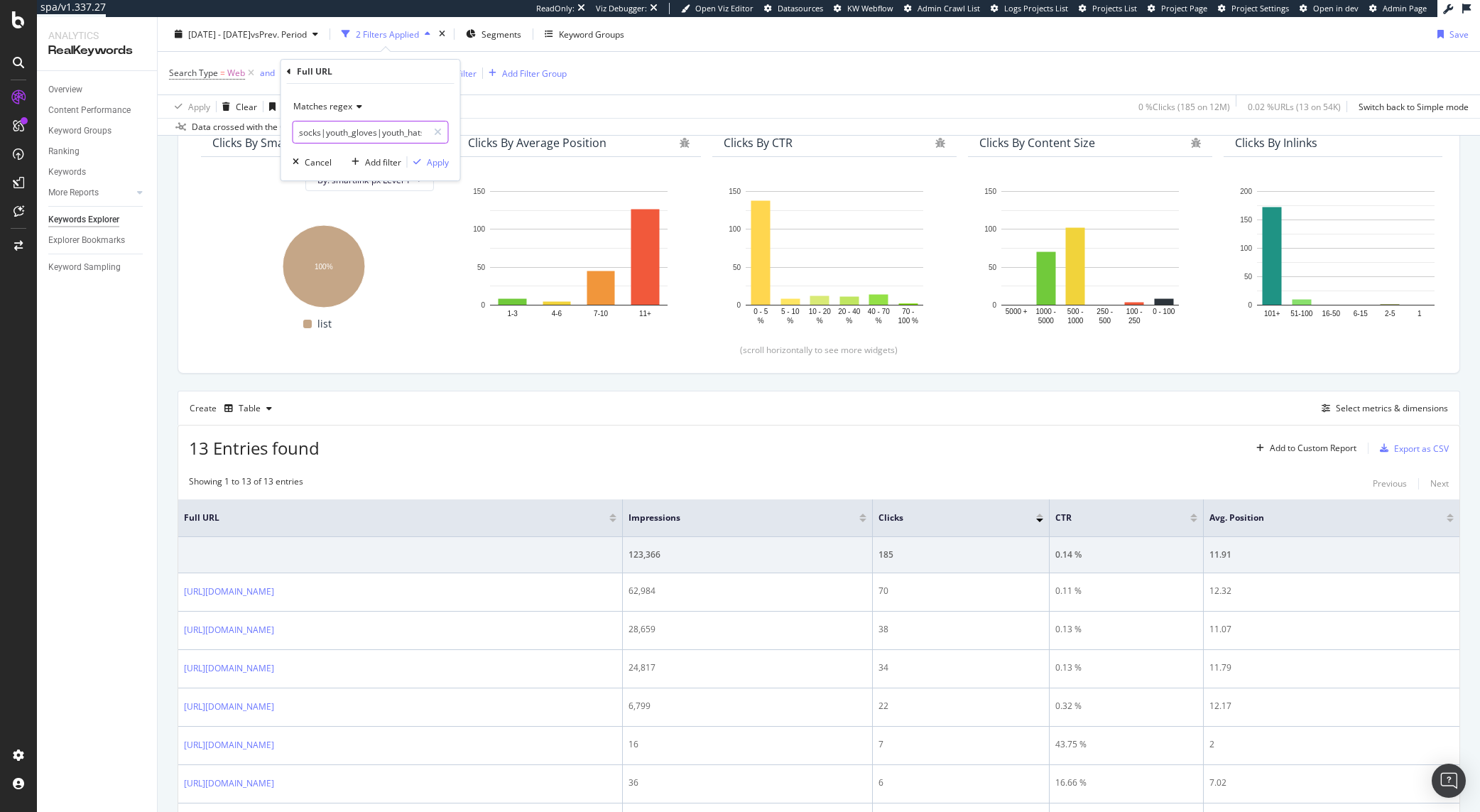
scroll to position [0, 0]
type input "(stocking_stuffer|socks|underwear|compression_socks|crew_socks|no-show_socks|me…"
click at [431, 165] on div "Apply" at bounding box center [438, 163] width 22 height 12
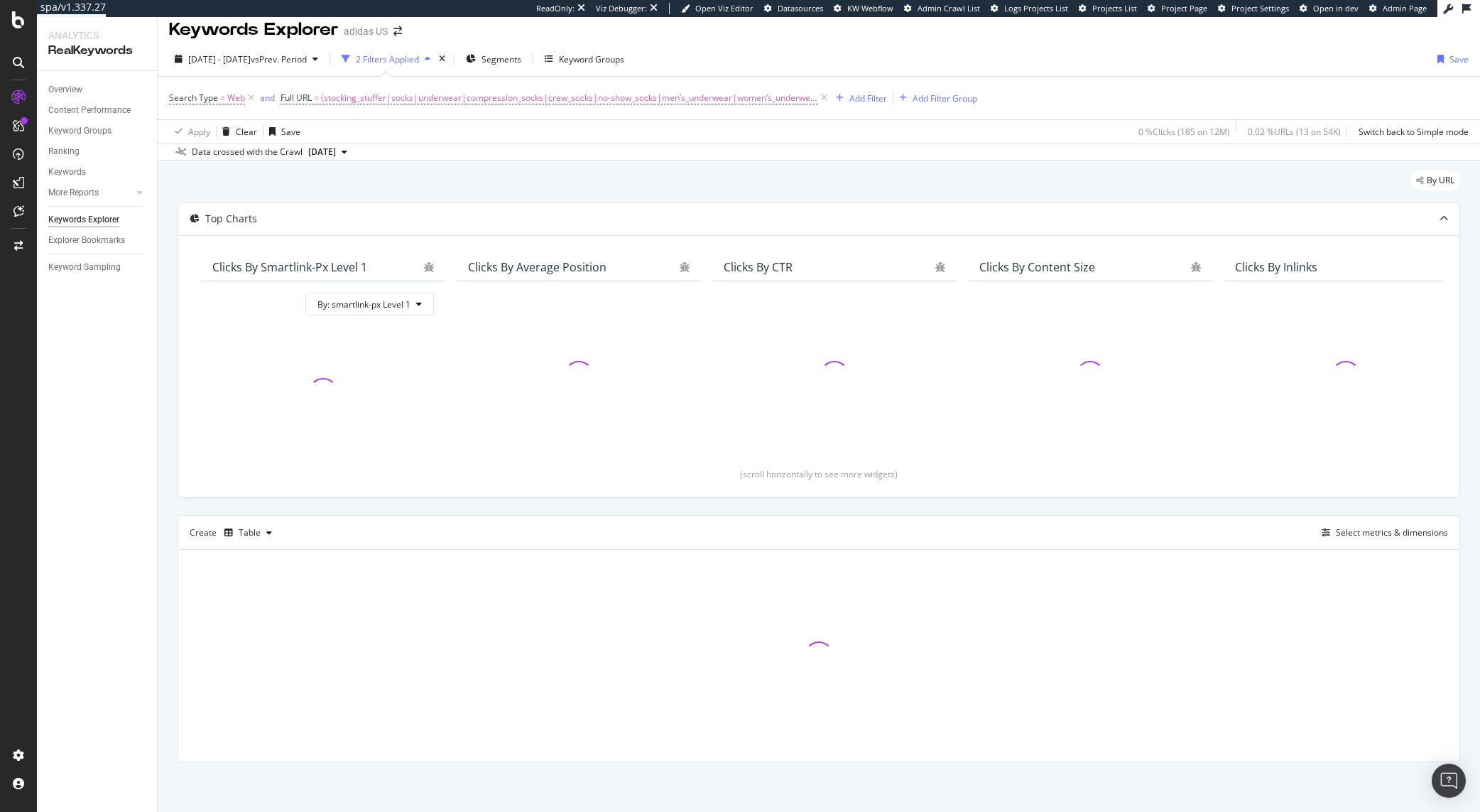
scroll to position [12, 0]
click at [431, 183] on div "By URL" at bounding box center [819, 186] width 1283 height 31
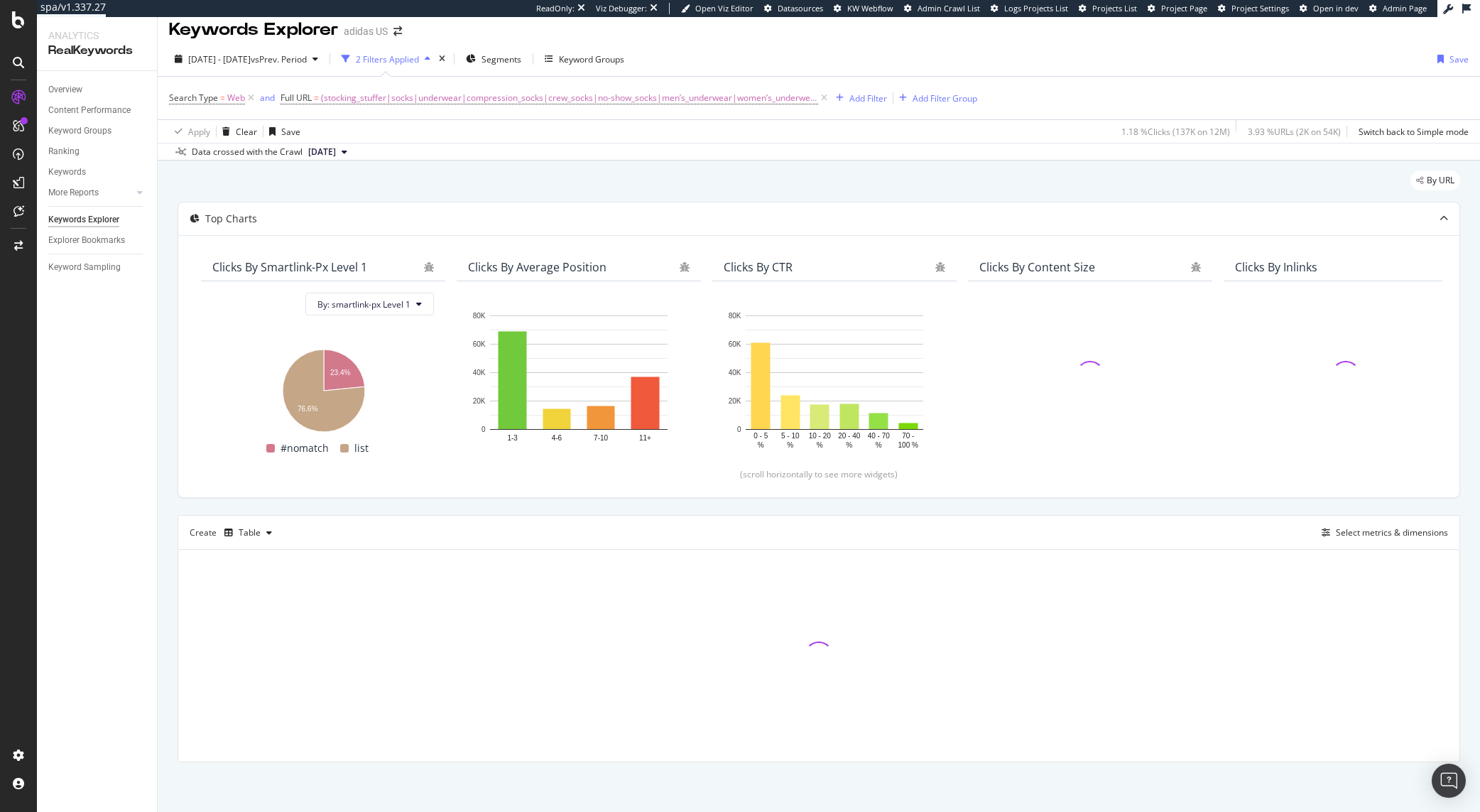
click at [508, 178] on div "By URL" at bounding box center [819, 186] width 1283 height 31
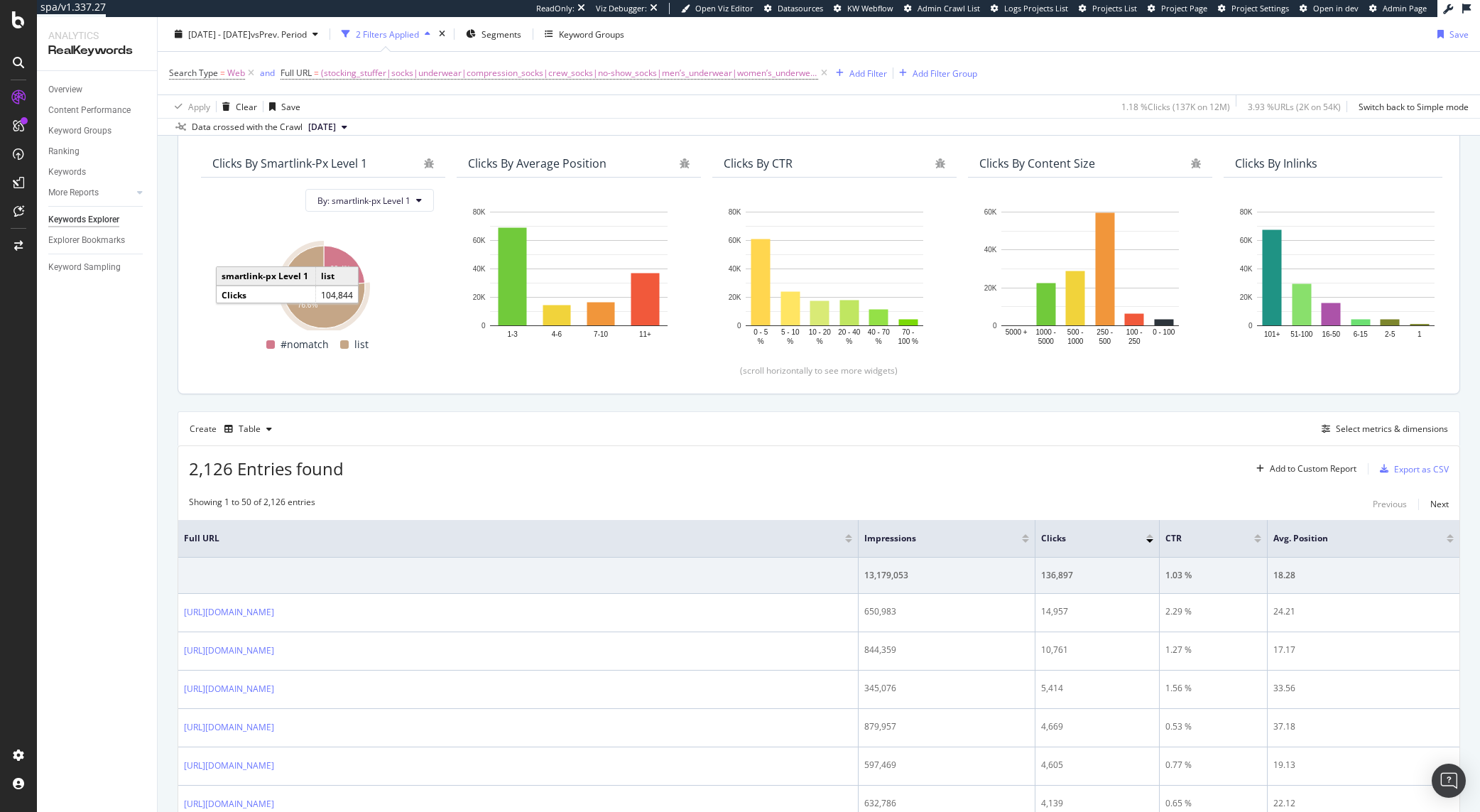
scroll to position [0, 0]
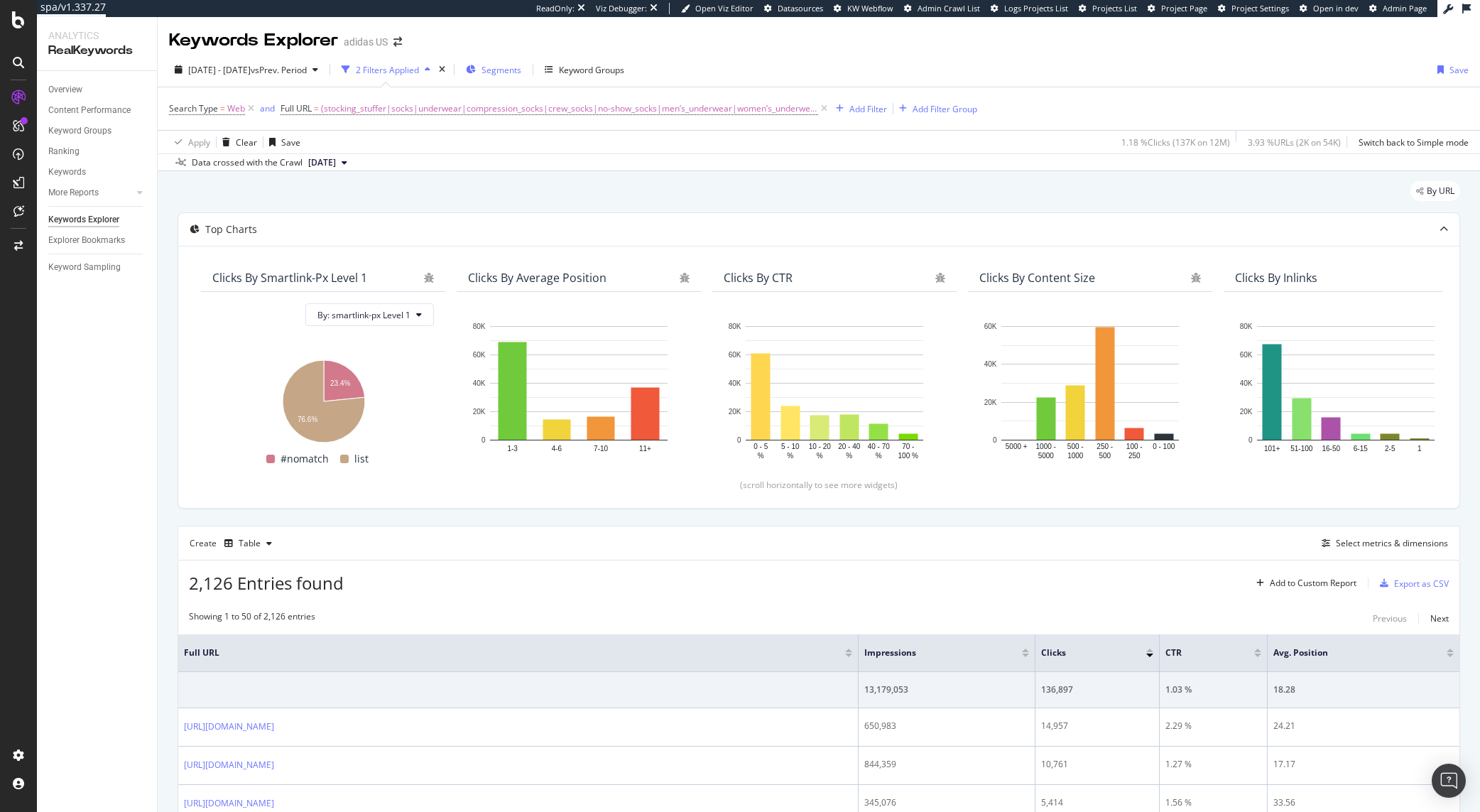
click at [521, 73] on span "Segments" at bounding box center [501, 70] width 40 height 12
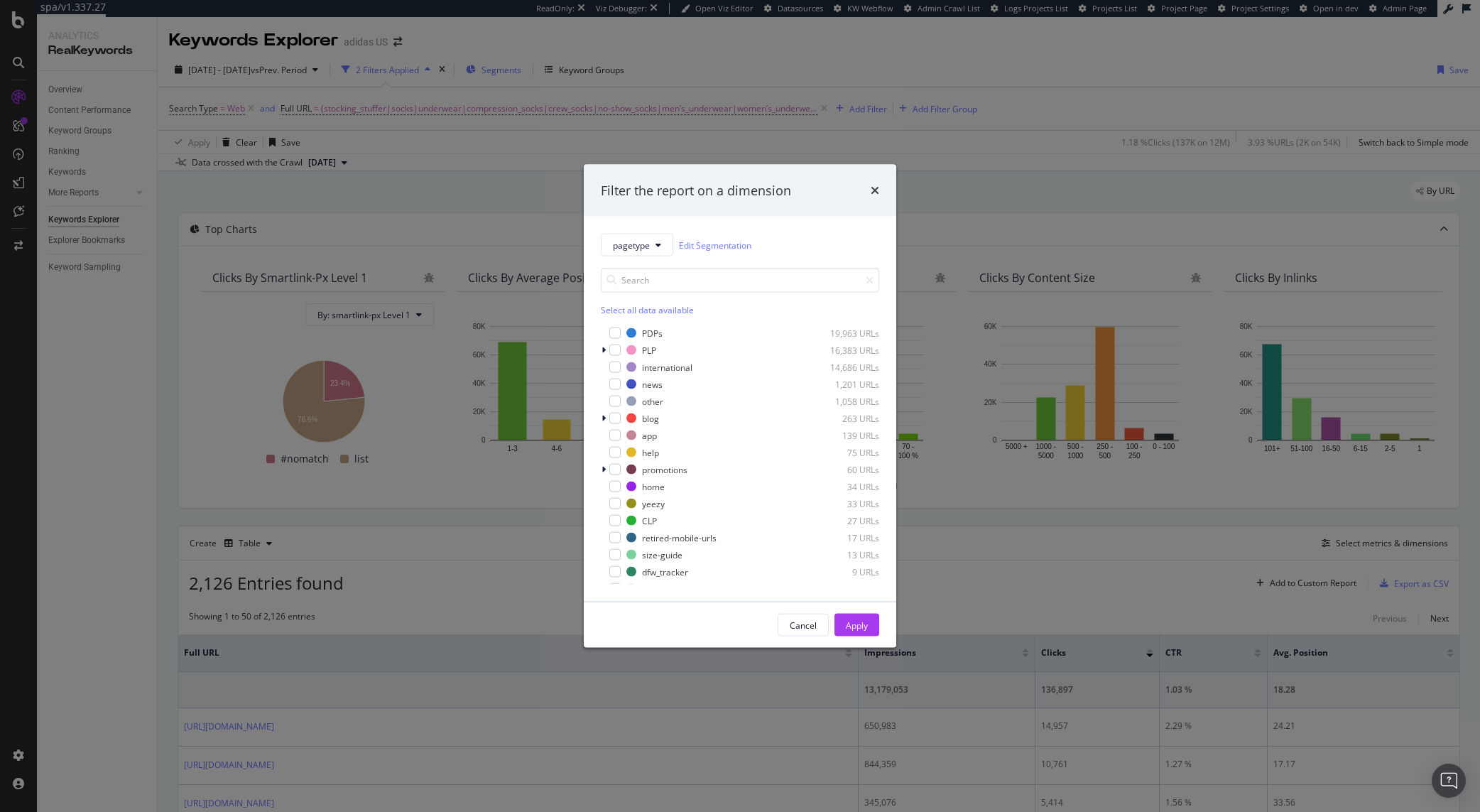
click at [551, 73] on div "Filter the report on a dimension pagetype Edit Segmentation Select all data ava…" at bounding box center [740, 406] width 1480 height 812
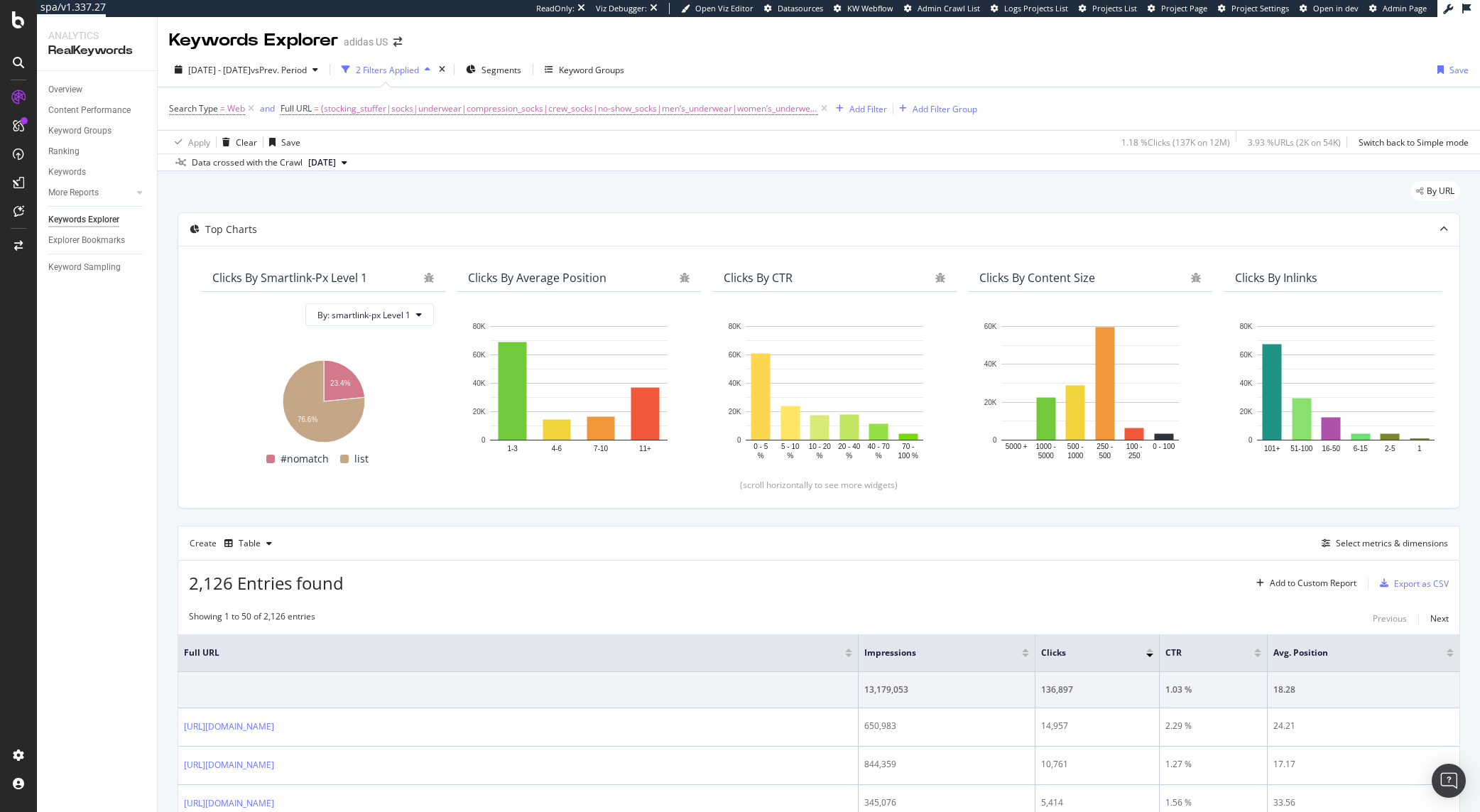
click at [882, 106] on div "Add Filter Add Filter Group" at bounding box center [903, 108] width 147 height 17
click at [860, 108] on div "Add Filter" at bounding box center [868, 109] width 37 height 12
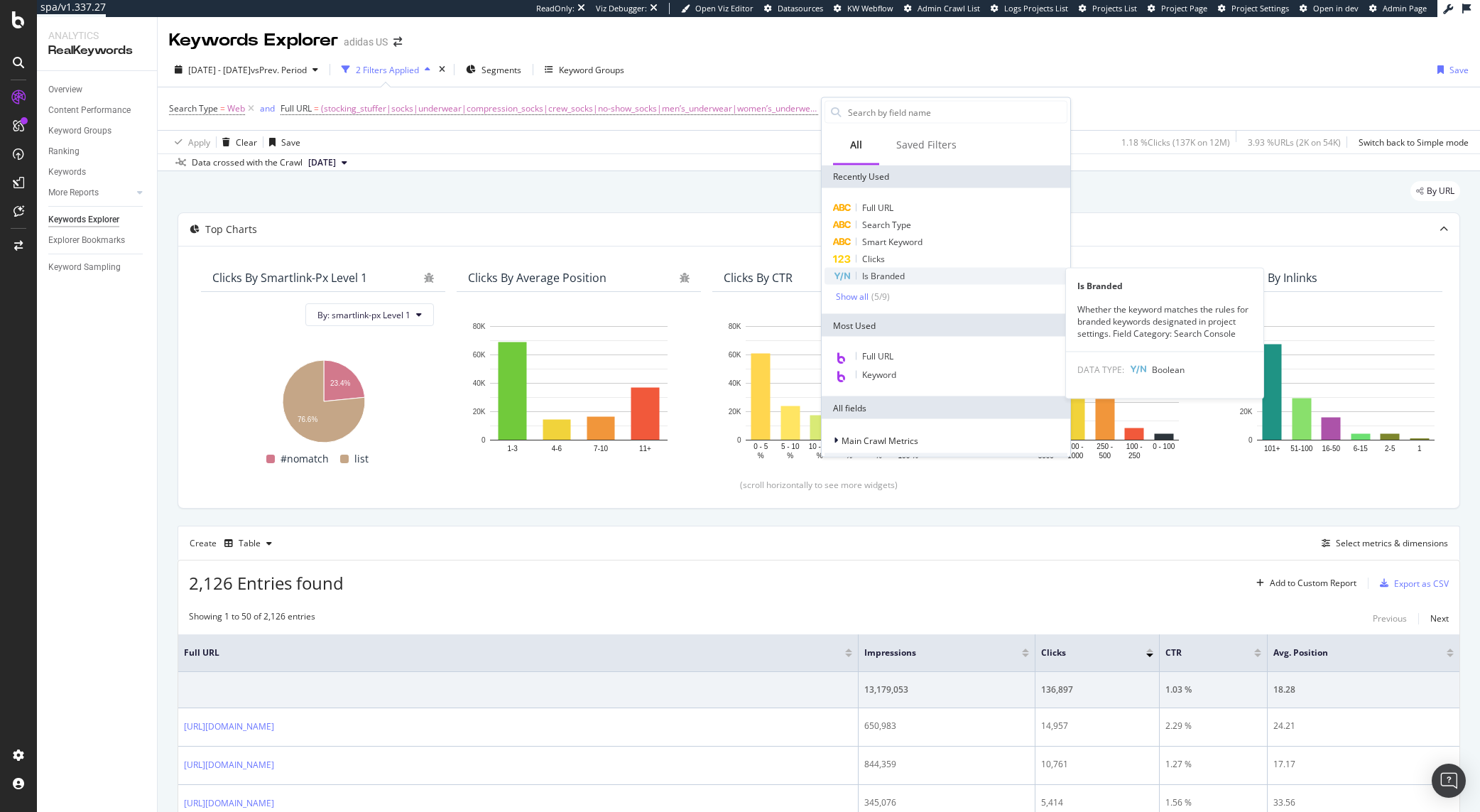
click at [898, 277] on span "Is Branded" at bounding box center [884, 276] width 43 height 12
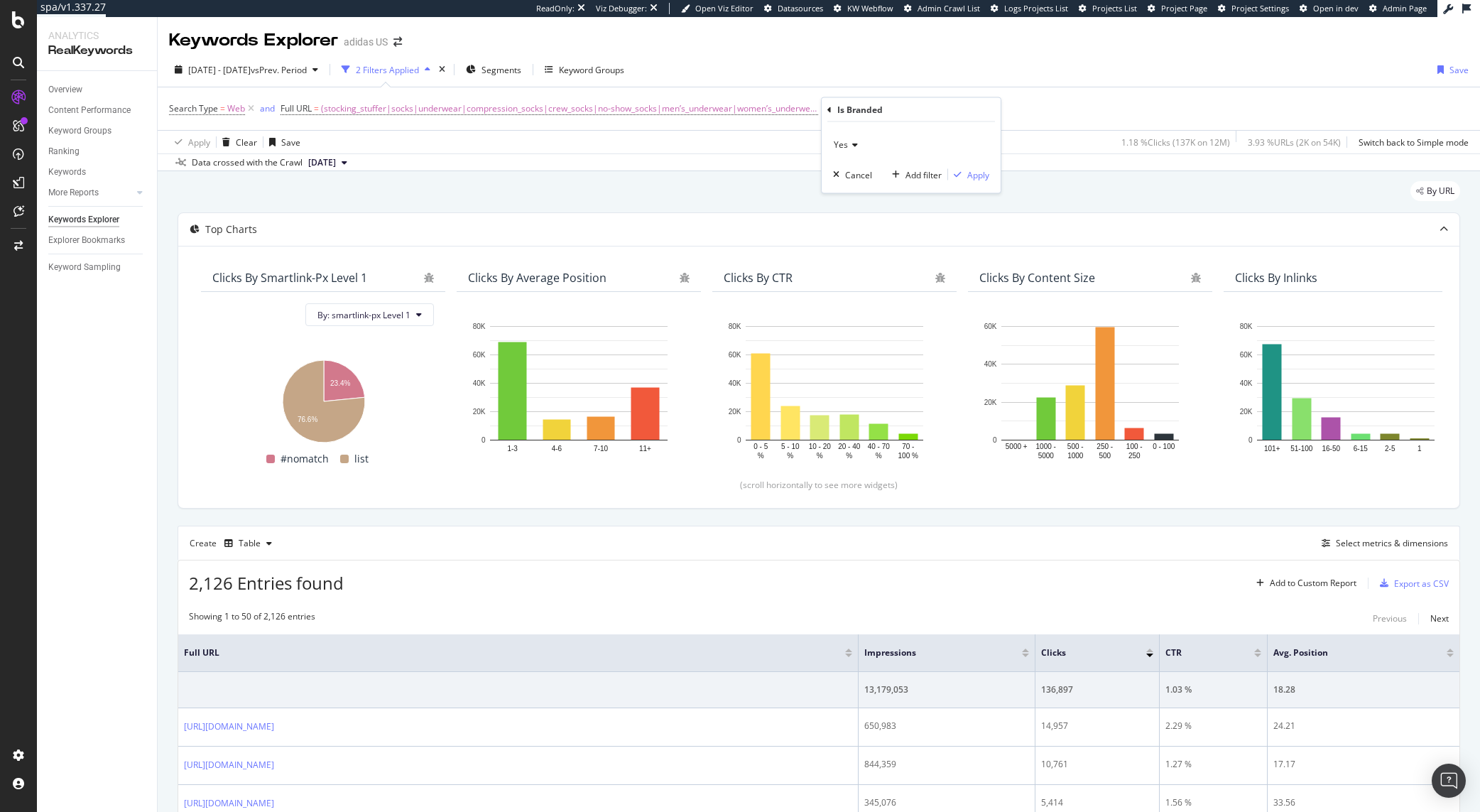
click at [842, 147] on span "Yes" at bounding box center [841, 145] width 14 height 12
click at [859, 189] on div "No" at bounding box center [912, 192] width 152 height 19
click at [971, 178] on div "Apply" at bounding box center [978, 174] width 22 height 12
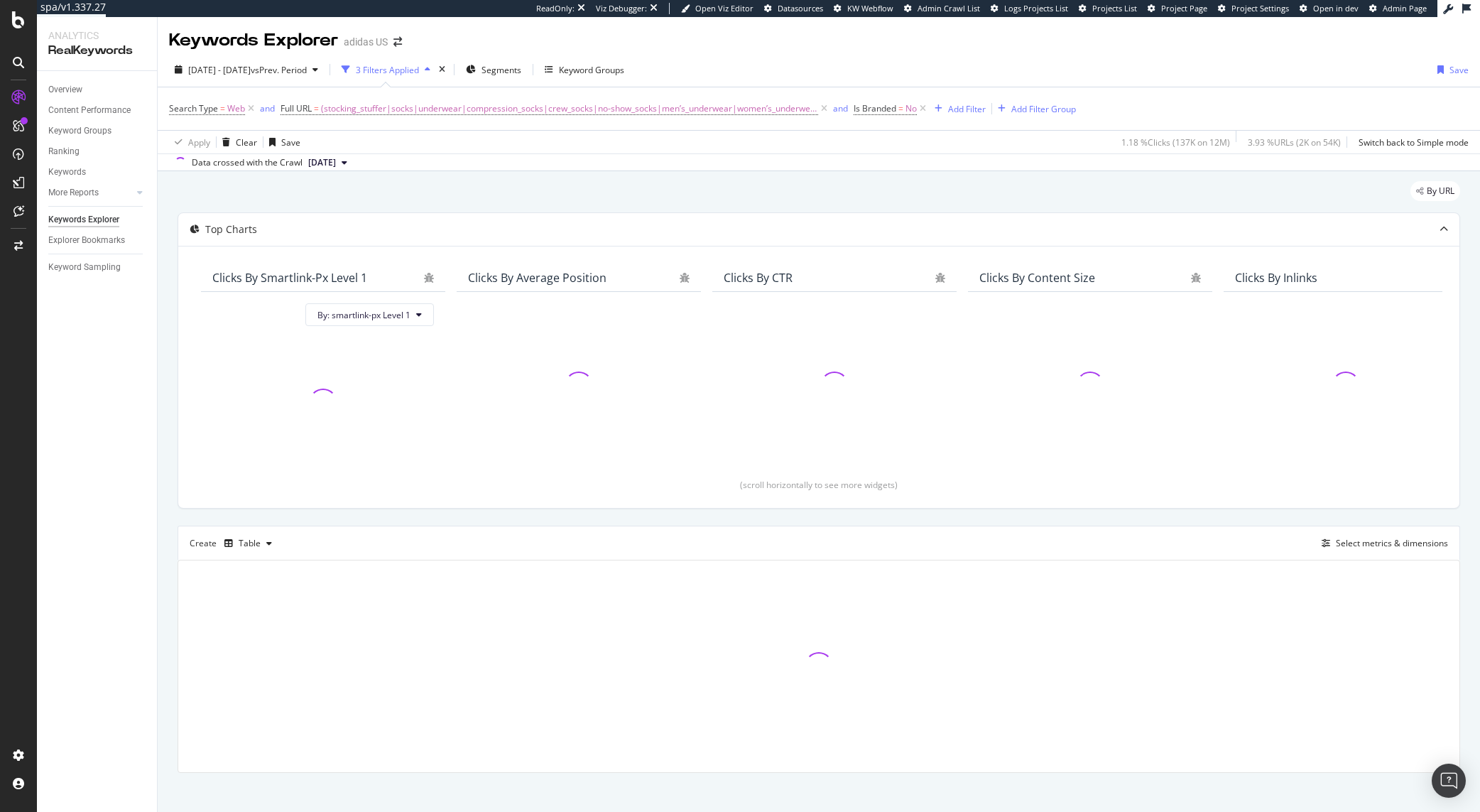
click at [962, 194] on div "By URL" at bounding box center [819, 196] width 1283 height 31
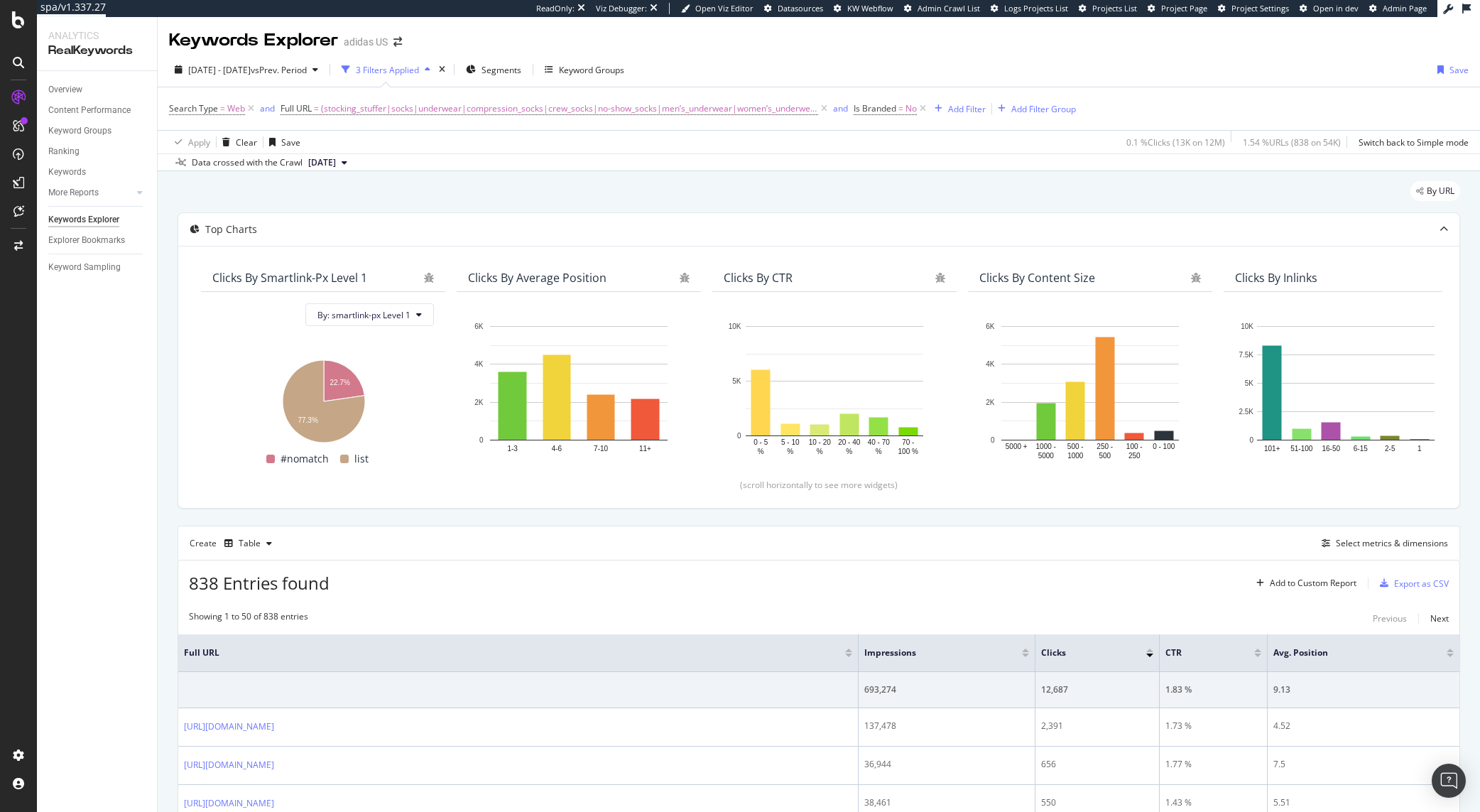
click at [745, 571] on div "838 Entries found Add to Custom Report Export as CSV" at bounding box center [819, 577] width 1281 height 35
click at [1394, 590] on div "Export as CSV" at bounding box center [1412, 583] width 75 height 21
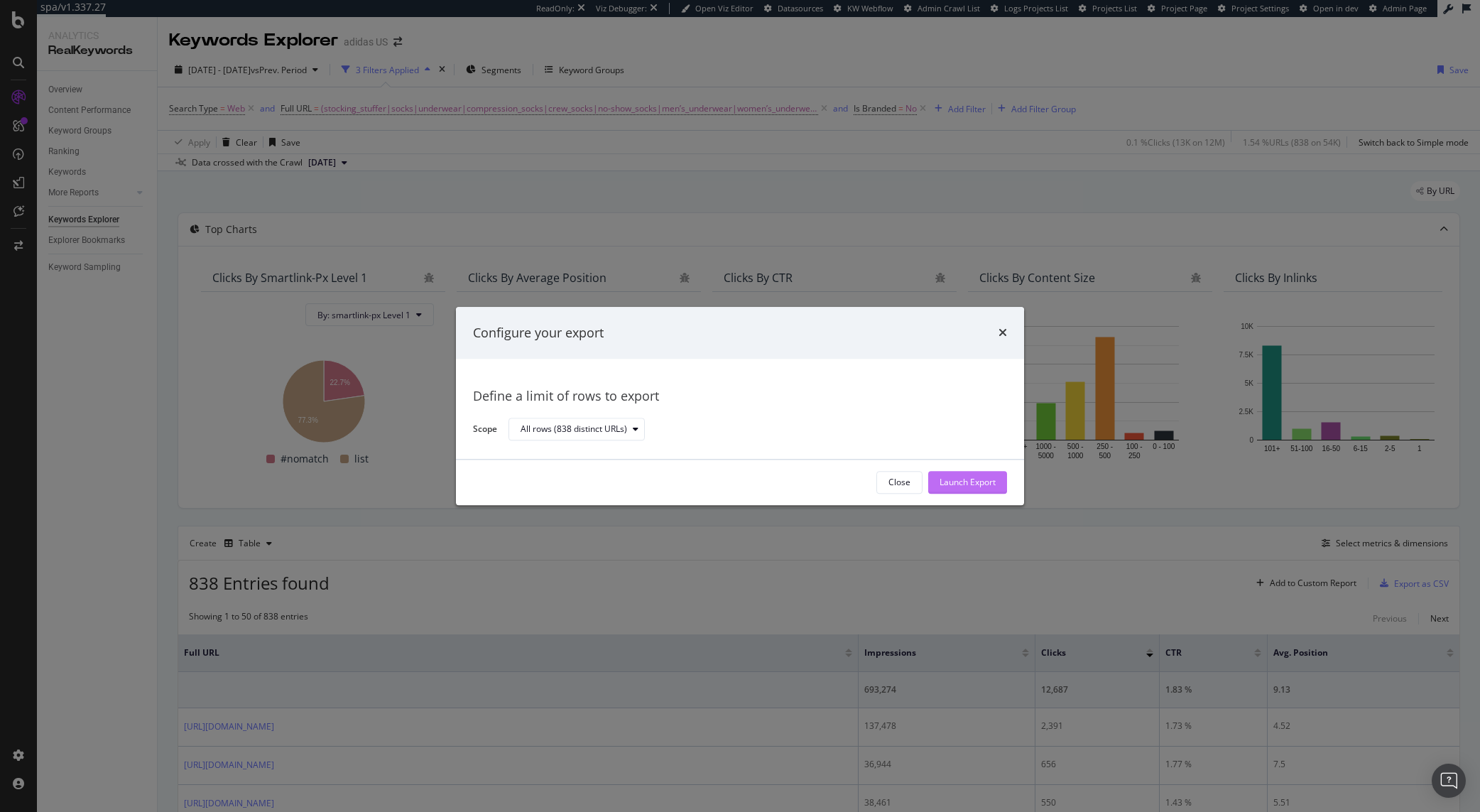
click at [975, 481] on div "Launch Export" at bounding box center [967, 482] width 56 height 12
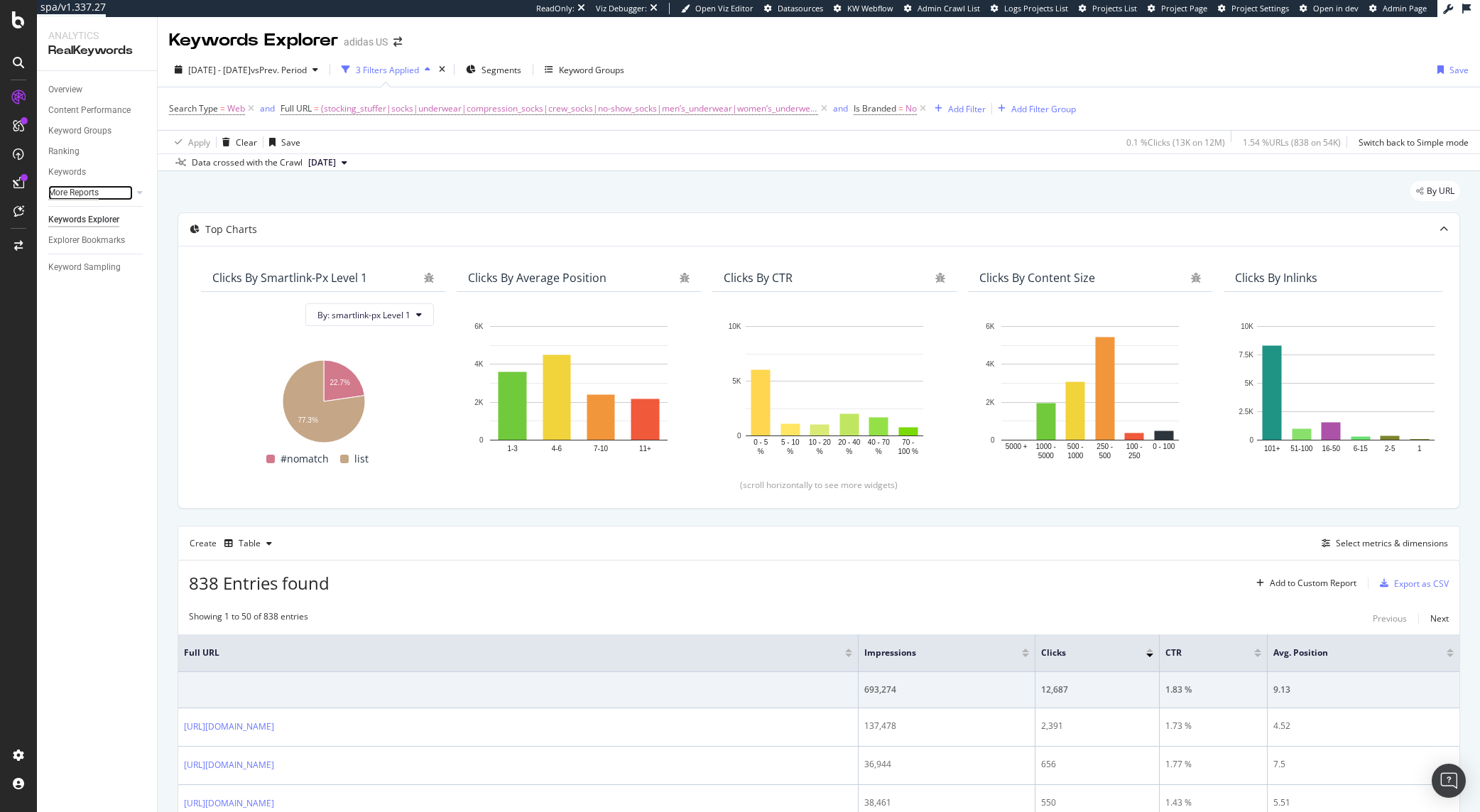
click at [77, 190] on div "More Reports" at bounding box center [73, 193] width 51 height 15
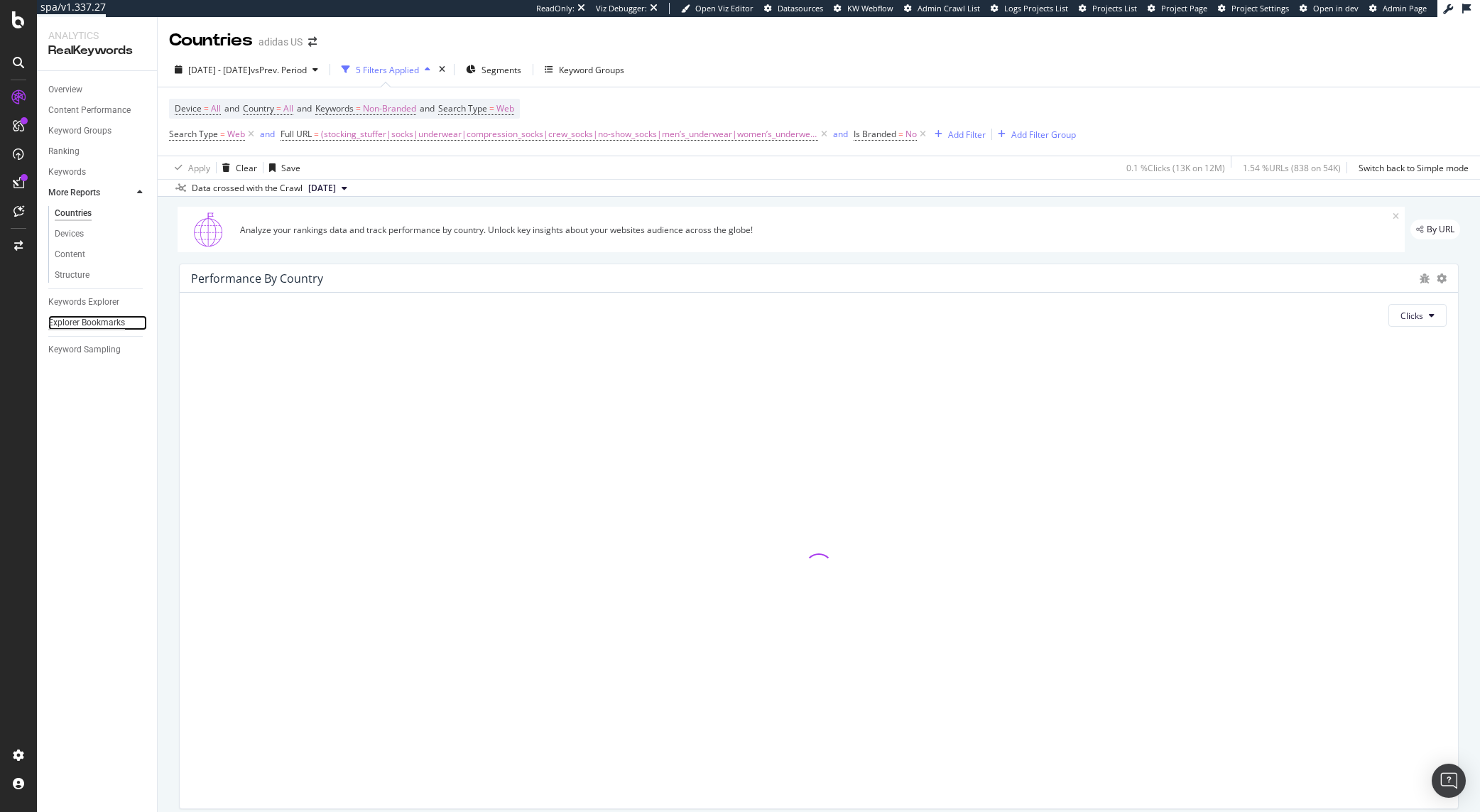
click at [76, 322] on div "Explorer Bookmarks" at bounding box center [86, 322] width 76 height 15
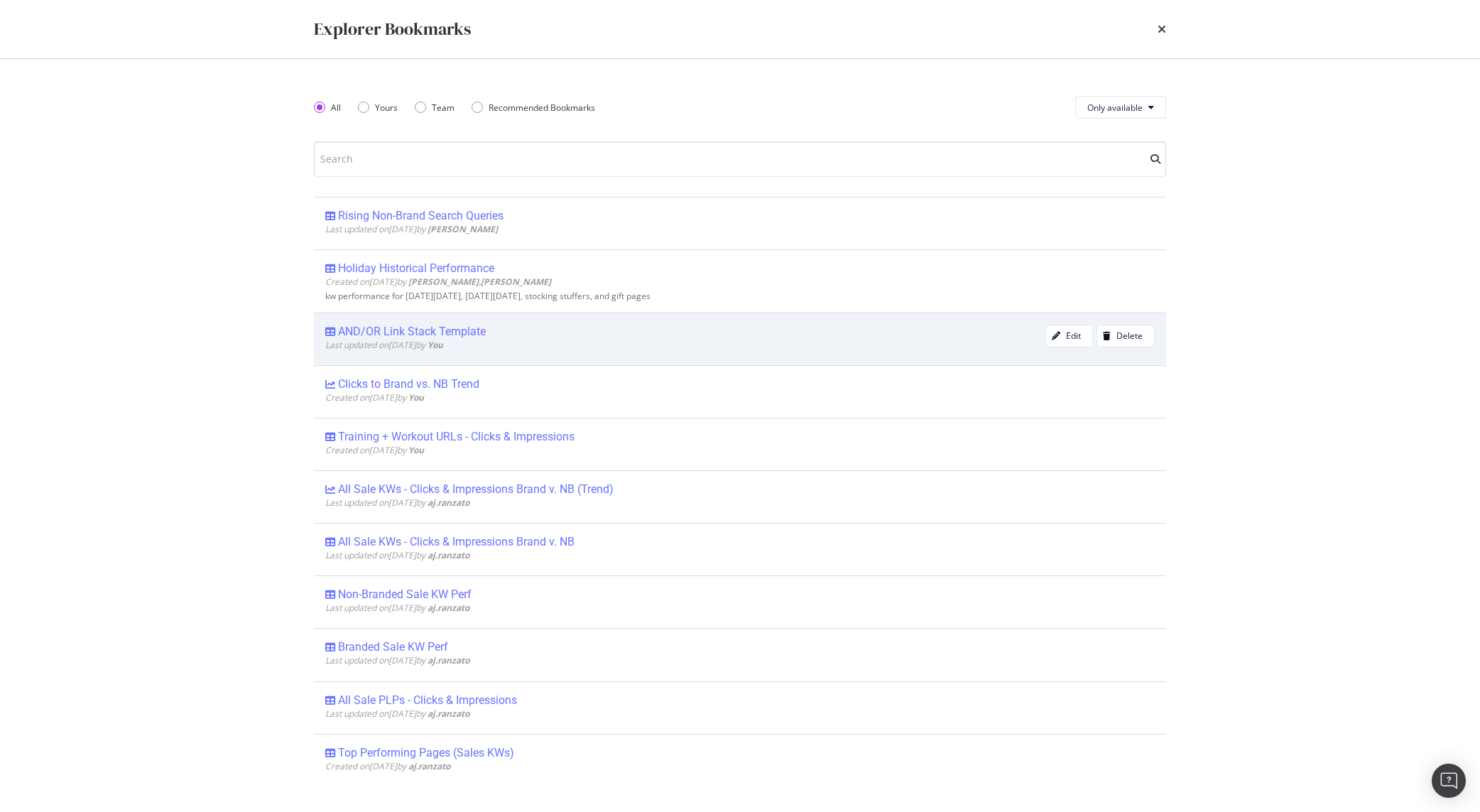
click at [410, 336] on div "AND/OR Link Stack Template" at bounding box center [412, 331] width 147 height 14
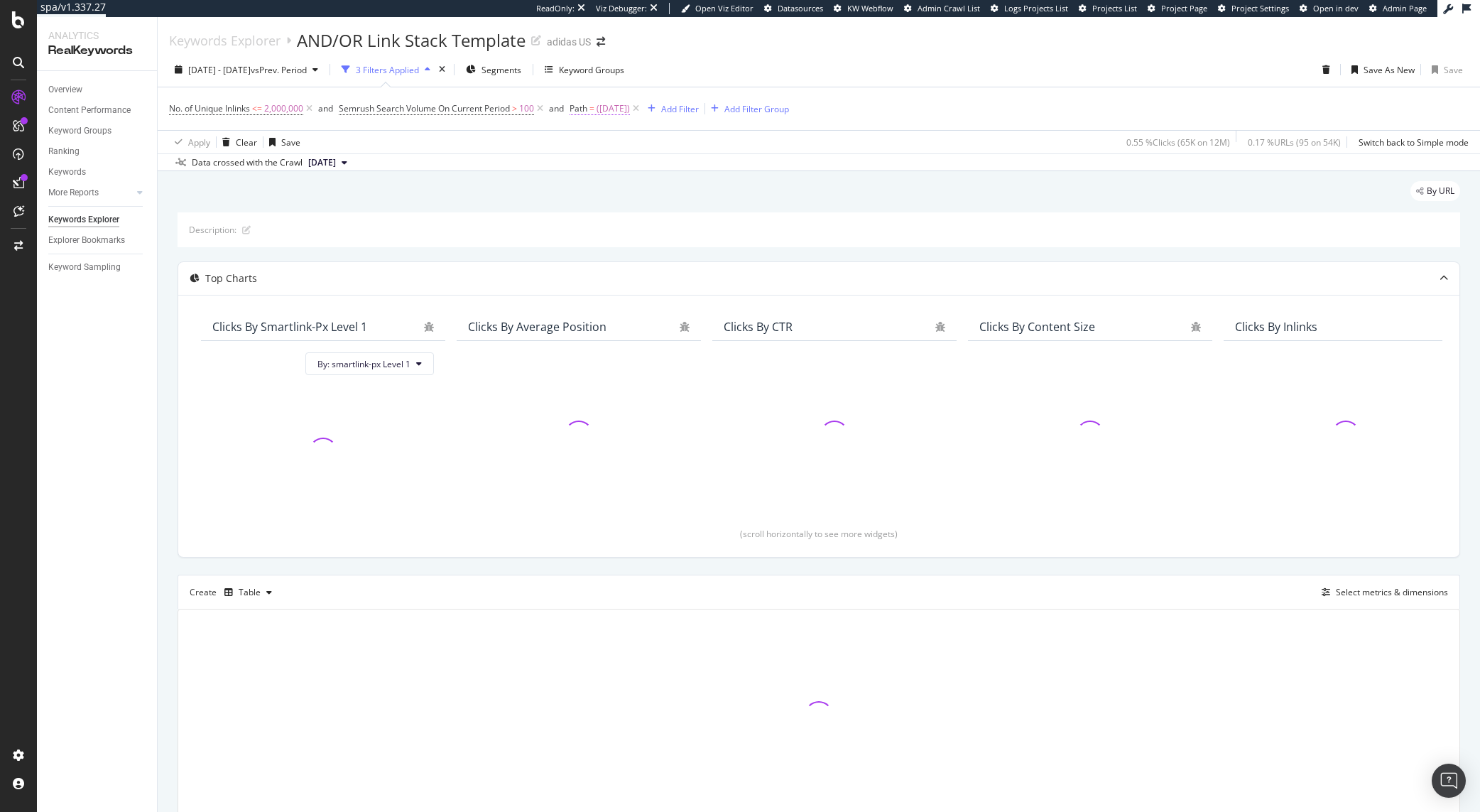
click at [603, 109] on span "([DATE])" at bounding box center [614, 108] width 34 height 20
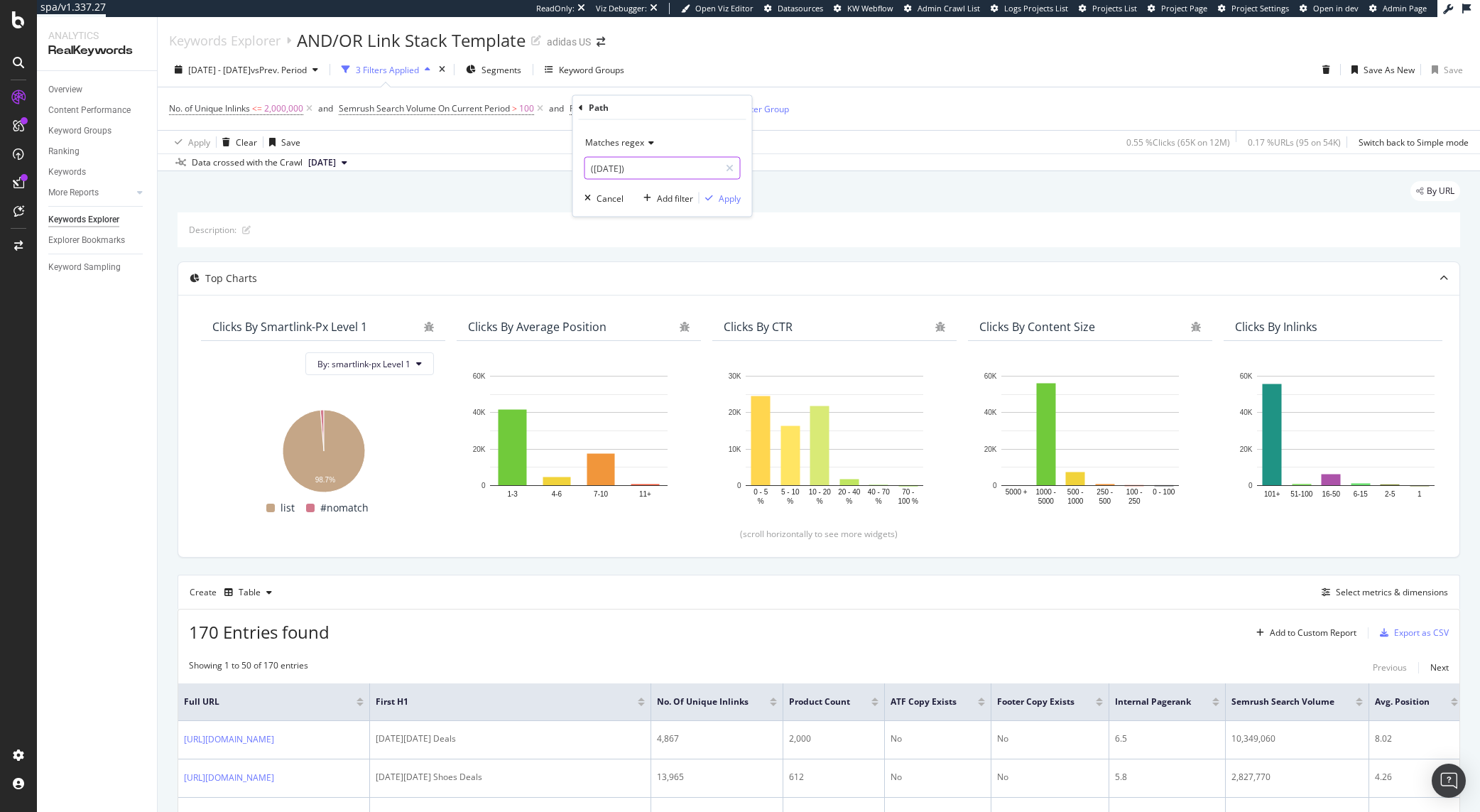
click at [629, 178] on input "([DATE])" at bounding box center [652, 169] width 134 height 23
paste input "socks|underwear|compression_socks|crew_socks|no-show_socks|men’s_underwear|wome…"
type input "(socks|underwear|compression_socks|crew_socks|no-show_socks|men’s_underwear|wom…"
click at [715, 203] on div "Apply" at bounding box center [720, 198] width 41 height 12
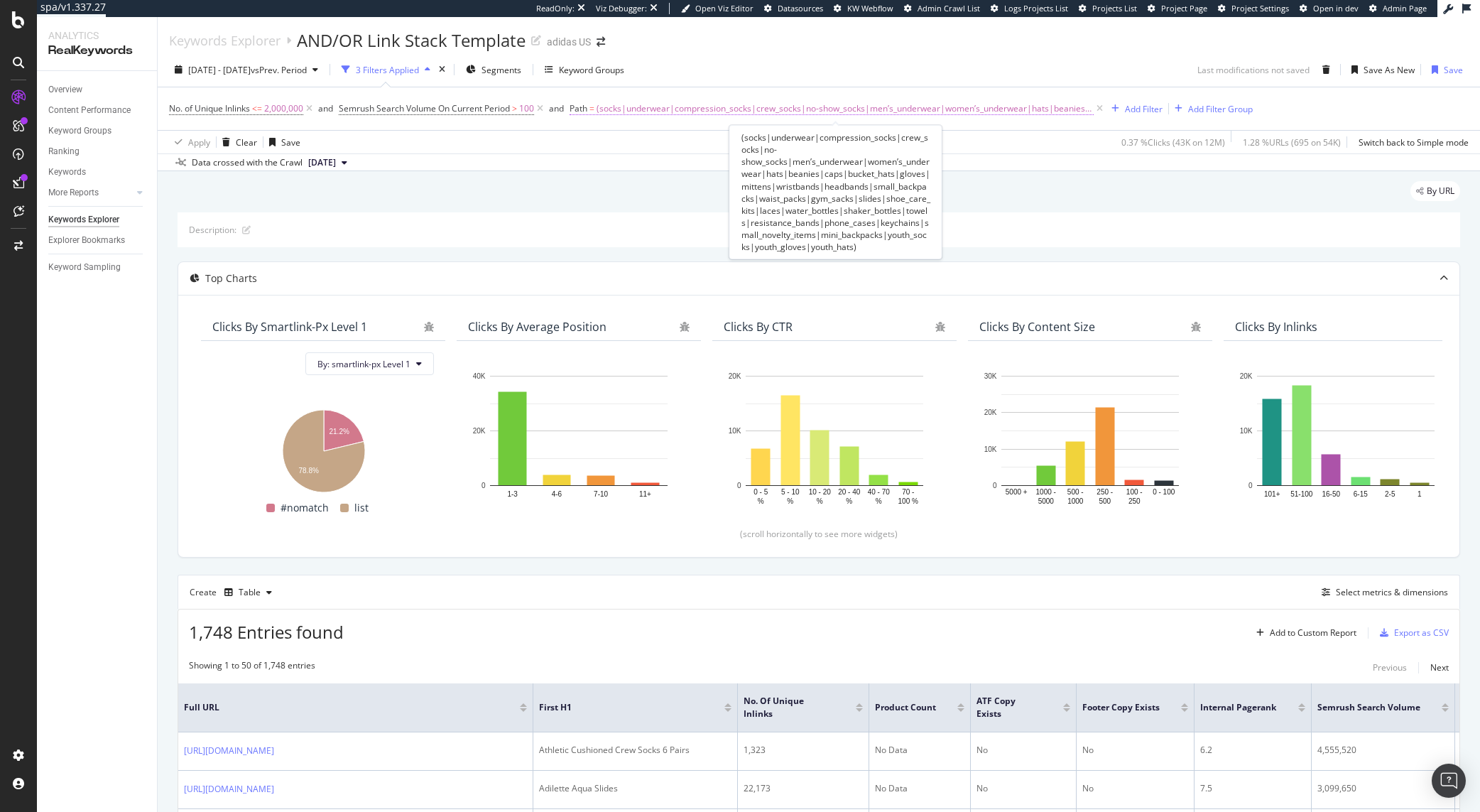
click at [683, 112] on span "(socks|underwear|compression_socks|crew_socks|no-show_socks|men’s_underwear|wom…" at bounding box center [846, 108] width 497 height 20
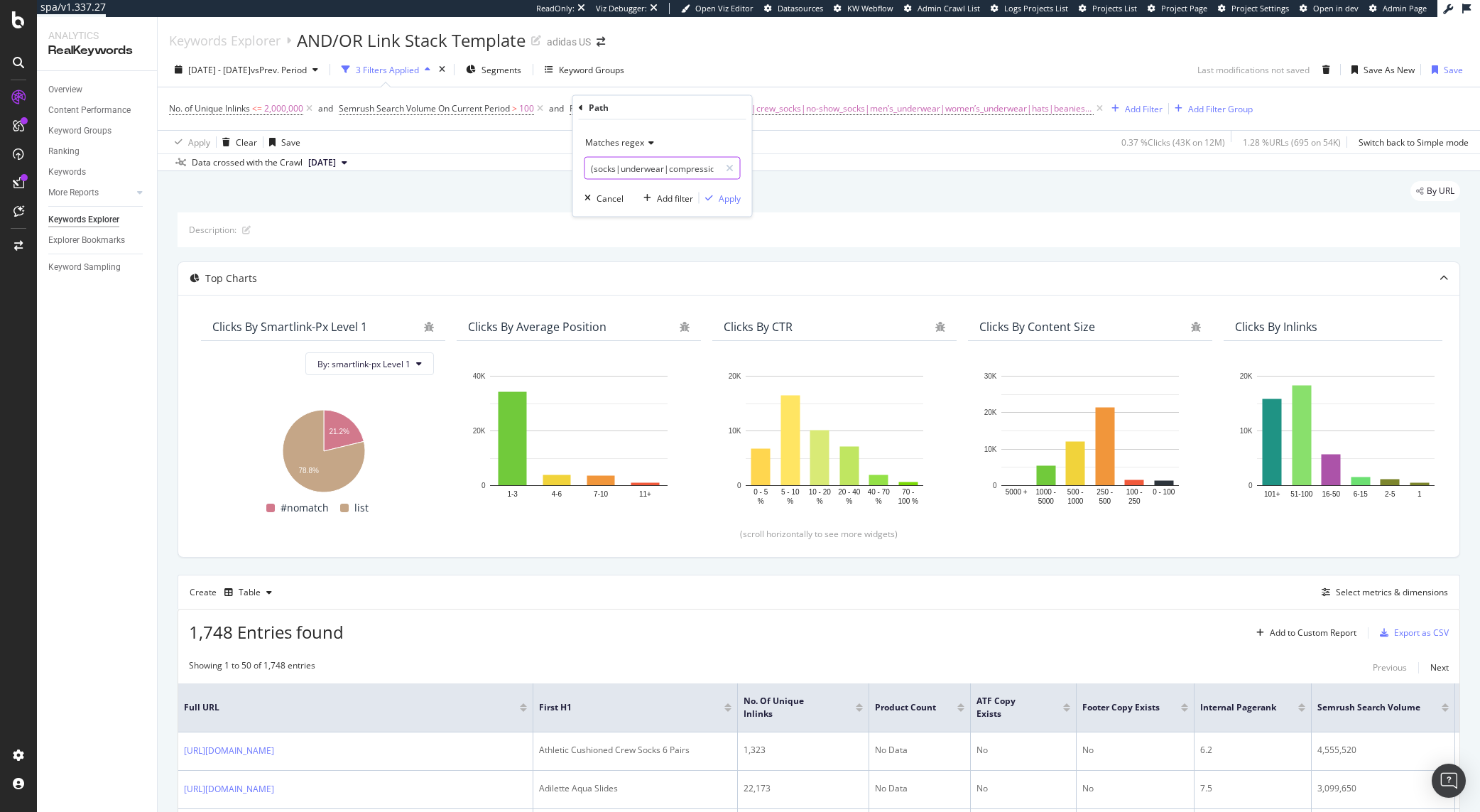
click at [678, 173] on input "(socks|underwear|compression_socks|crew_socks|no-show_socks|men’s_underwear|wom…" at bounding box center [652, 169] width 134 height 23
paste input "s_underwear|women"
type input "(socks|underwear|compression_socks|crew_socks|no-show_socks|mens_underwear|wome…"
click at [740, 200] on div "Apply" at bounding box center [729, 198] width 22 height 12
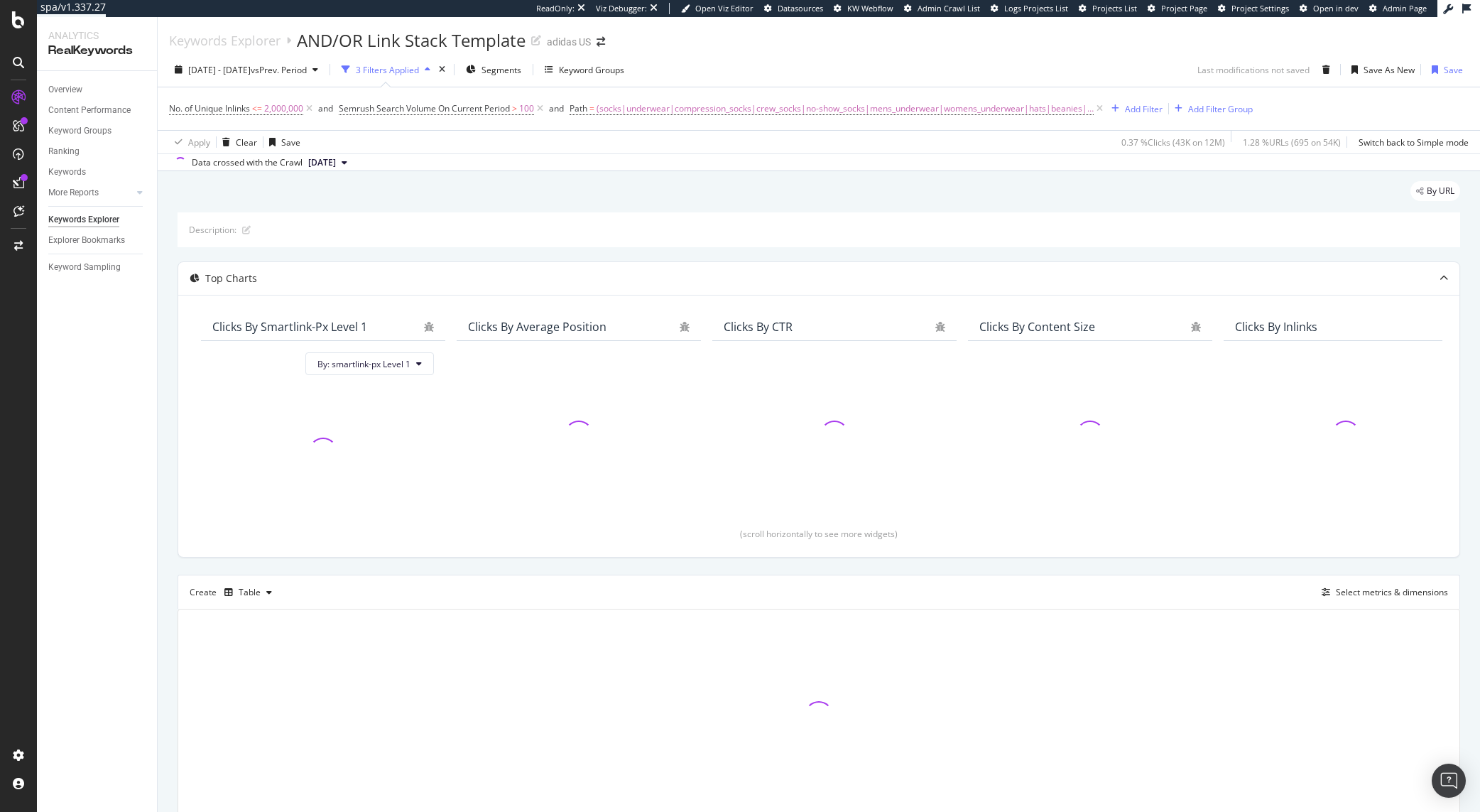
click at [632, 199] on div "By URL" at bounding box center [819, 196] width 1283 height 31
click at [226, 72] on span "[DATE] - [DATE]" at bounding box center [219, 70] width 62 height 12
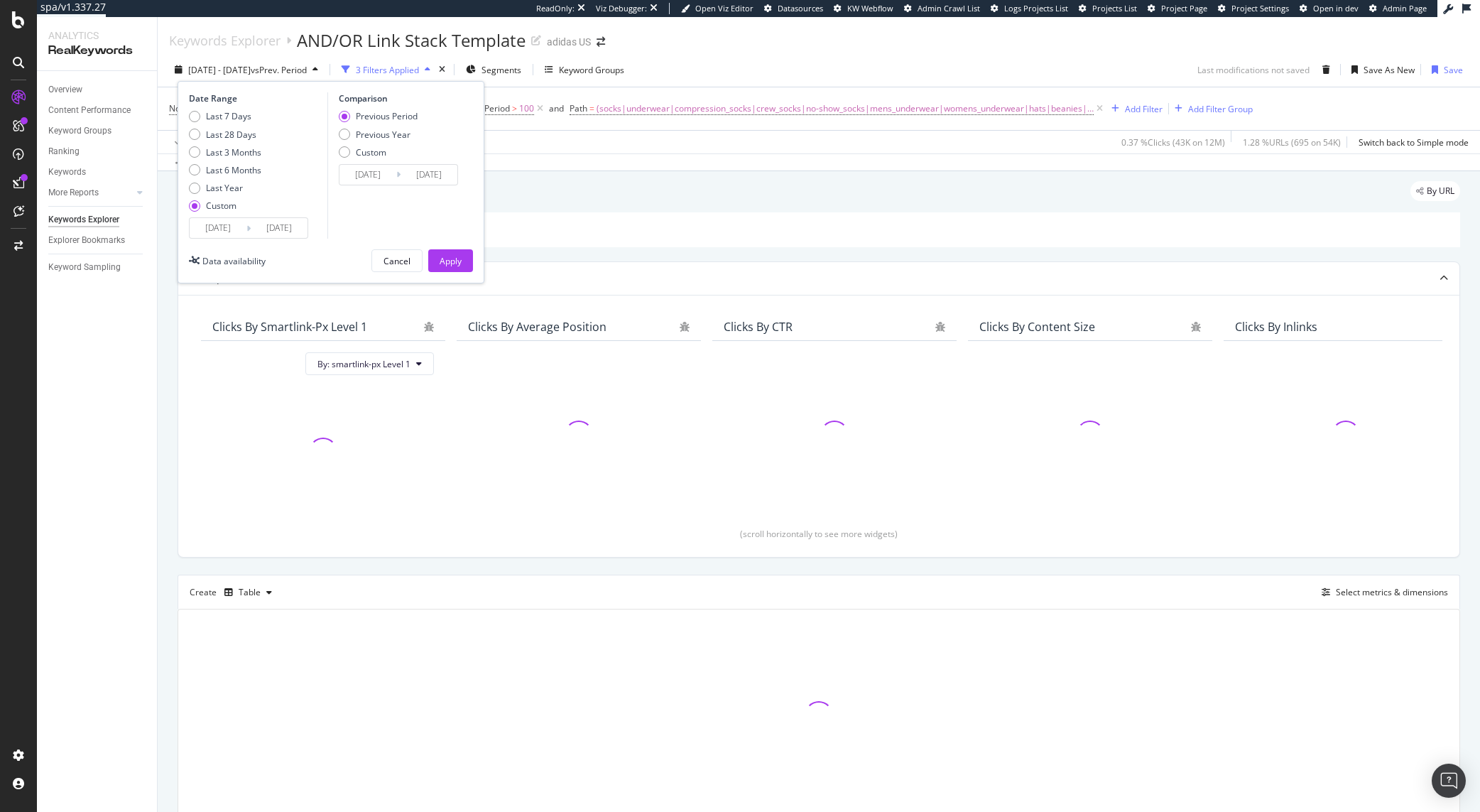
click at [218, 229] on input "[DATE]" at bounding box center [218, 227] width 57 height 20
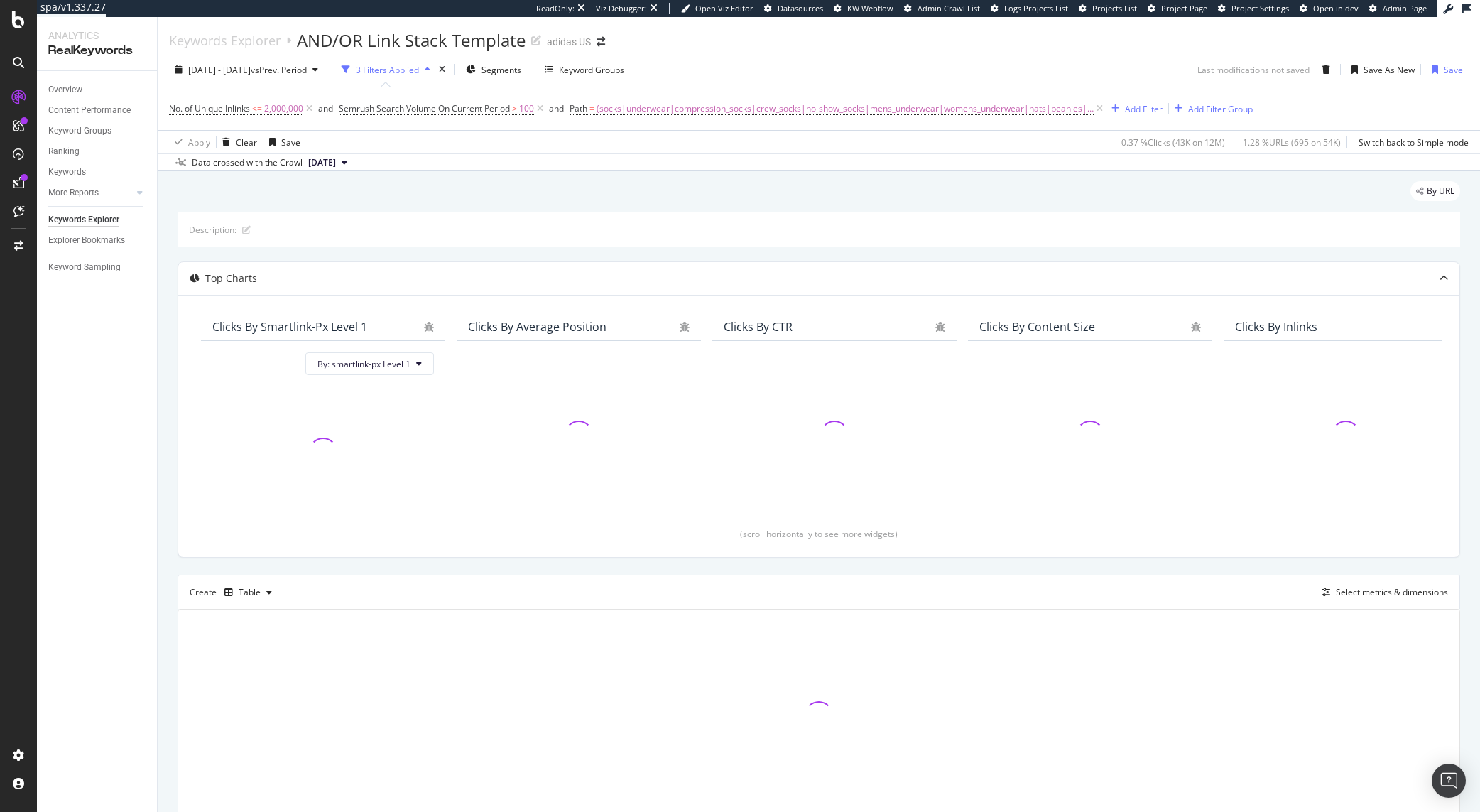
click at [805, 186] on div "By URL" at bounding box center [819, 196] width 1283 height 31
click at [795, 200] on div "By URL" at bounding box center [819, 196] width 1283 height 31
click at [501, 197] on div "By URL" at bounding box center [819, 196] width 1283 height 31
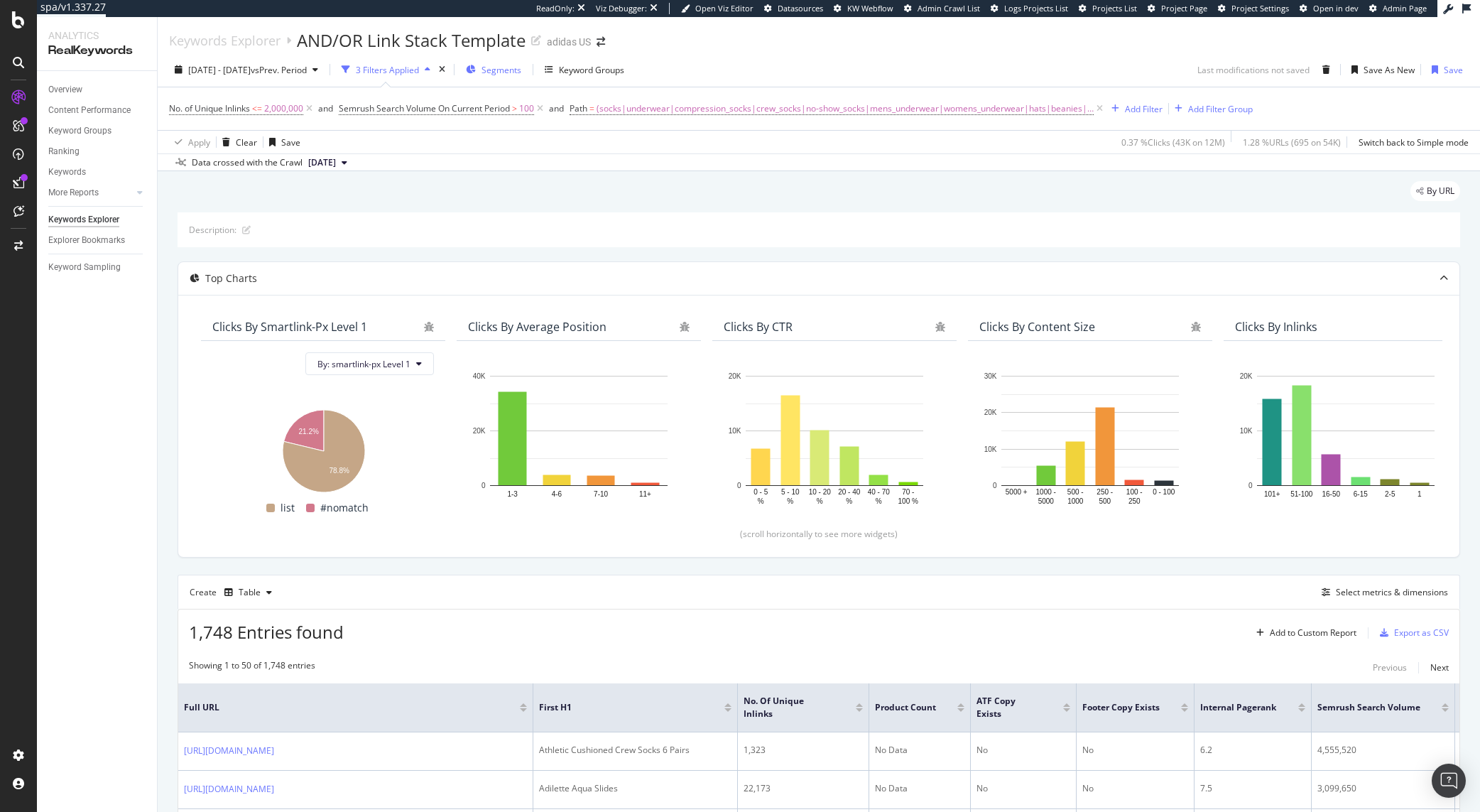
click at [521, 74] on span "Segments" at bounding box center [501, 70] width 40 height 12
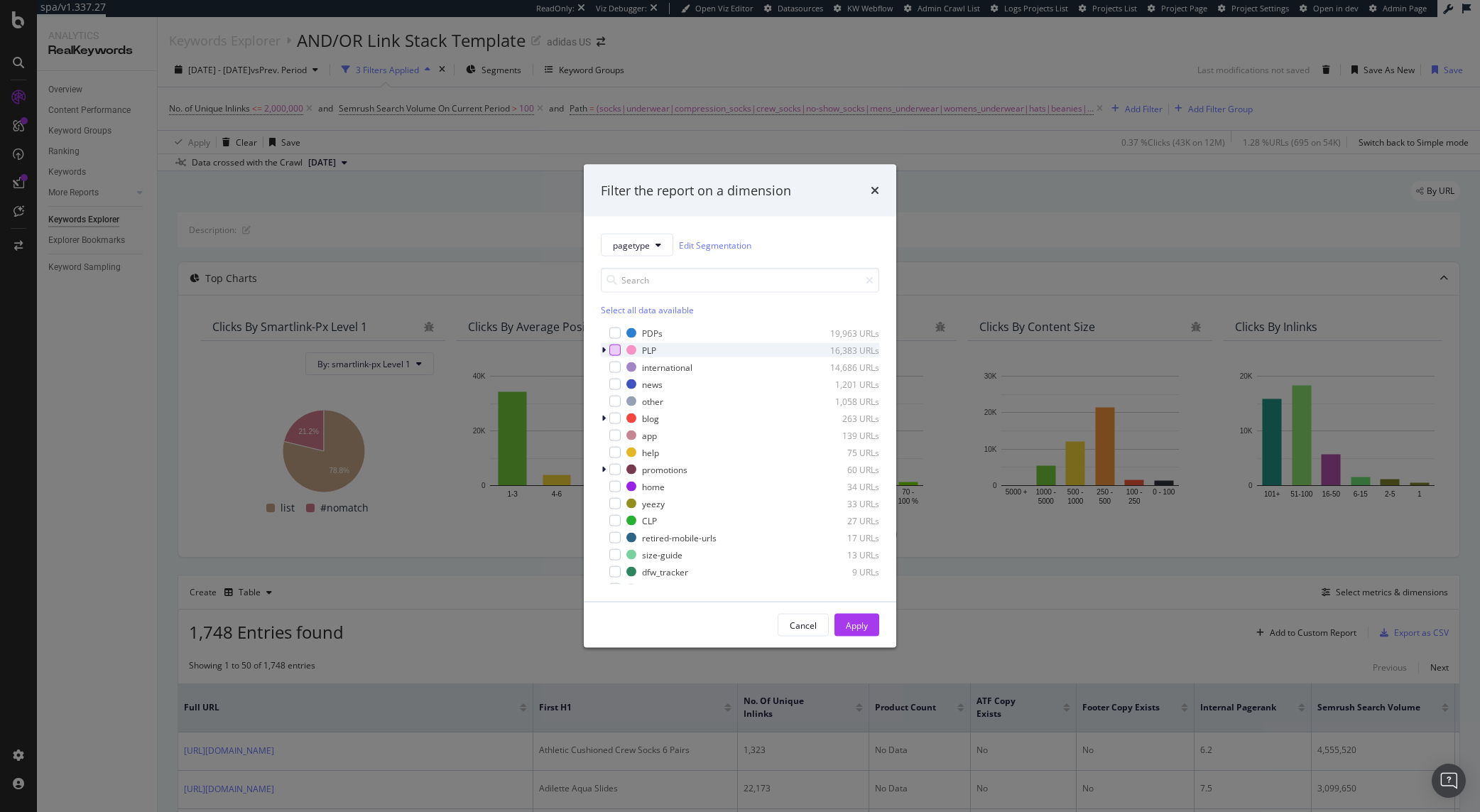
click at [615, 352] on div "modal" at bounding box center [615, 350] width 12 height 12
click at [859, 625] on div "Apply" at bounding box center [856, 625] width 22 height 12
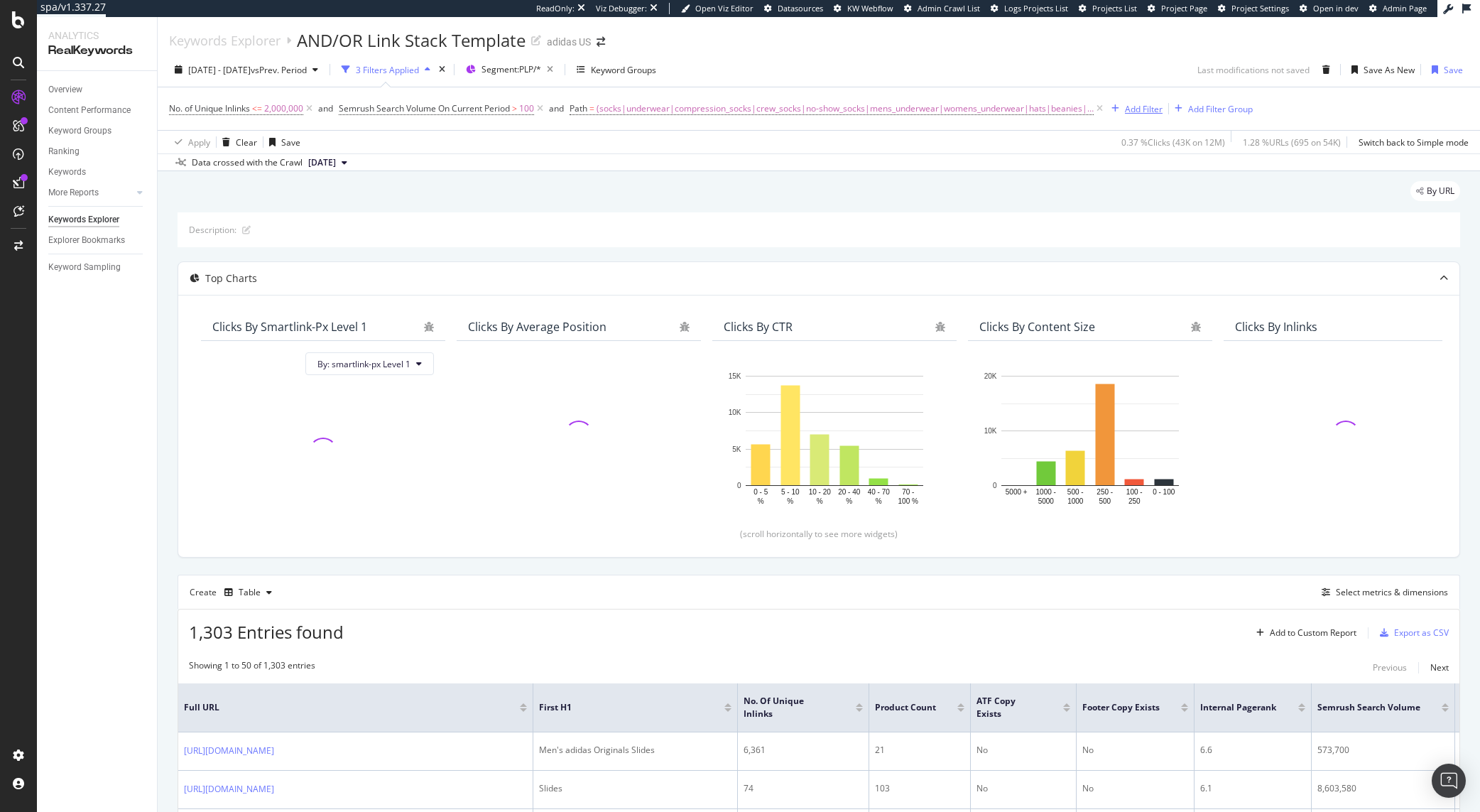
click at [1126, 106] on div "Add Filter" at bounding box center [1143, 109] width 37 height 12
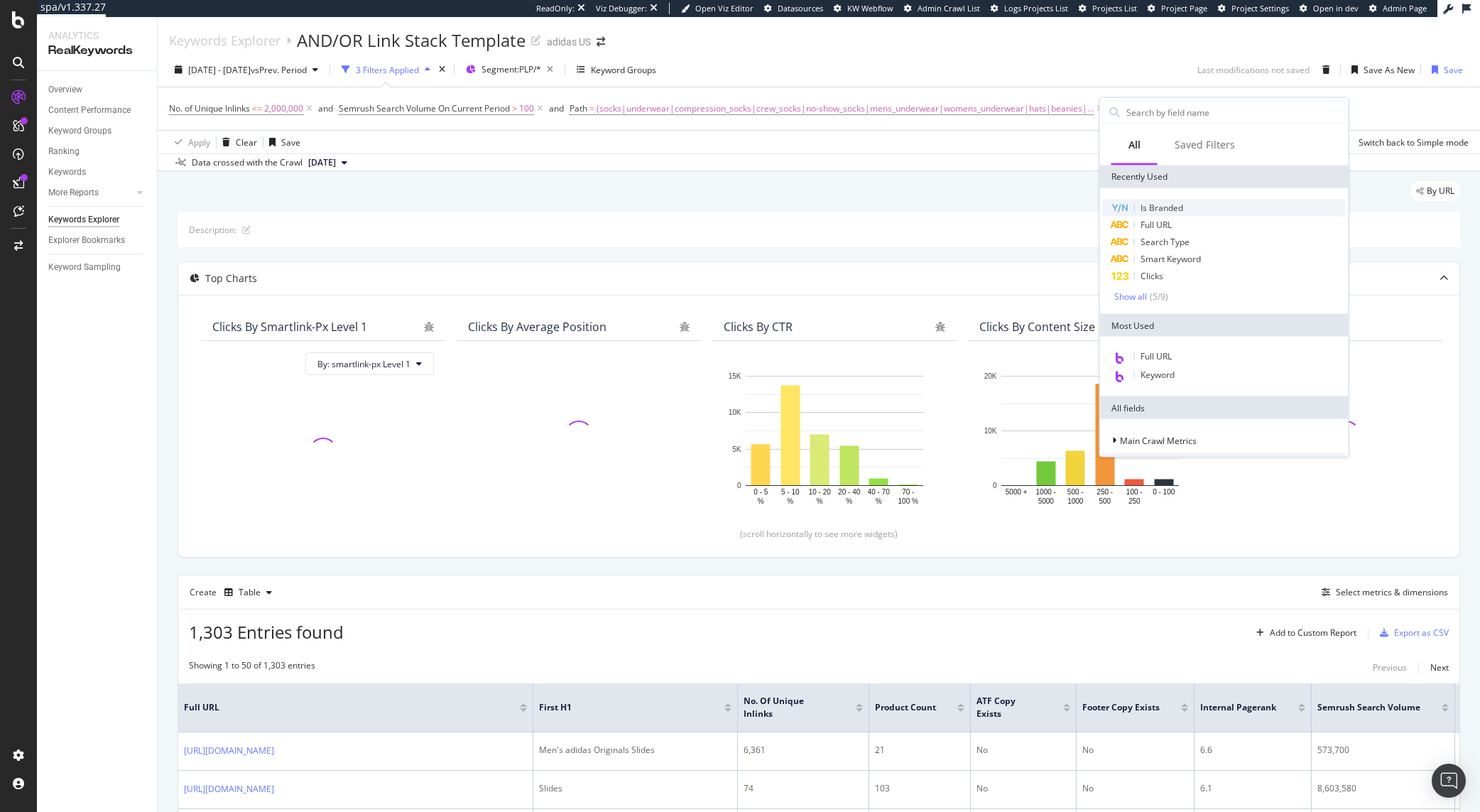
click at [1180, 204] on span "Is Branded" at bounding box center [1162, 208] width 43 height 12
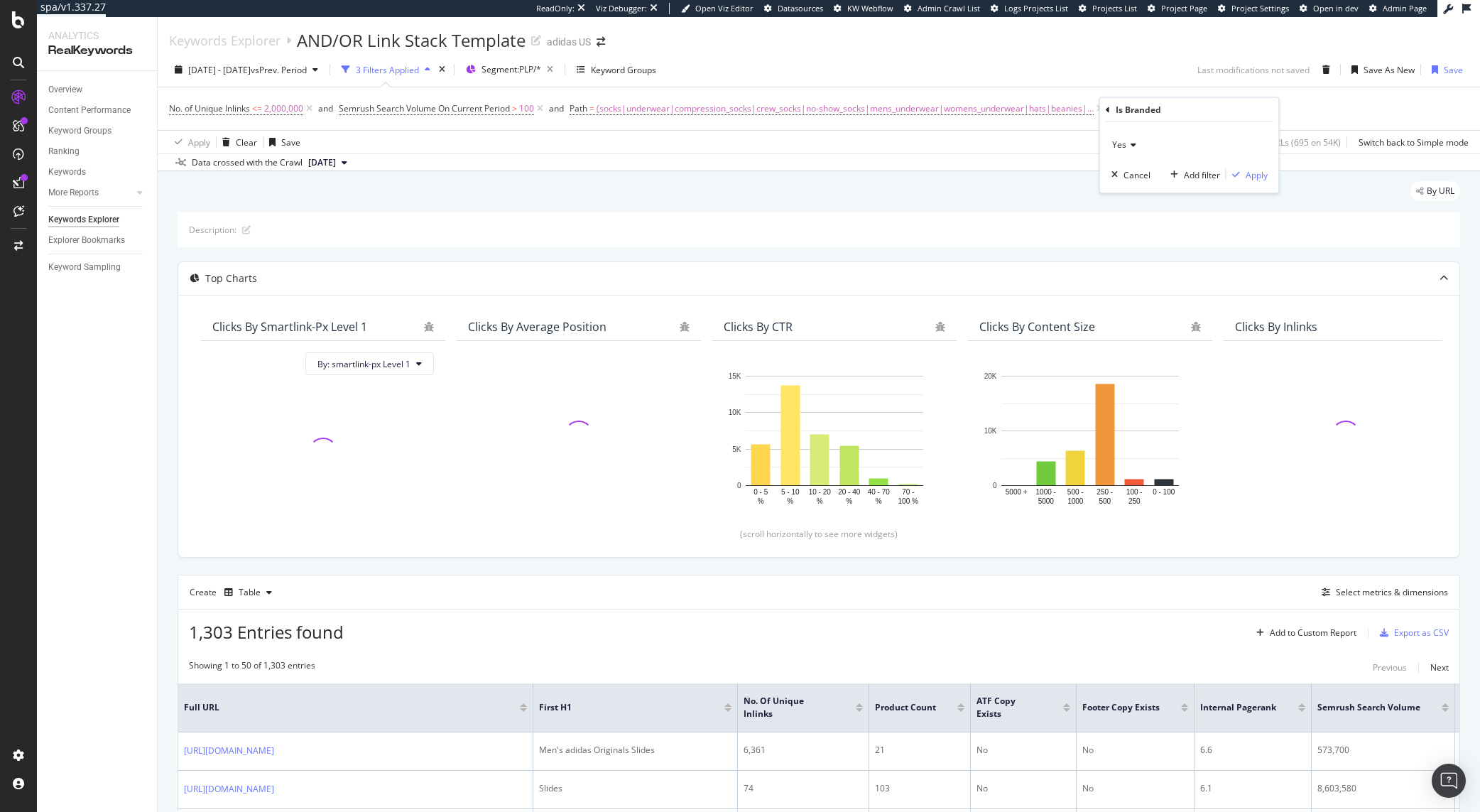
click at [1135, 147] on div "Yes" at bounding box center [1190, 145] width 156 height 23
click at [1139, 195] on div "No" at bounding box center [1190, 192] width 152 height 19
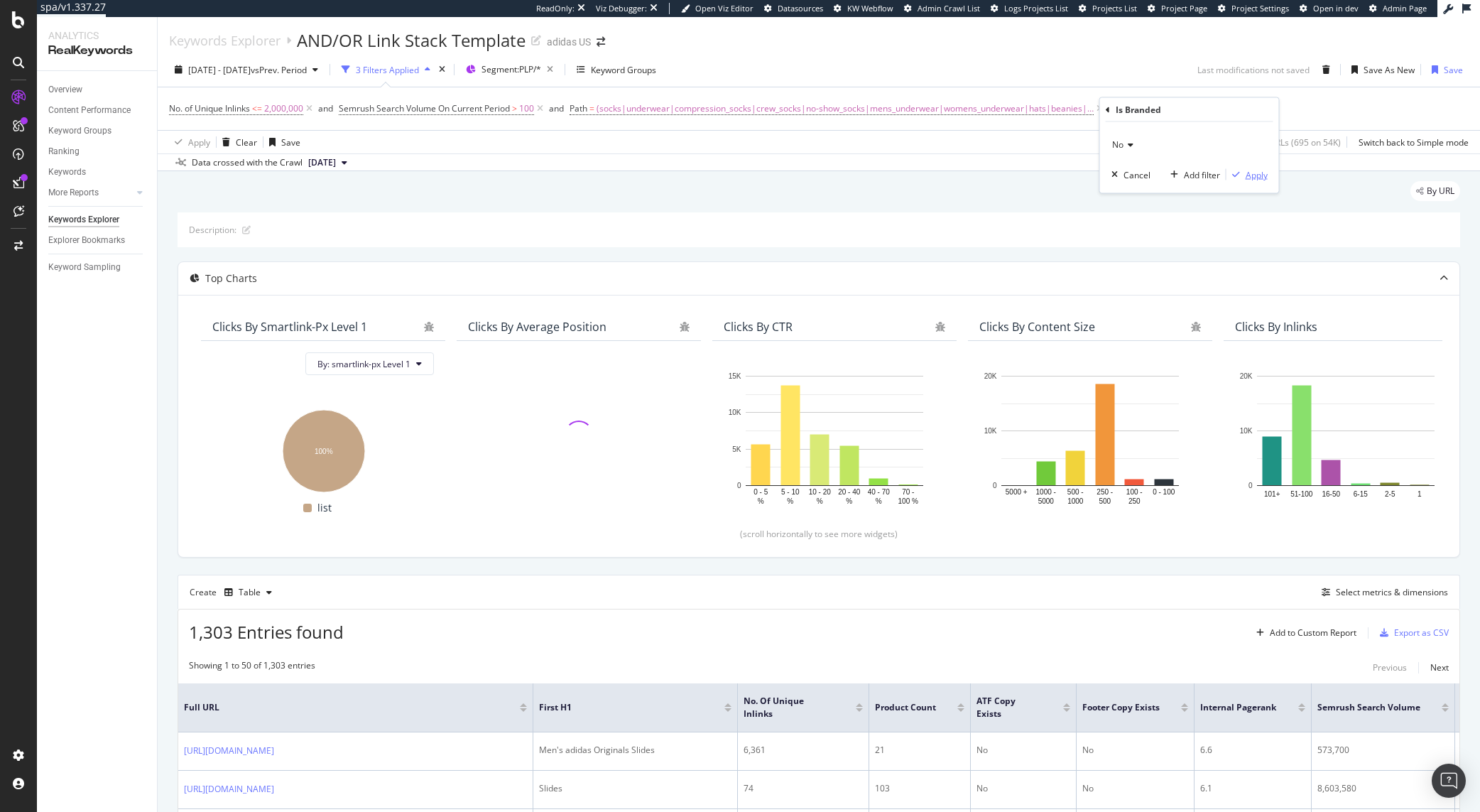
click at [1248, 169] on div "Apply" at bounding box center [1256, 174] width 22 height 12
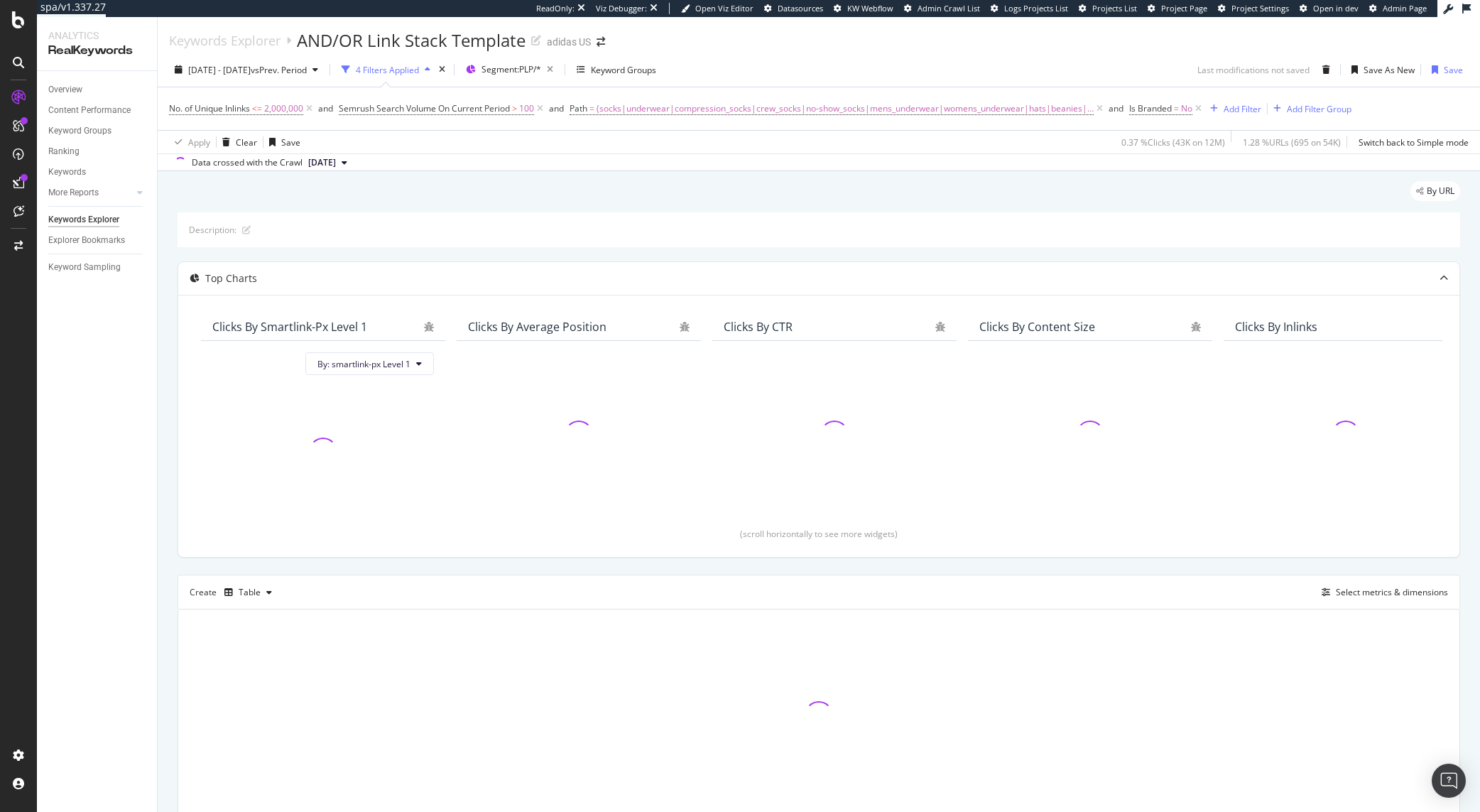
click at [1011, 187] on div "By URL" at bounding box center [819, 196] width 1283 height 31
click at [82, 453] on div "Overview Content Performance Keyword Groups Ranking Keywords More Reports Count…" at bounding box center [97, 442] width 120 height 741
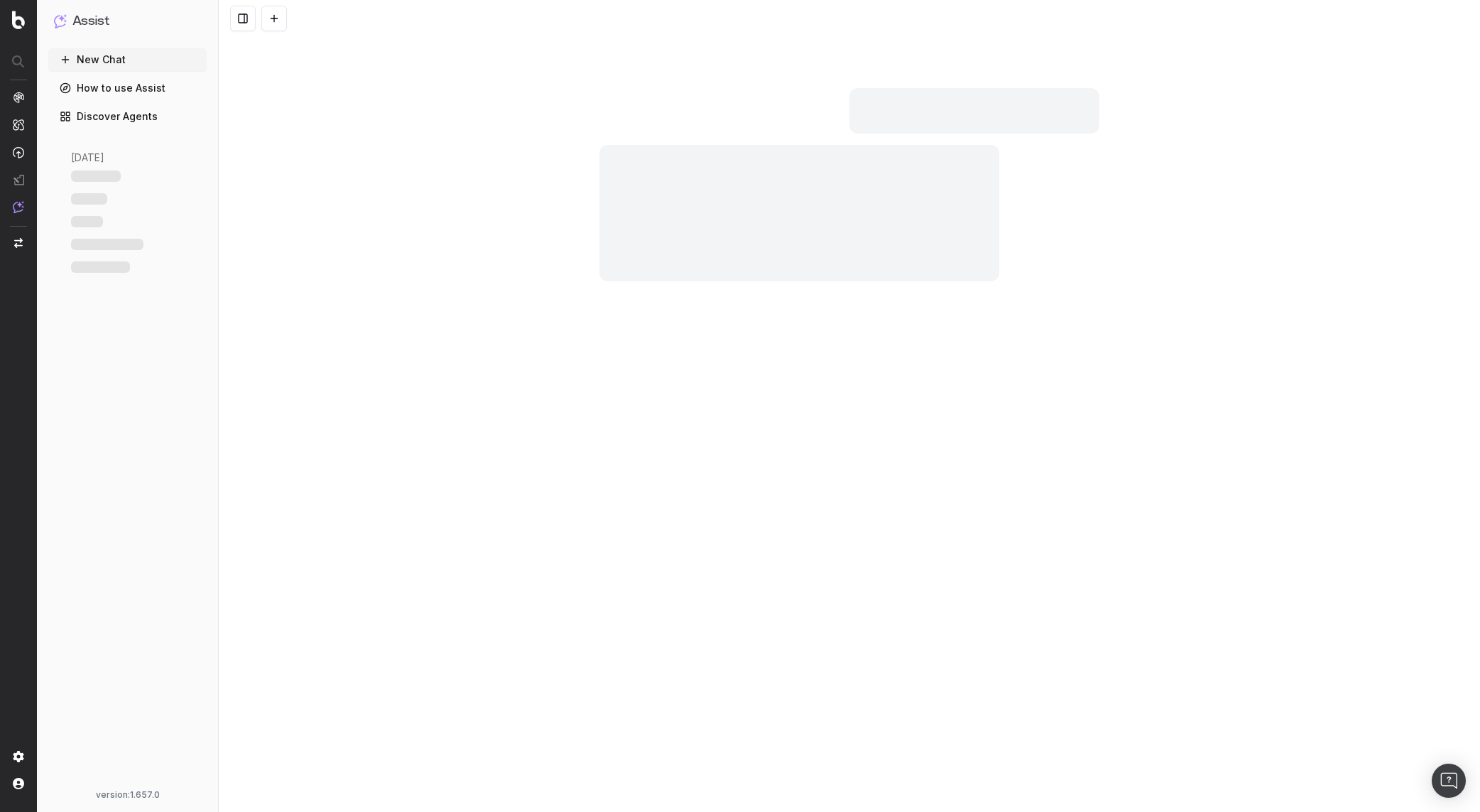
scroll to position [5575, 0]
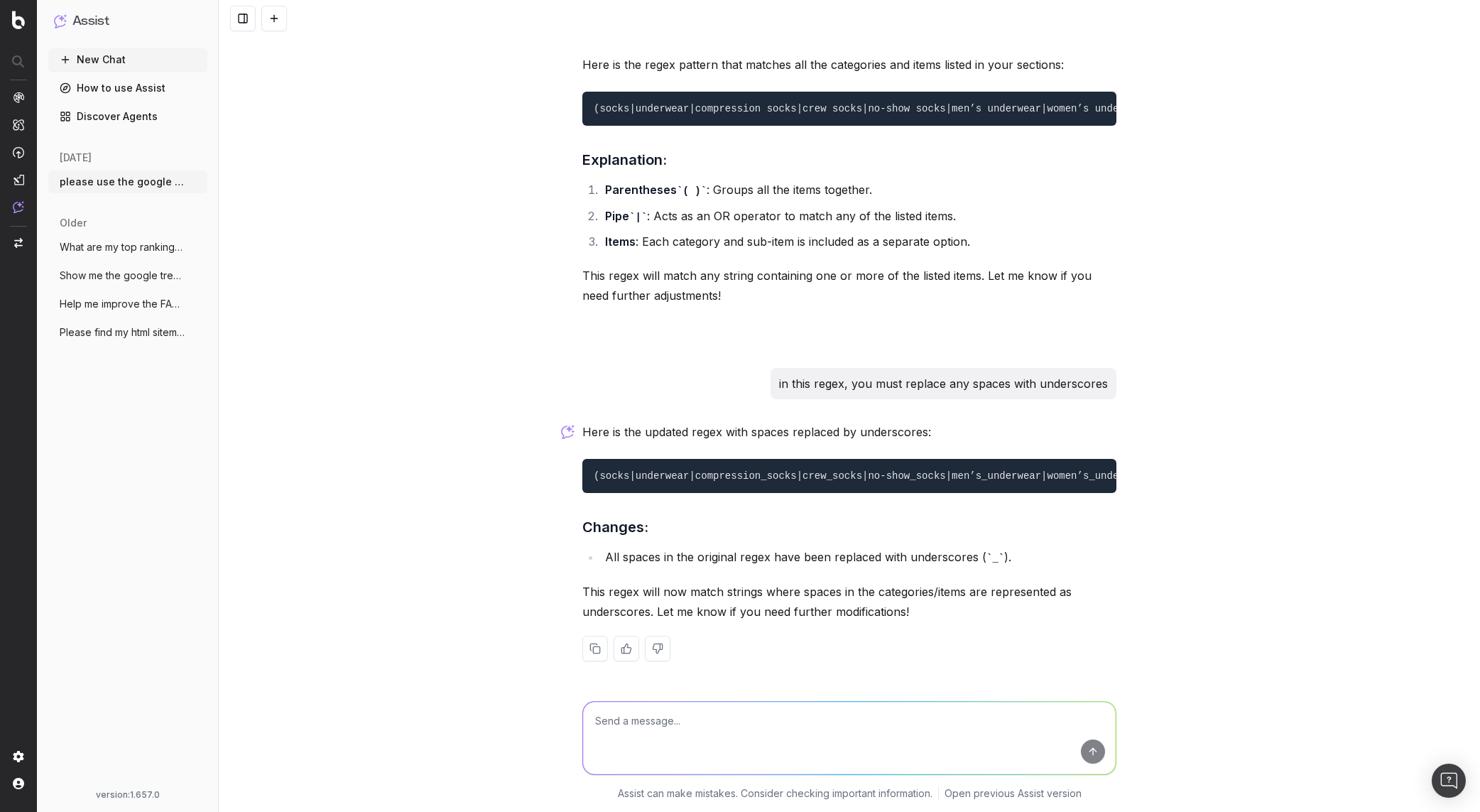
copy code "(socks|underwear|compression_socks|crew_socks|no-show_socks|men’s_underwear|wom…"
click at [446, 365] on div "please use the google adwords API to find the relevant search volume related to…" at bounding box center [849, 406] width 1261 height 812
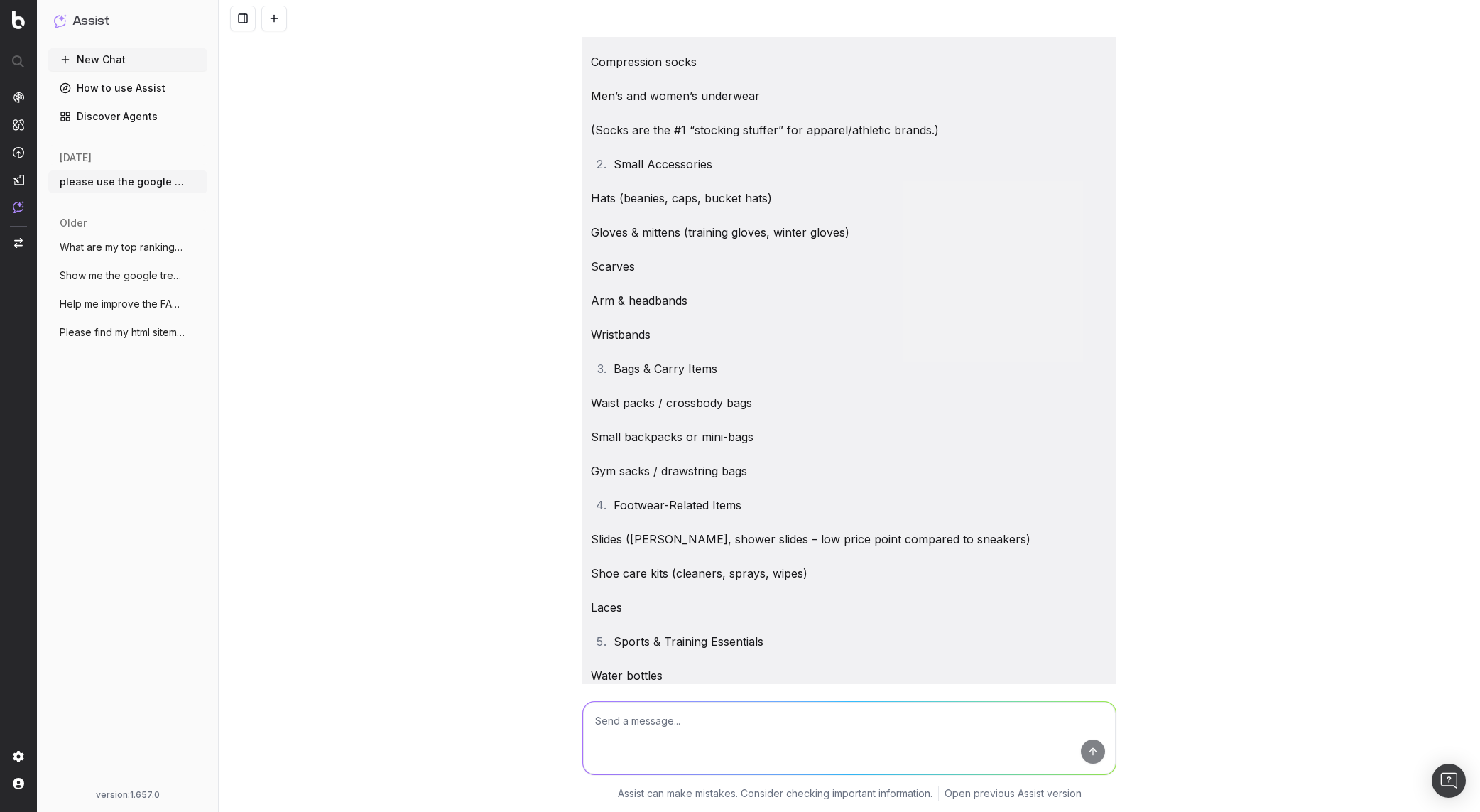
scroll to position [0, 0]
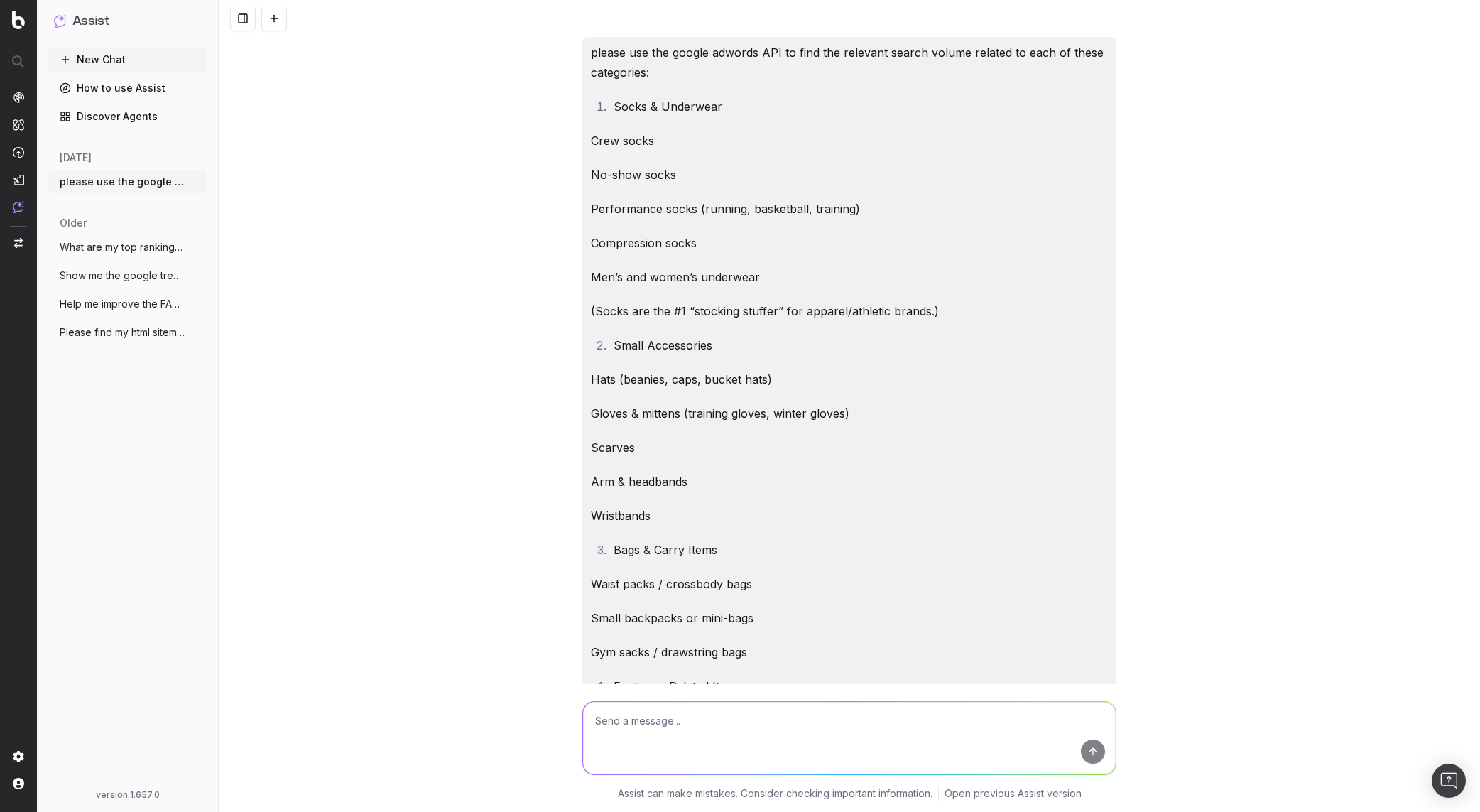
click at [371, 178] on div "please use the google adwords API to find the relevant search volume related to…" at bounding box center [849, 406] width 1261 height 812
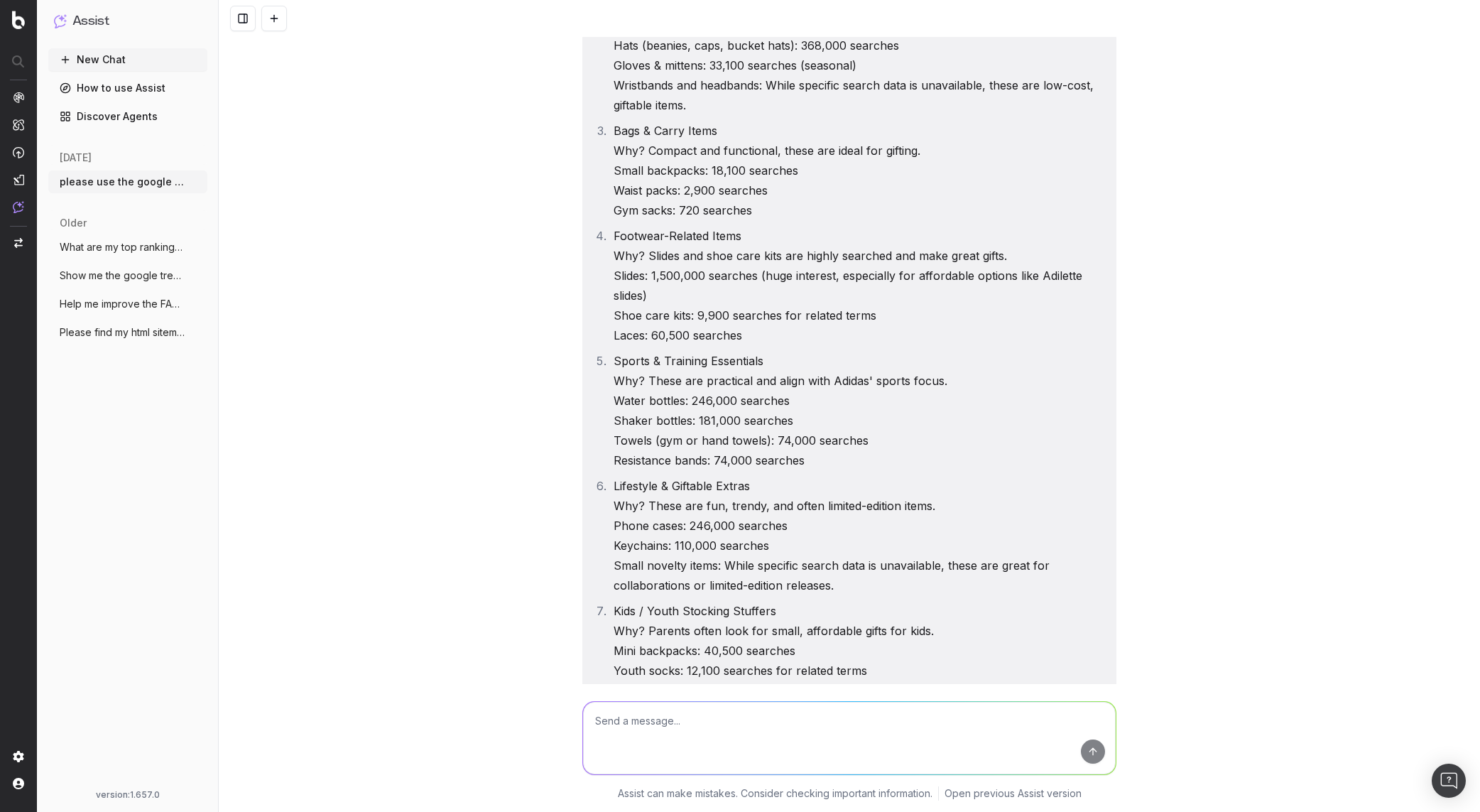
scroll to position [5575, 0]
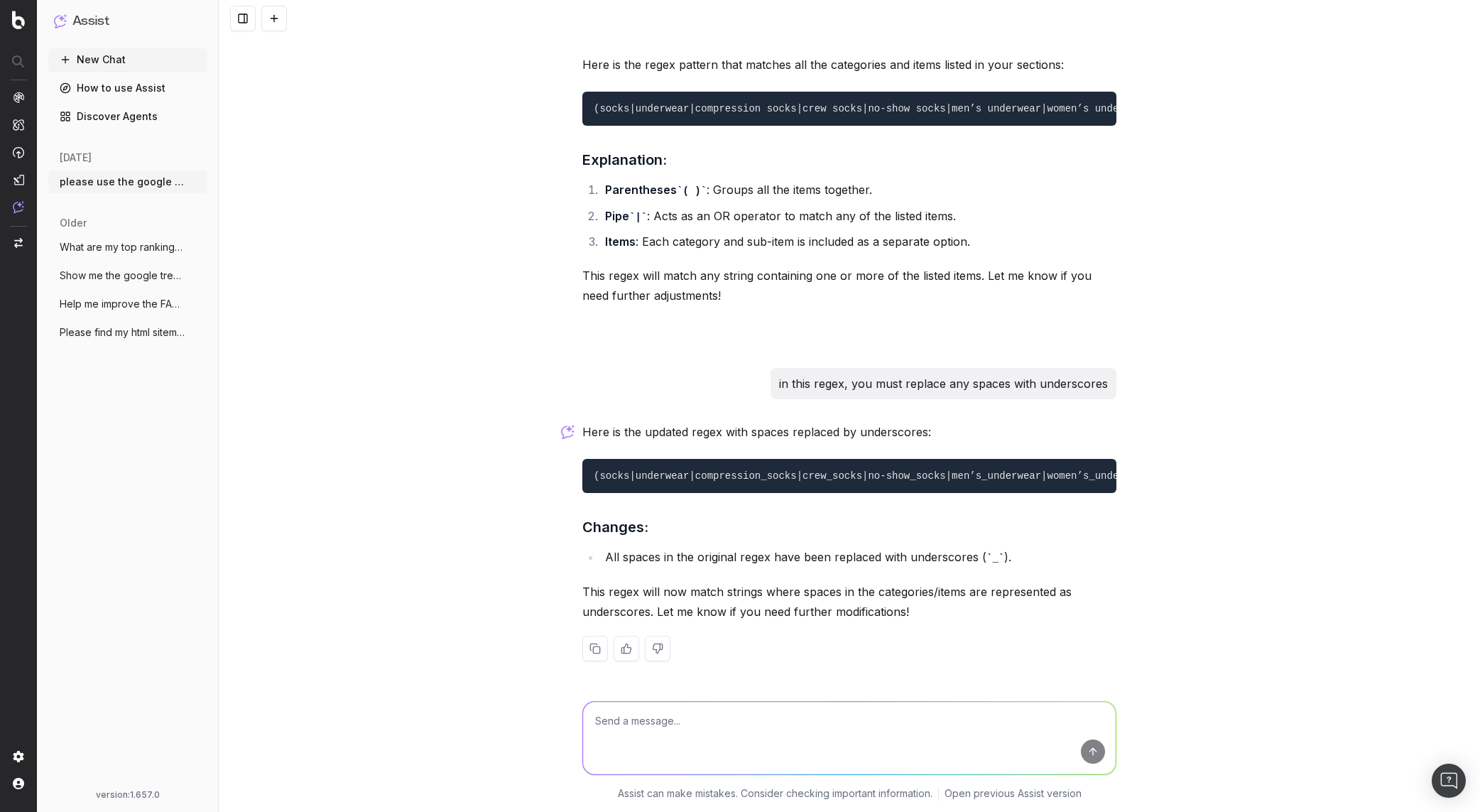
click at [874, 748] on textarea at bounding box center [849, 738] width 533 height 73
type textarea "Remove special characters like apostrophes"
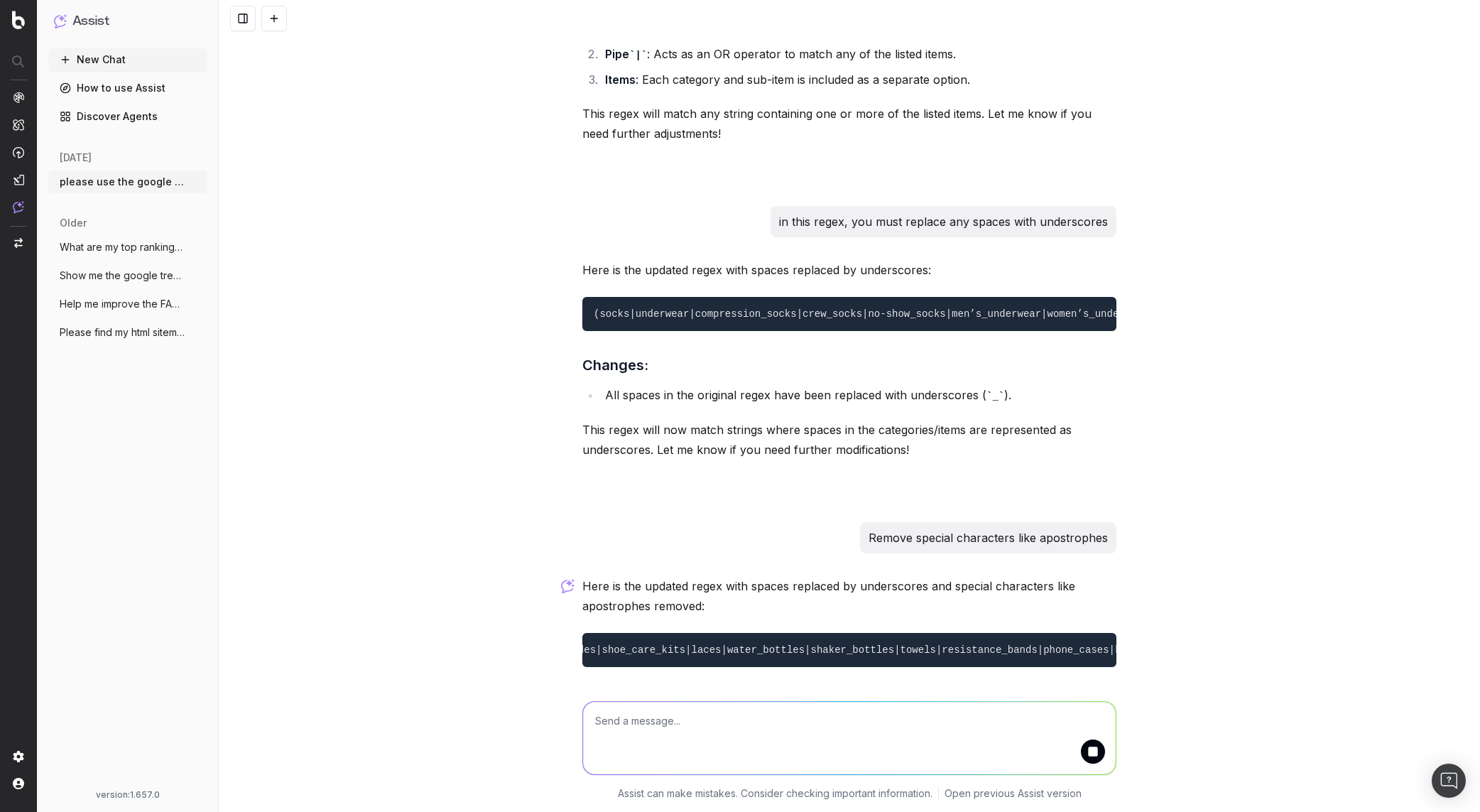
scroll to position [0, 1703]
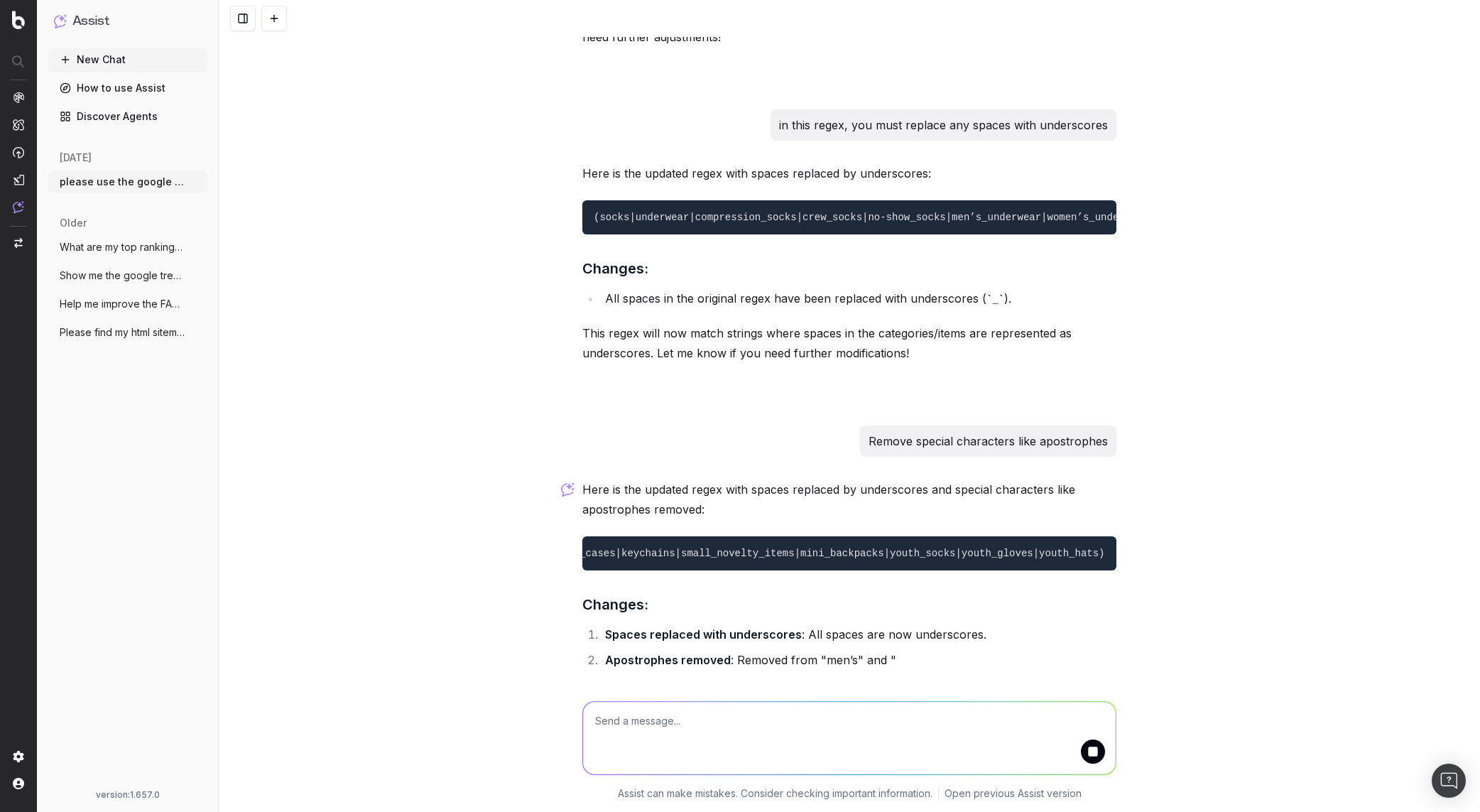
click at [956, 543] on div "Here is the updated regex with spaces replaced by underscores and special chara…" at bounding box center [849, 582] width 534 height 204
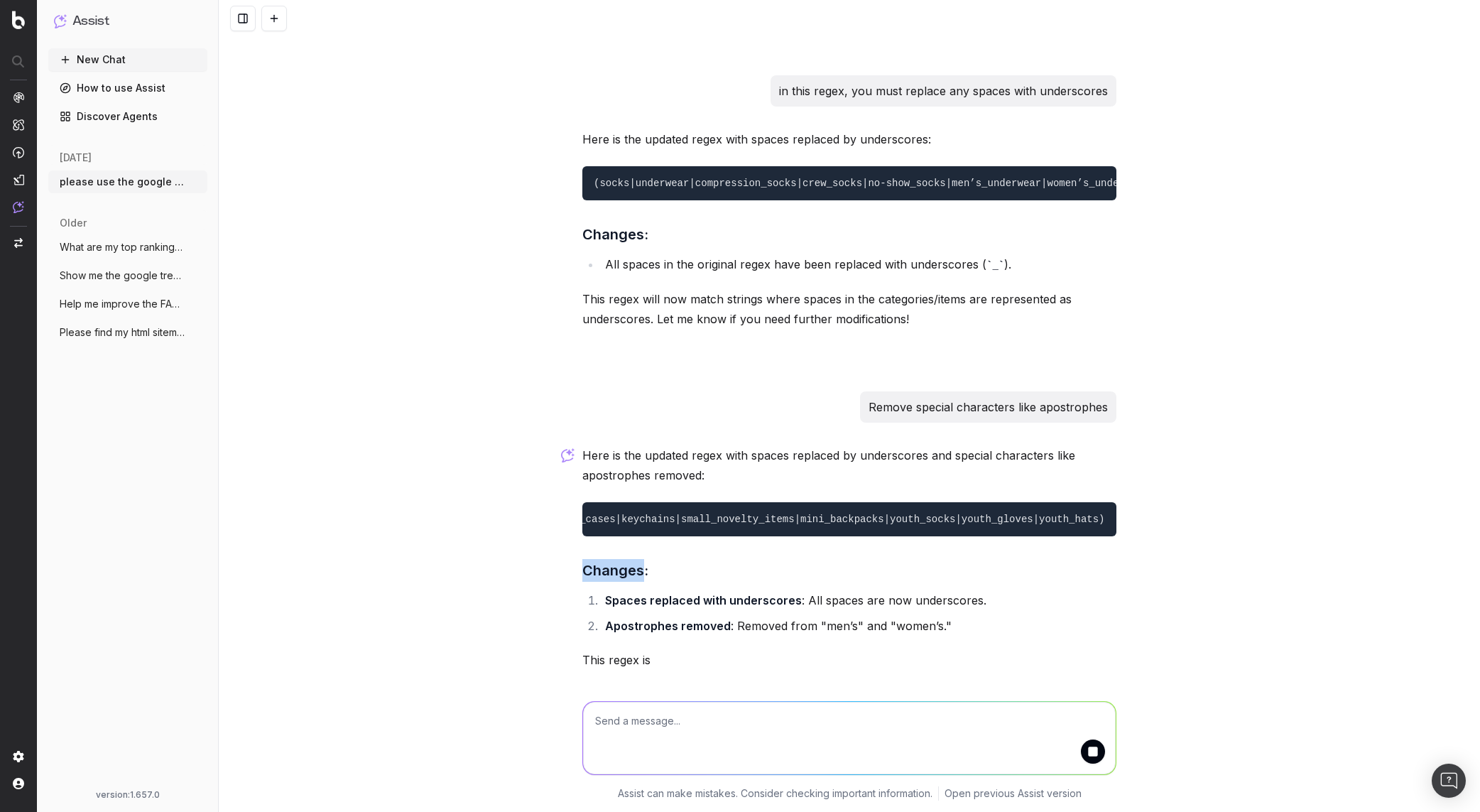
click at [956, 543] on div "Here is the updated regex with spaces replaced by underscores and special chara…" at bounding box center [849, 564] width 534 height 239
click at [955, 513] on code "(socks|underwear|compression_socks|crew_socks|no-show_socks|mens_underwear|wome…" at bounding box center [1, 519] width 2208 height 12
click at [955, 512] on pre "(socks|underwear|compression_socks|crew_socks|no-show_socks|mens_underwear|wome…" at bounding box center [849, 519] width 534 height 34
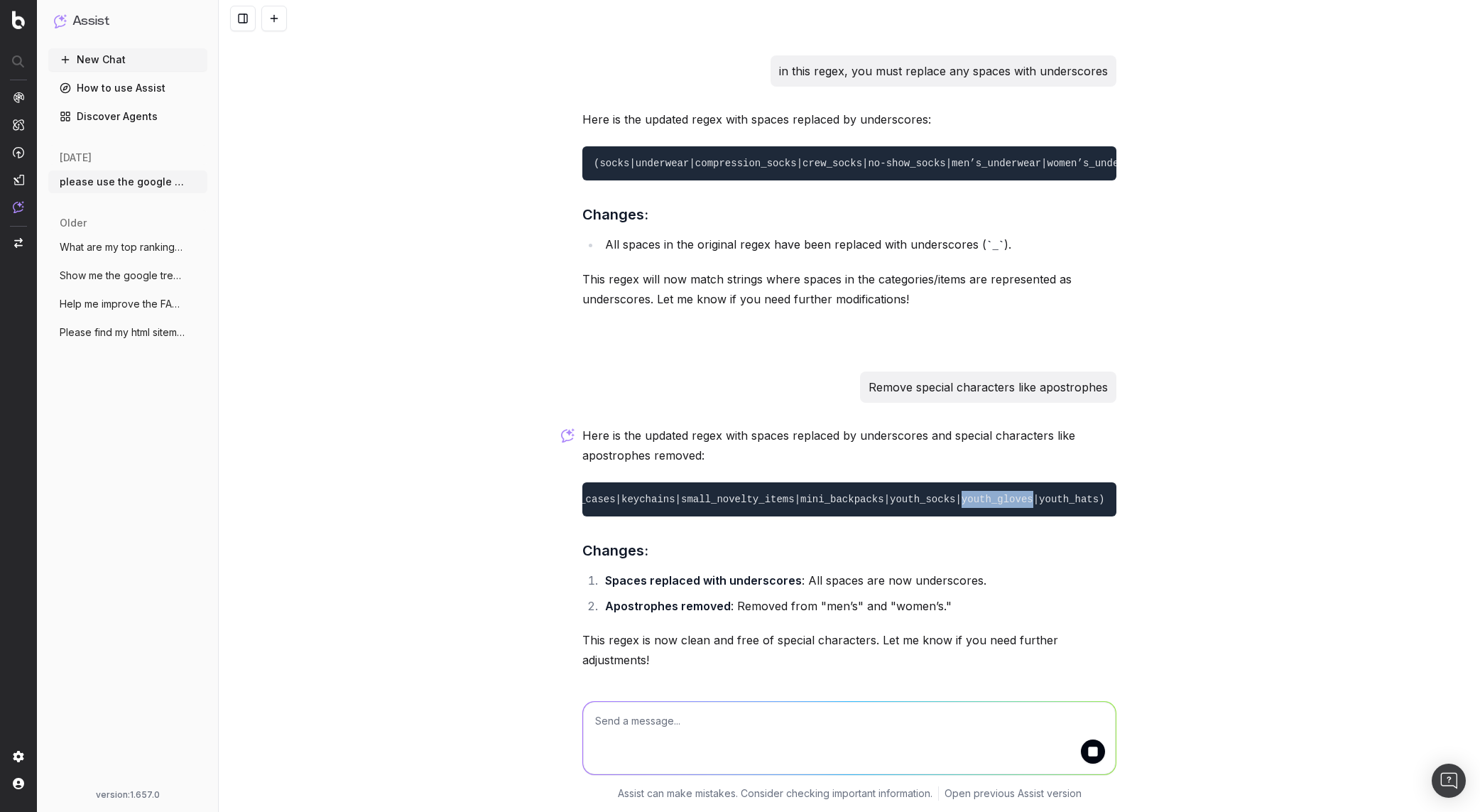
scroll to position [5946, 0]
click at [955, 539] on h3 "Changes:" at bounding box center [849, 551] width 534 height 23
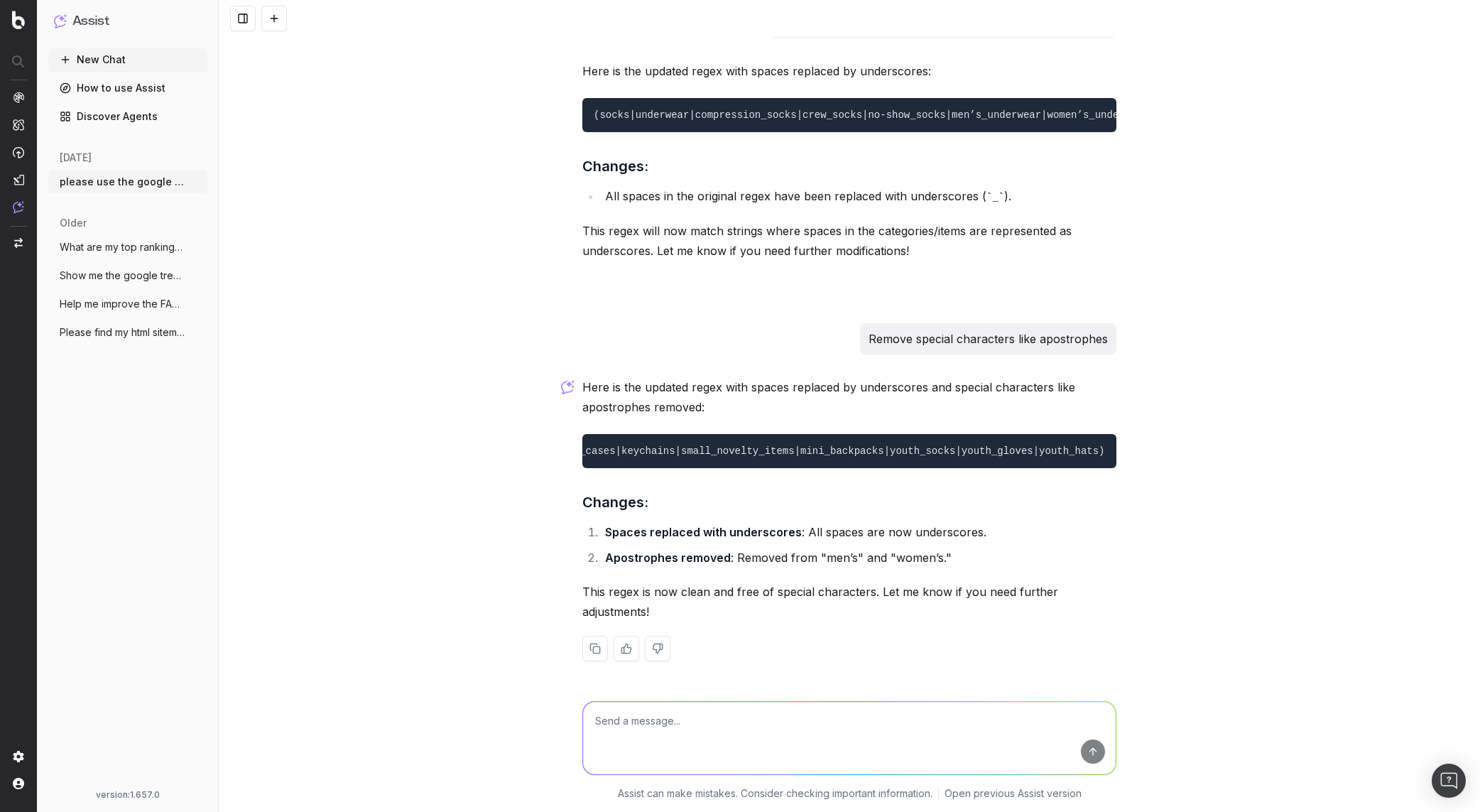
click at [954, 445] on code "(socks|underwear|compression_socks|crew_socks|no-show_socks|mens_underwear|wome…" at bounding box center [1, 450] width 2208 height 12
click at [947, 446] on pre "(socks|underwear|compression_socks|crew_socks|no-show_socks|mens_underwear|wome…" at bounding box center [849, 450] width 534 height 34
click at [947, 445] on code "(socks|underwear|compression_socks|crew_socks|no-show_socks|mens_underwear|wome…" at bounding box center [1, 450] width 2208 height 12
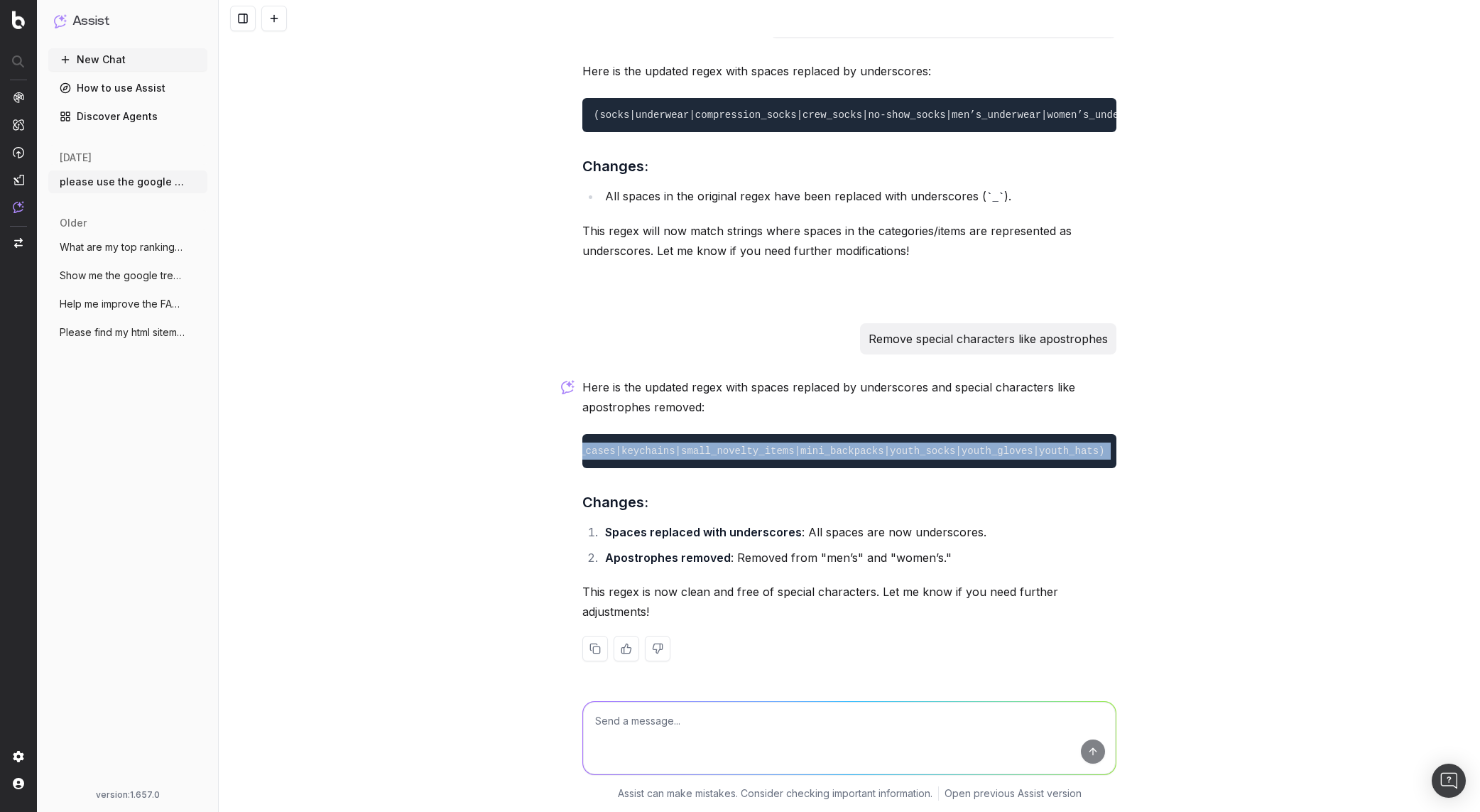
click at [947, 445] on code "(socks|underwear|compression_socks|crew_socks|no-show_socks|mens_underwear|wome…" at bounding box center [1, 450] width 2208 height 12
copy code "(socks|underwear|compression_socks|crew_socks|no-show_socks|mens_underwear|wome…"
